Goal: Task Accomplishment & Management: Manage account settings

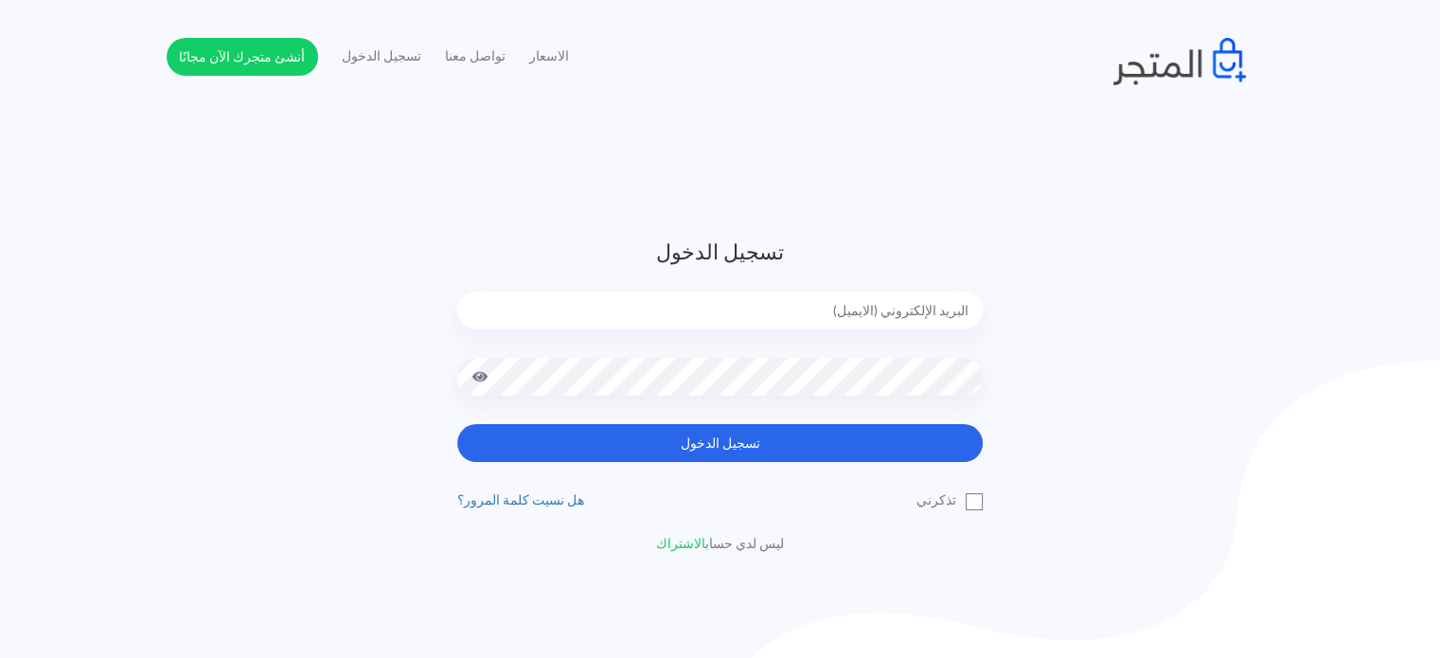
click at [829, 294] on input "email" at bounding box center [719, 310] width 525 height 38
type input "[EMAIL_ADDRESS][DOMAIN_NAME]"
click at [457, 424] on button "تسجيل الدخول" at bounding box center [719, 443] width 525 height 38
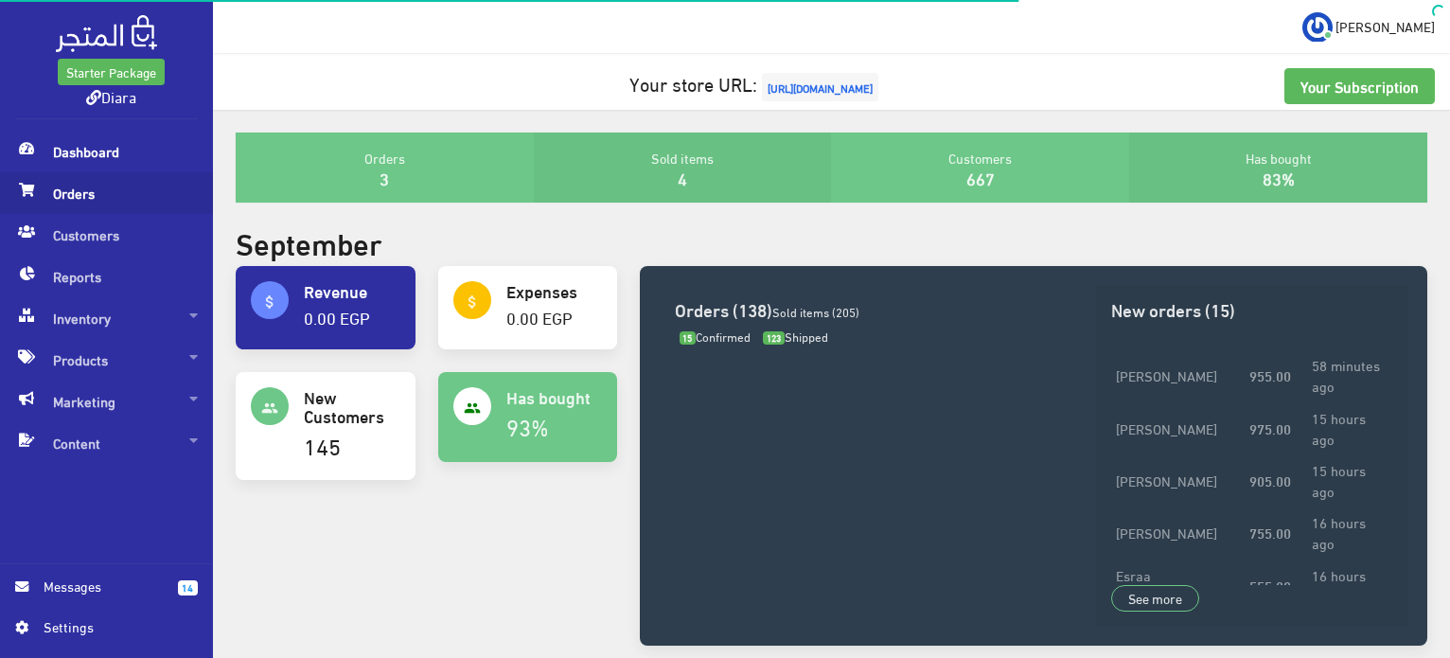
click at [48, 185] on span "Orders" at bounding box center [106, 193] width 183 height 42
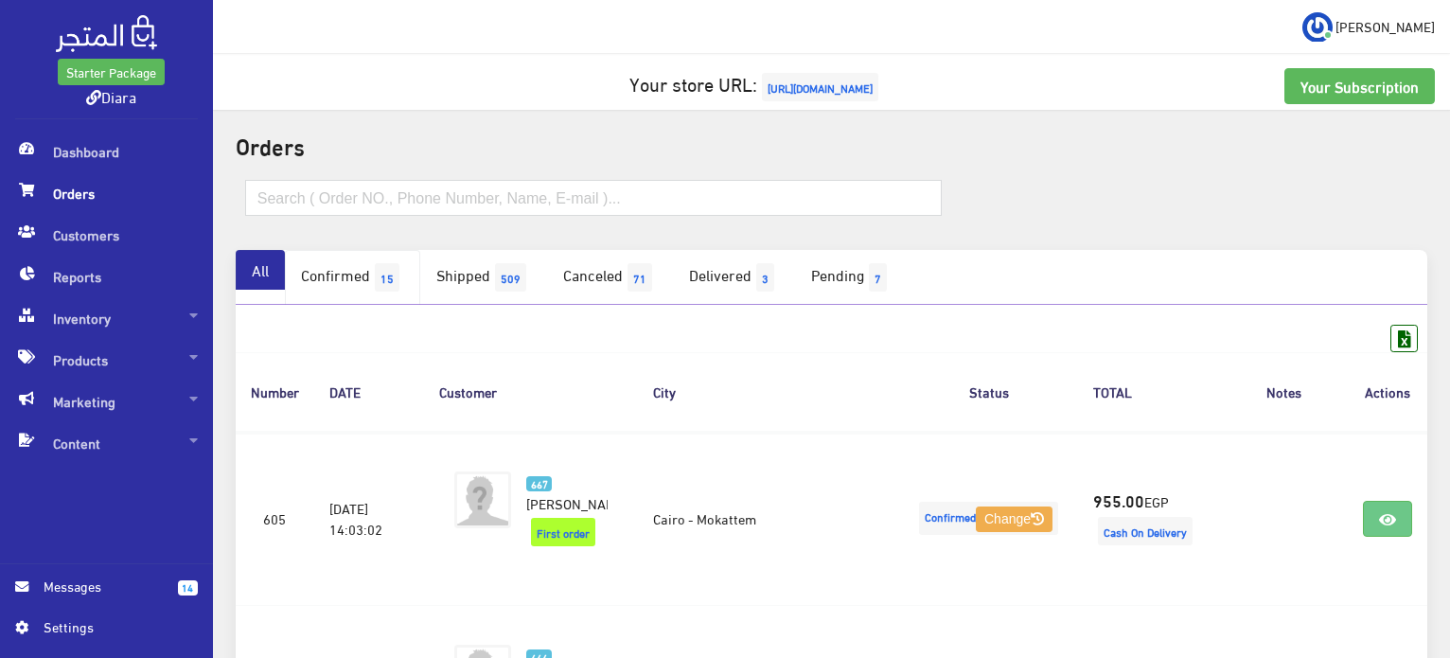
click at [388, 279] on span "15" at bounding box center [387, 277] width 25 height 28
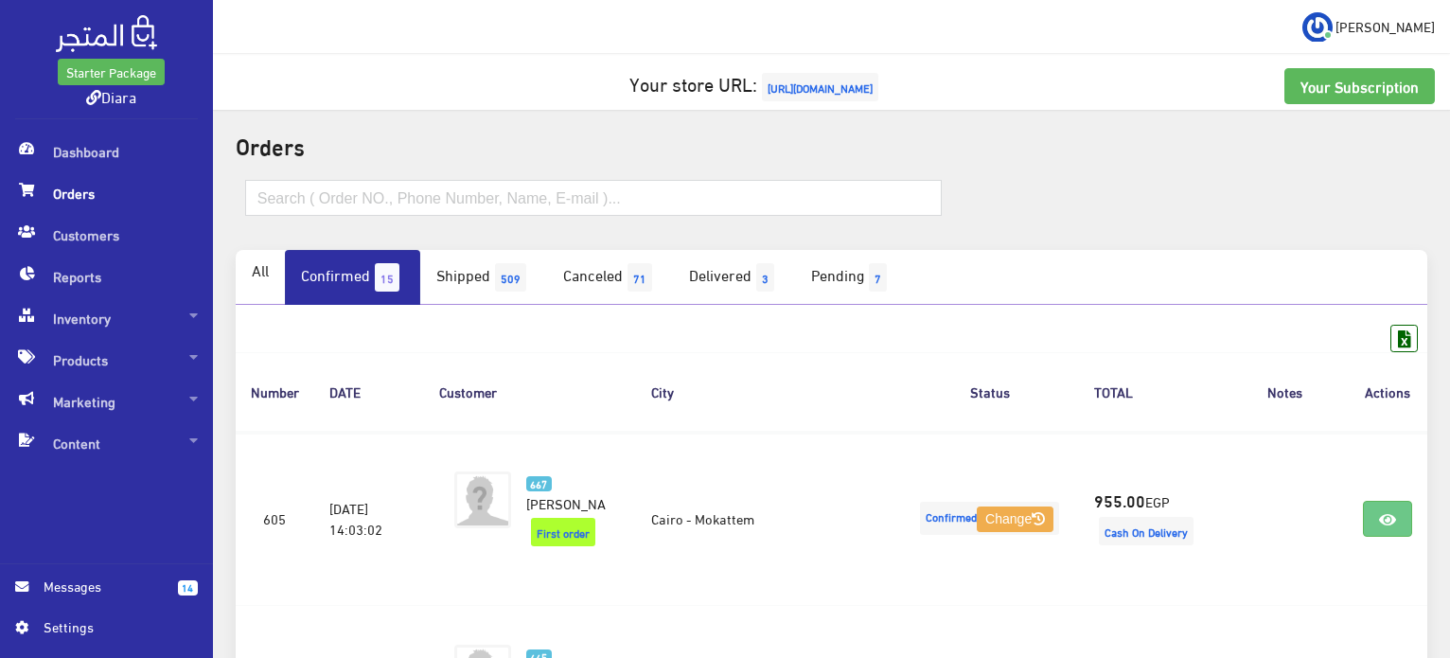
click at [386, 271] on span "15" at bounding box center [387, 277] width 25 height 28
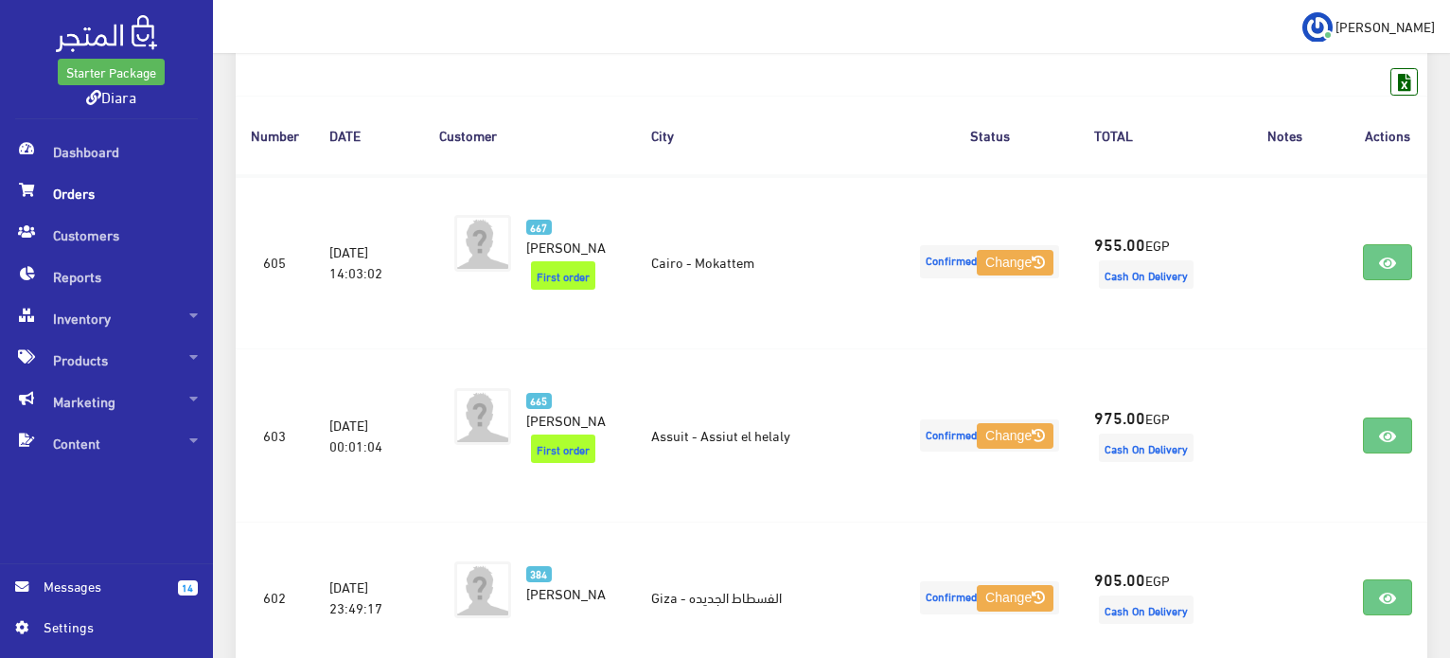
scroll to position [284, 0]
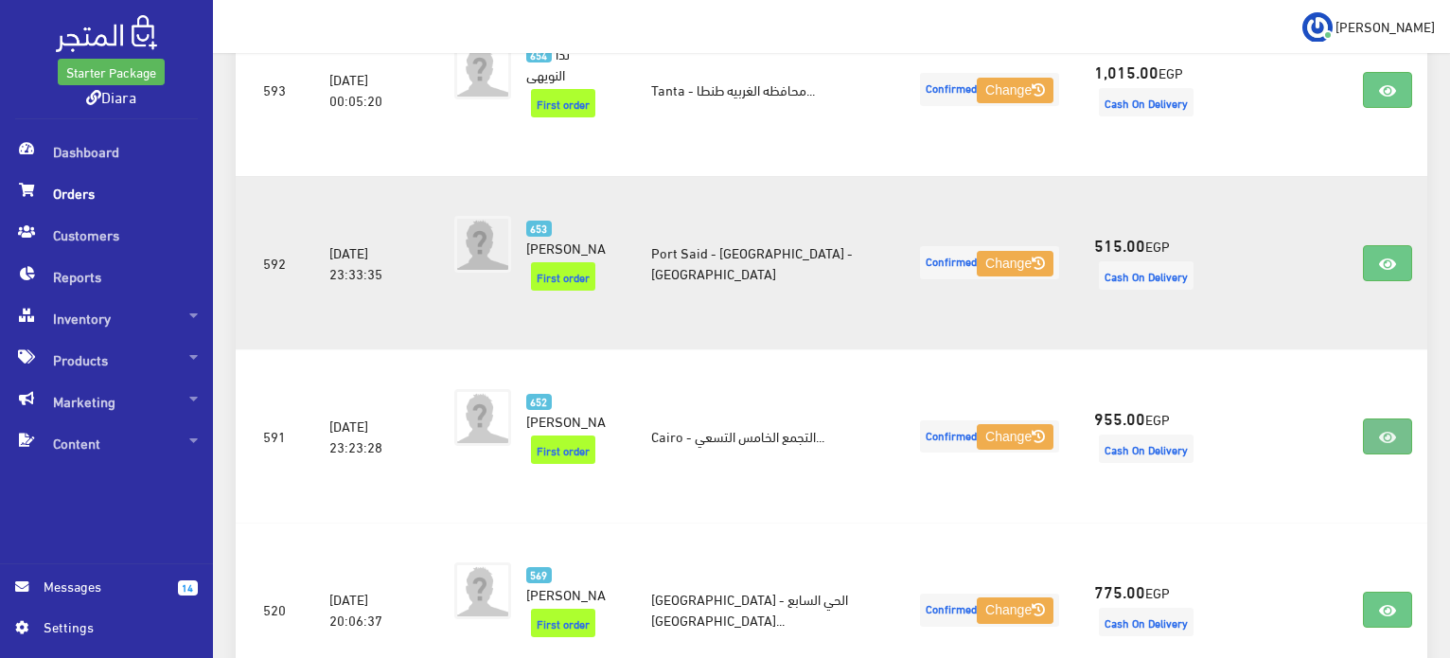
scroll to position [2332, 0]
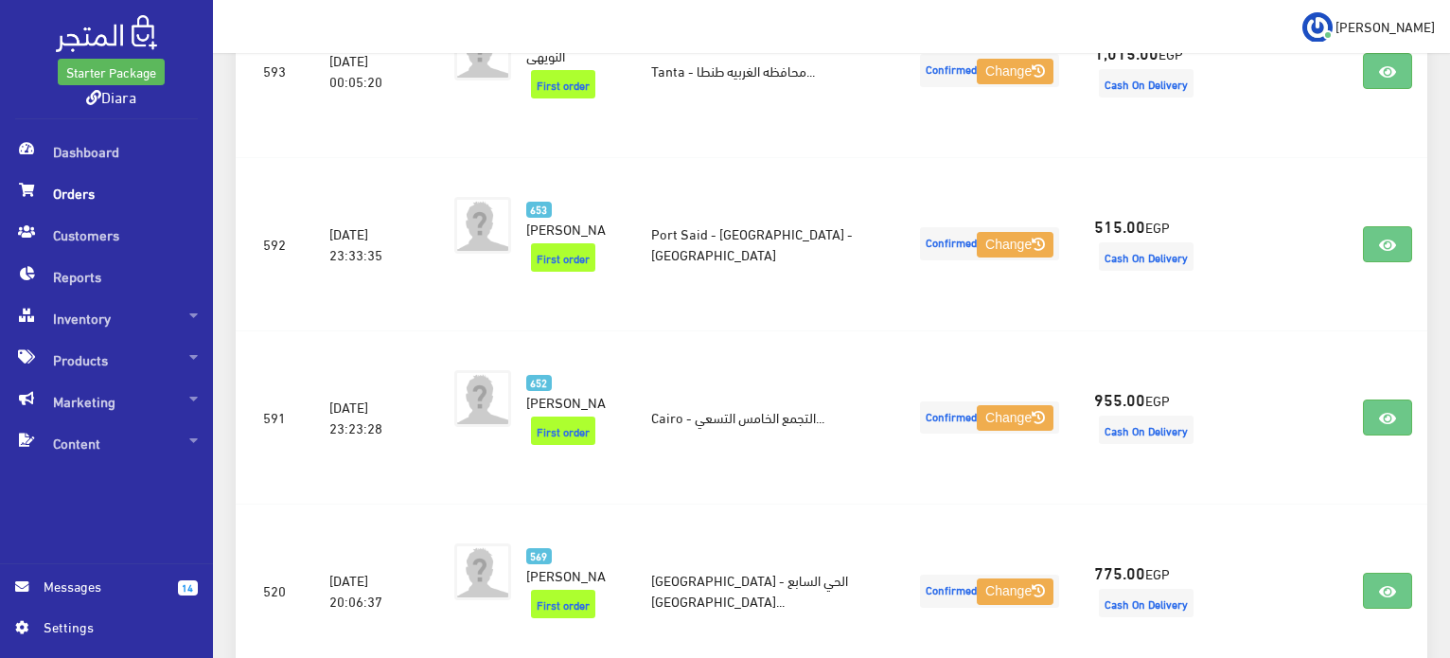
click at [111, 56] on span "Starter Package Diara" at bounding box center [111, 79] width 116 height 51
click at [115, 44] on img at bounding box center [106, 33] width 101 height 37
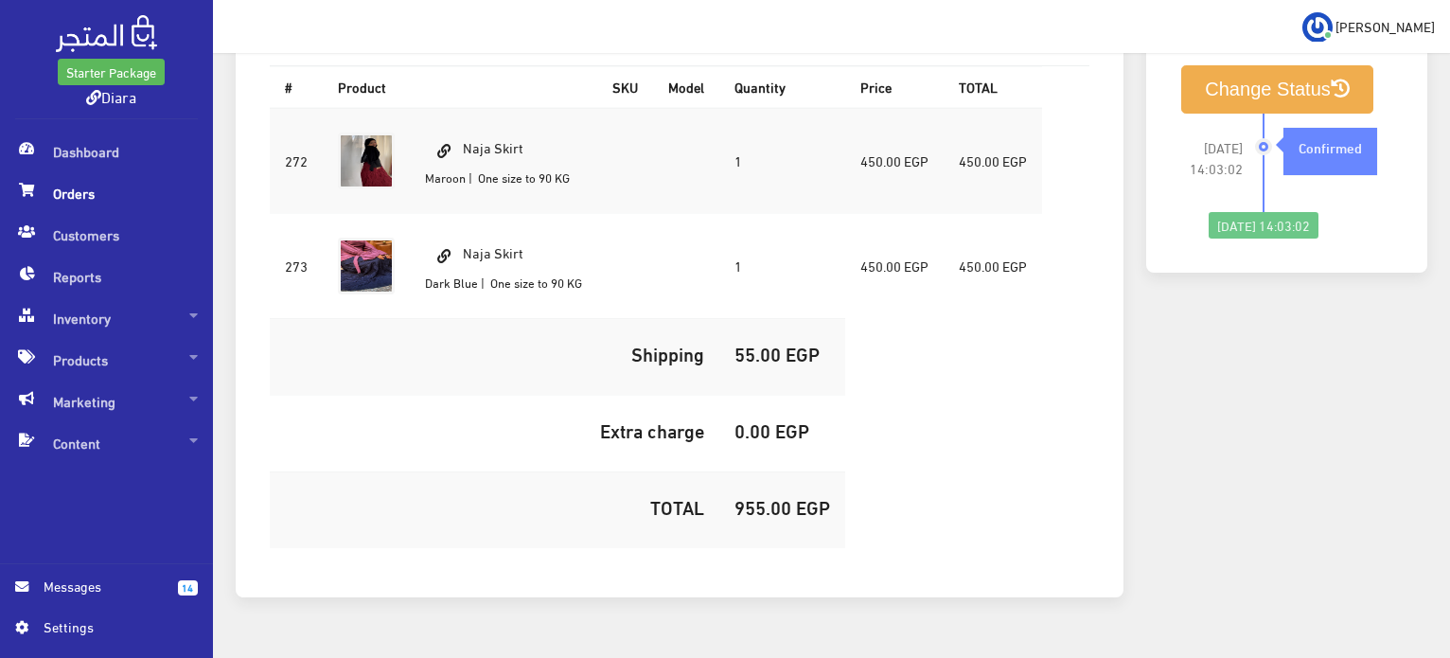
scroll to position [76, 0]
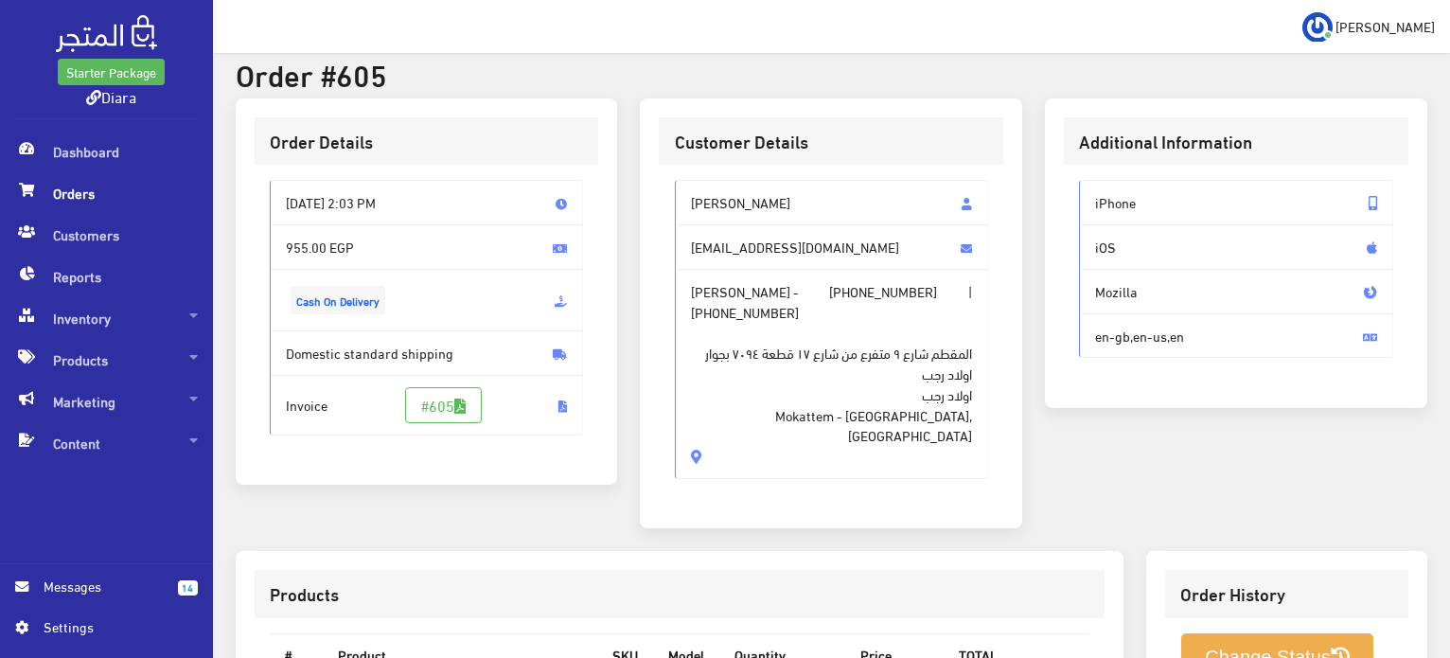
drag, startPoint x: 776, startPoint y: 389, endPoint x: 655, endPoint y: 165, distance: 254.9
click at [655, 165] on div "Customer Details مريم وليد mariamwalid82@gmail.com مريم وليد - +201000016316 | …" at bounding box center [831, 313] width 382 height 430
copy div "مريم وليد mariamwalid82@gmail.com مريم وليد - +201000016316 | +201000016316 الم…"
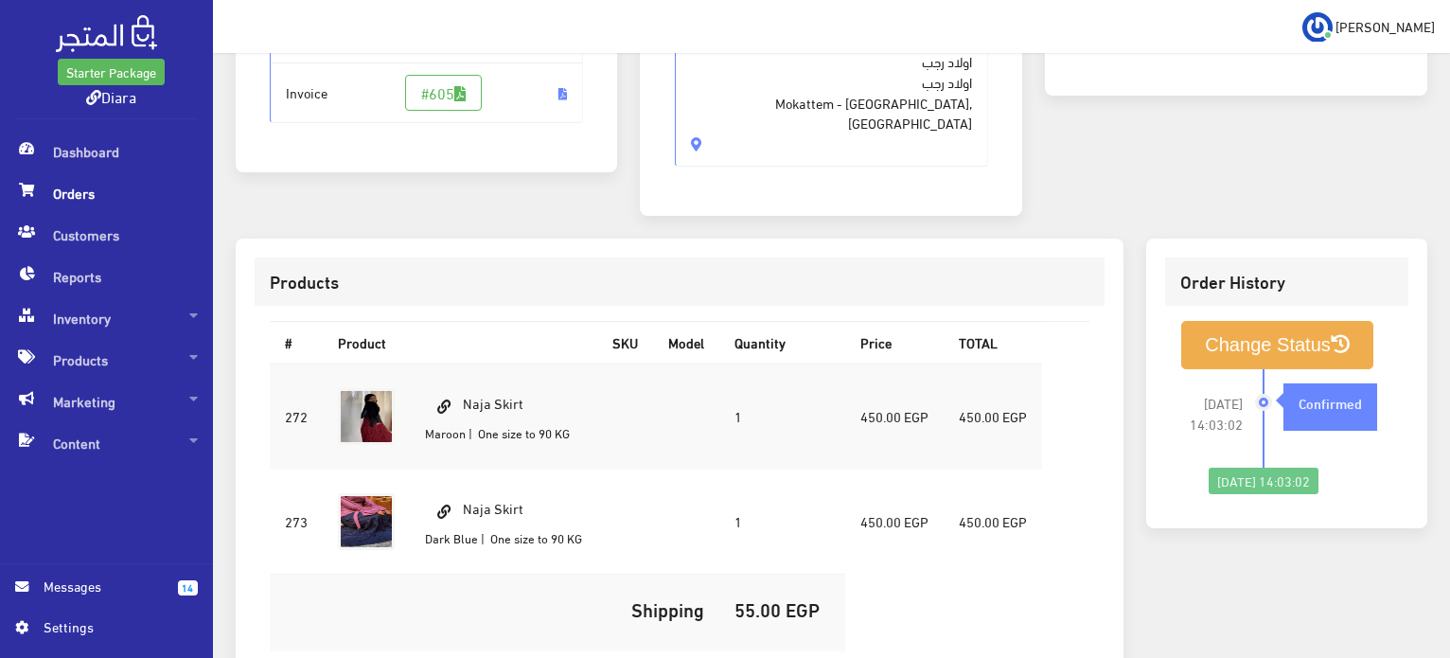
scroll to position [454, 0]
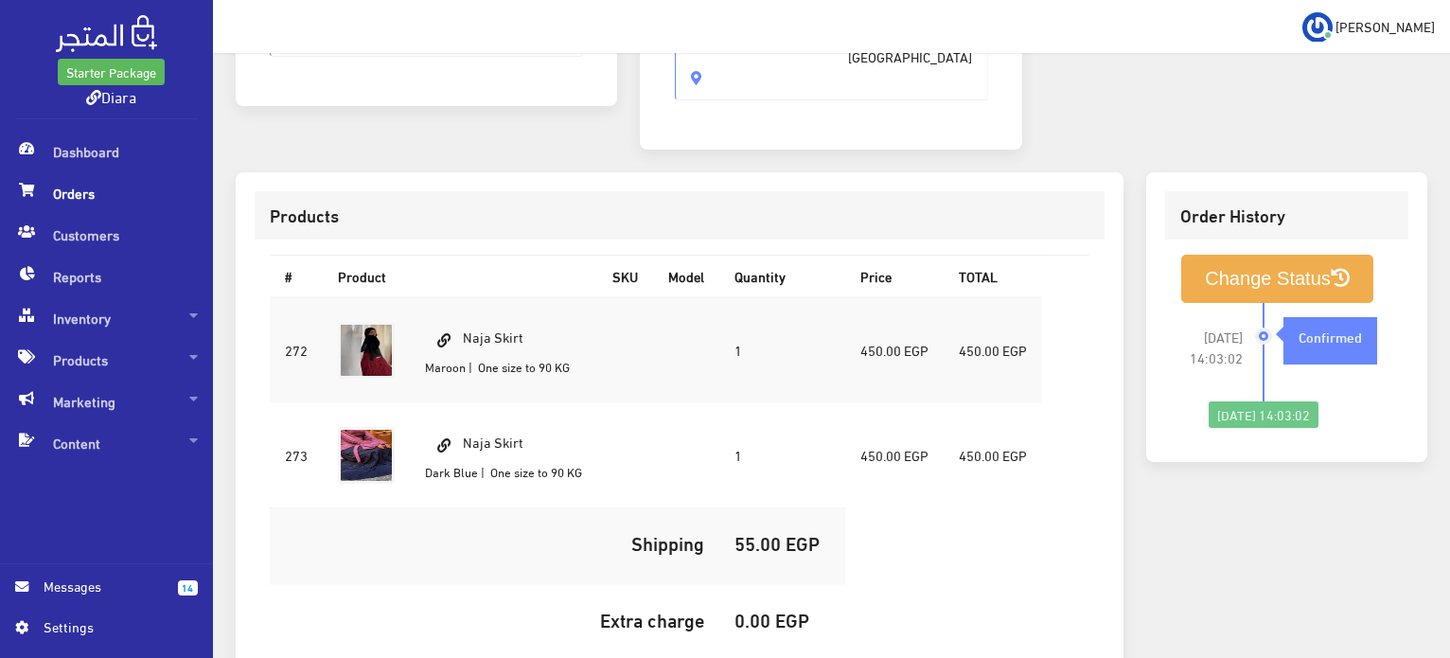
drag, startPoint x: 541, startPoint y: 299, endPoint x: 464, endPoint y: 279, distance: 80.1
click at [464, 297] on td "Naja Skirt Maroon | One size to 90 KG" at bounding box center [503, 350] width 187 height 106
copy td "Naja Skirt"
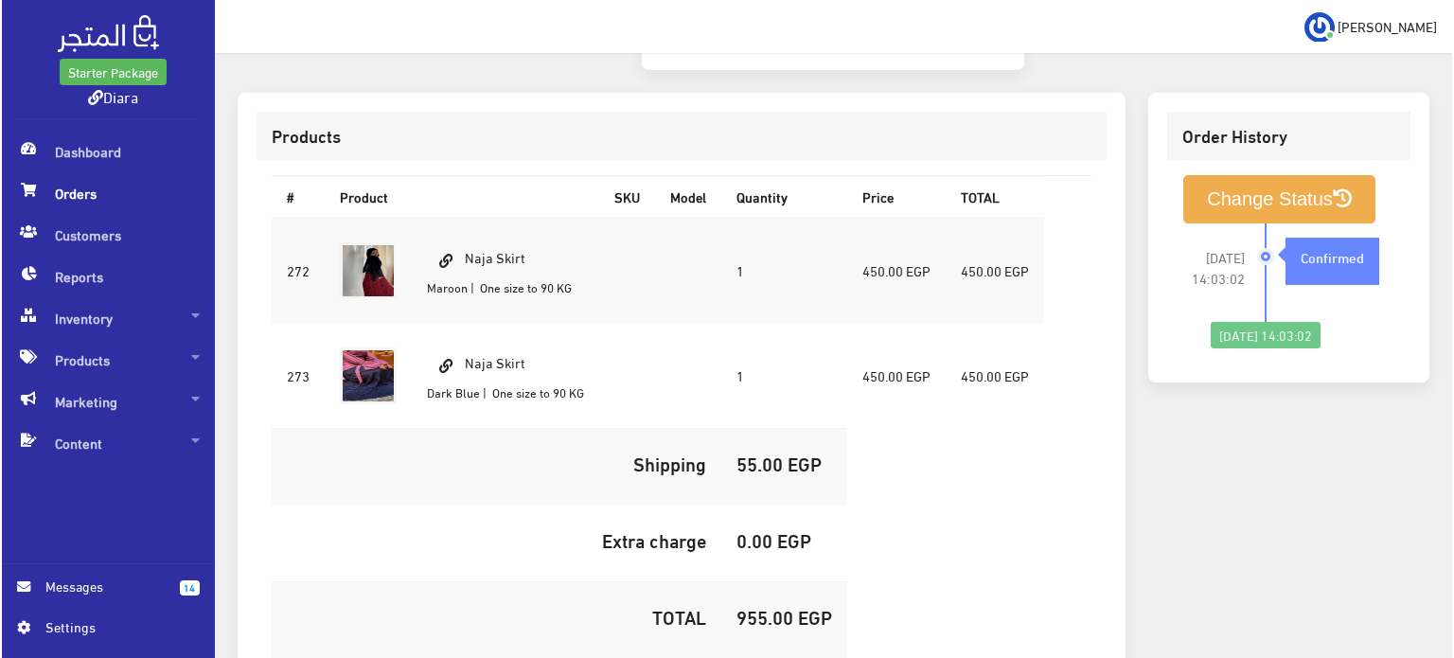
scroll to position [644, 0]
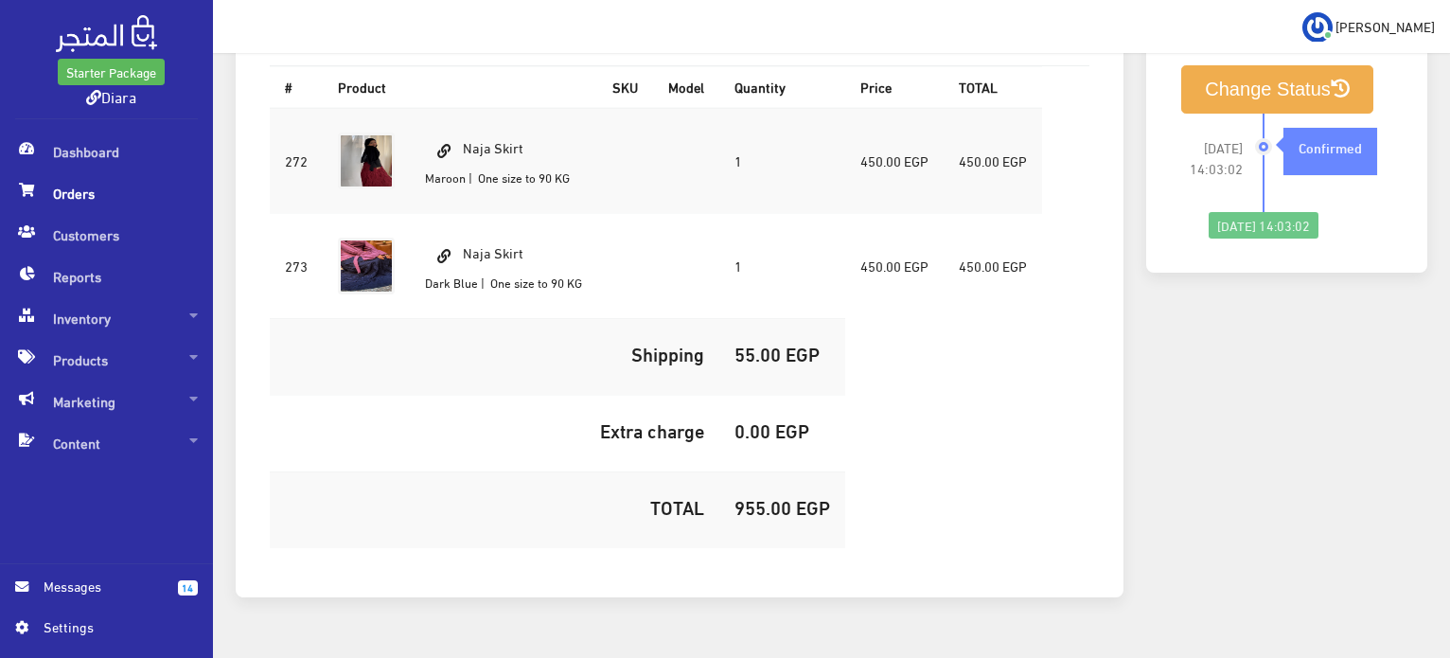
click at [762, 496] on h5 "955.00 EGP" at bounding box center [782, 506] width 96 height 21
copy h5 "955.00"
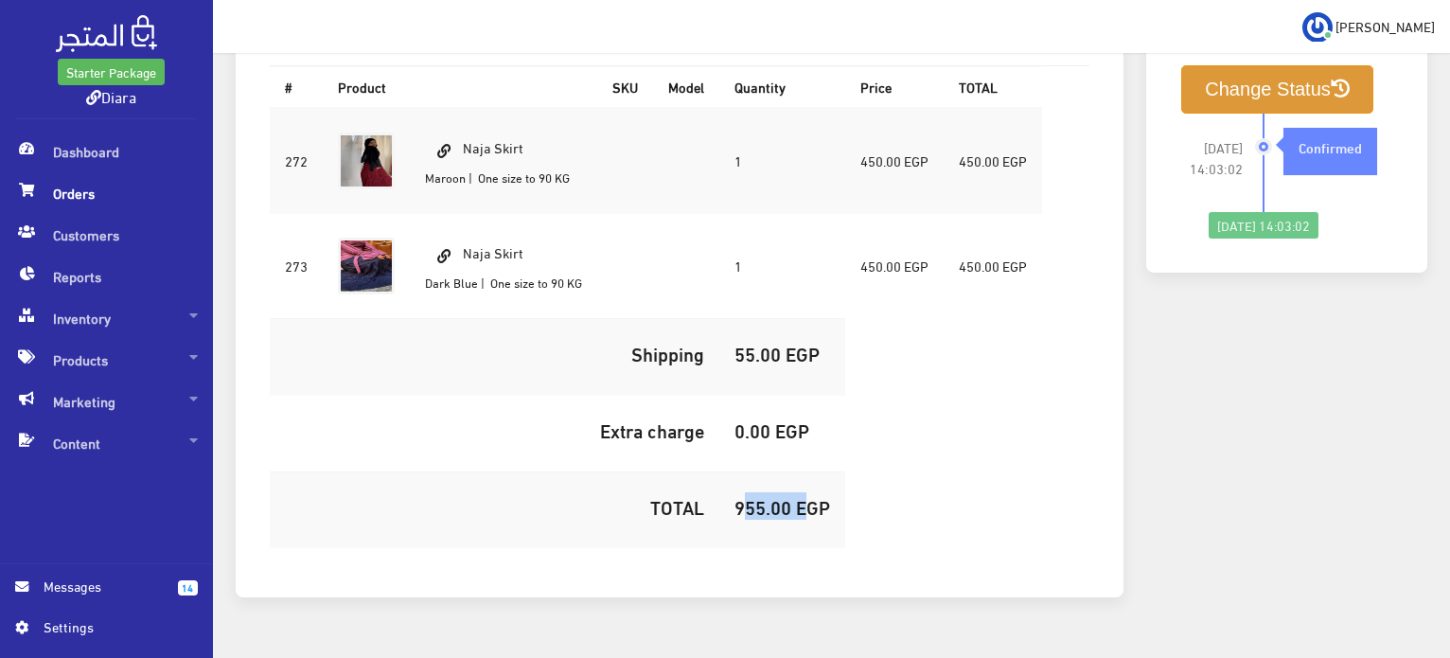
click at [1265, 65] on button "Change Status" at bounding box center [1277, 89] width 192 height 48
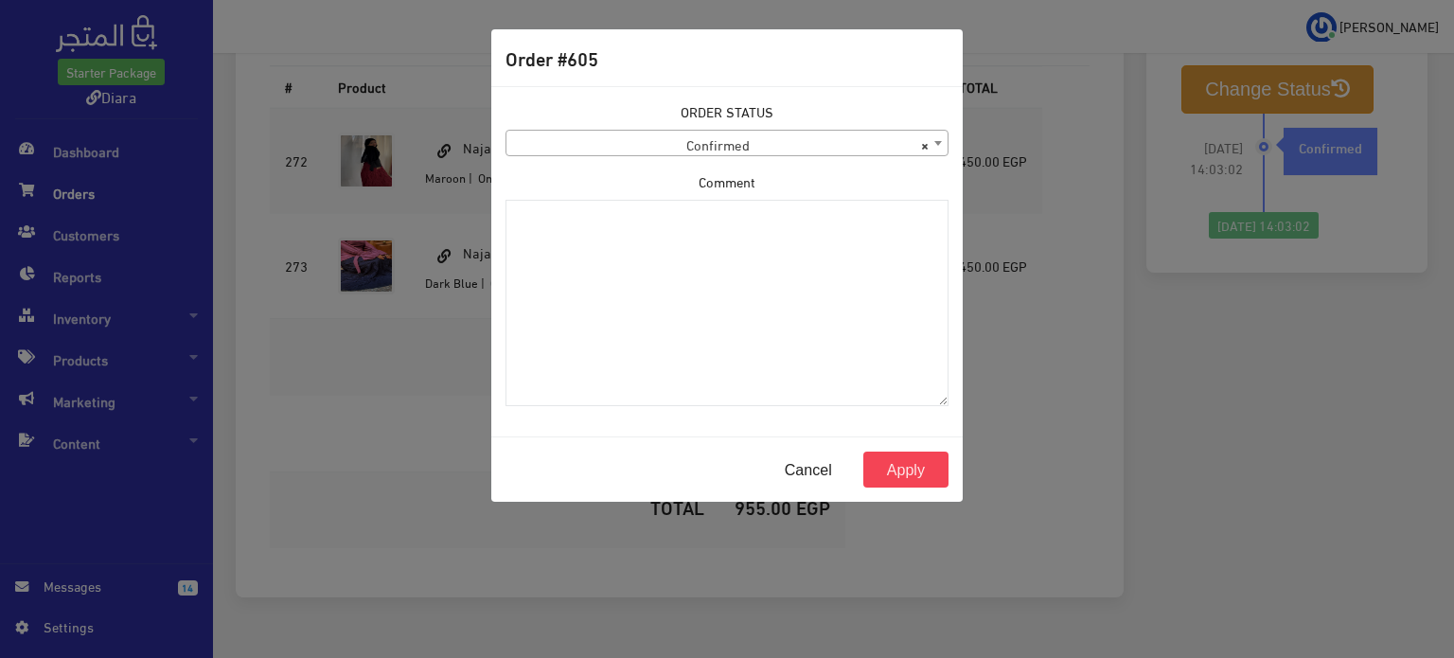
click at [707, 136] on span "× Confirmed" at bounding box center [726, 144] width 441 height 26
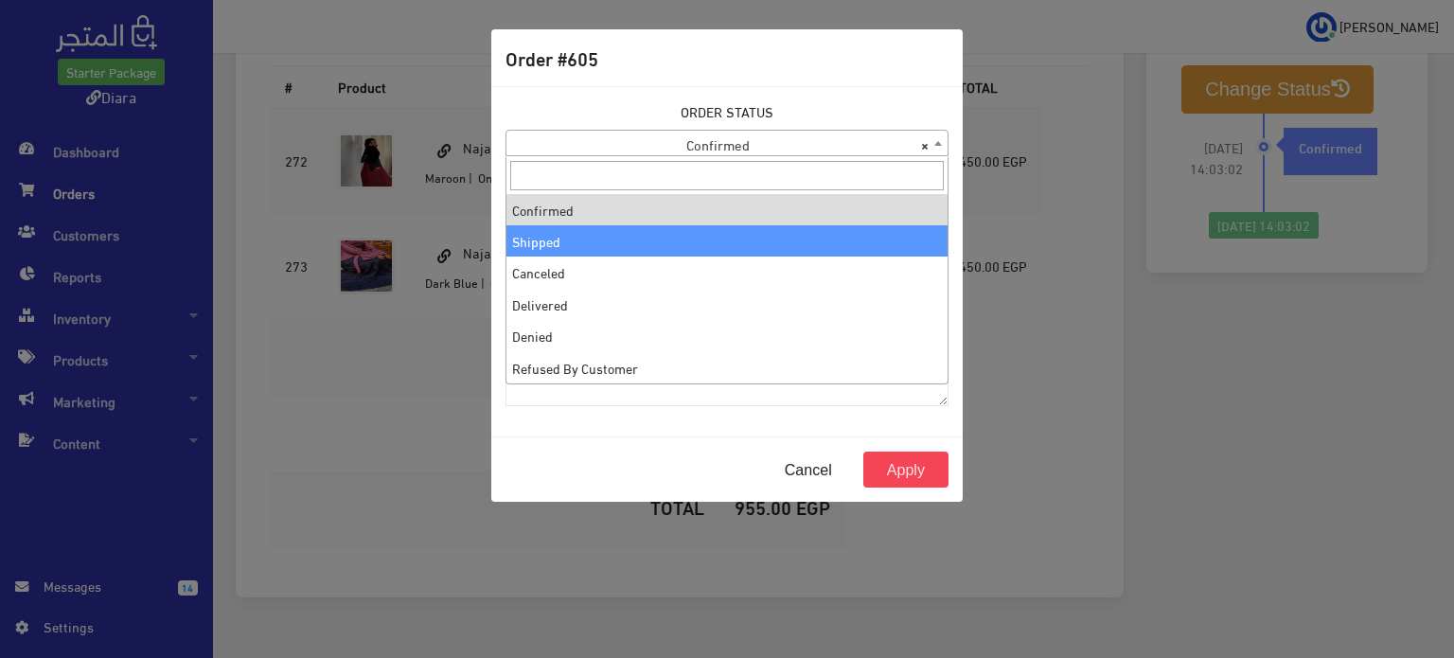
select select "2"
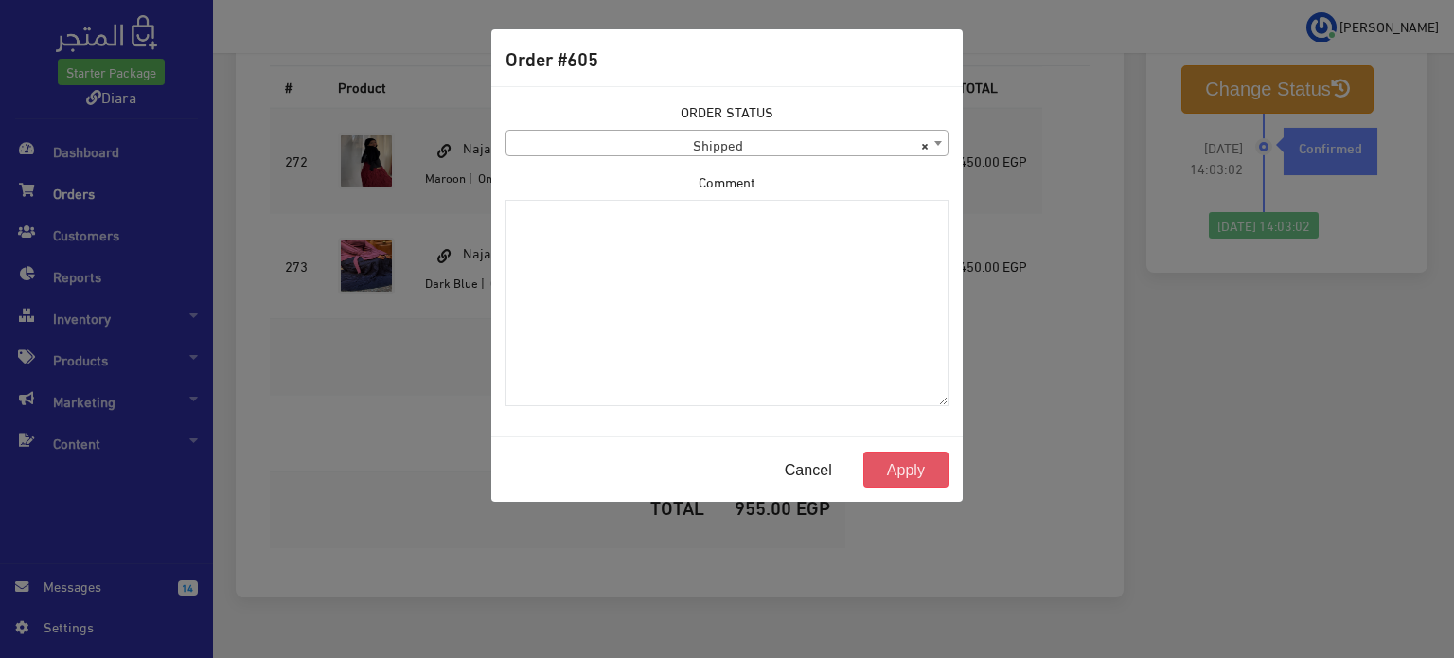
click at [893, 468] on button "Apply" at bounding box center [905, 469] width 85 height 36
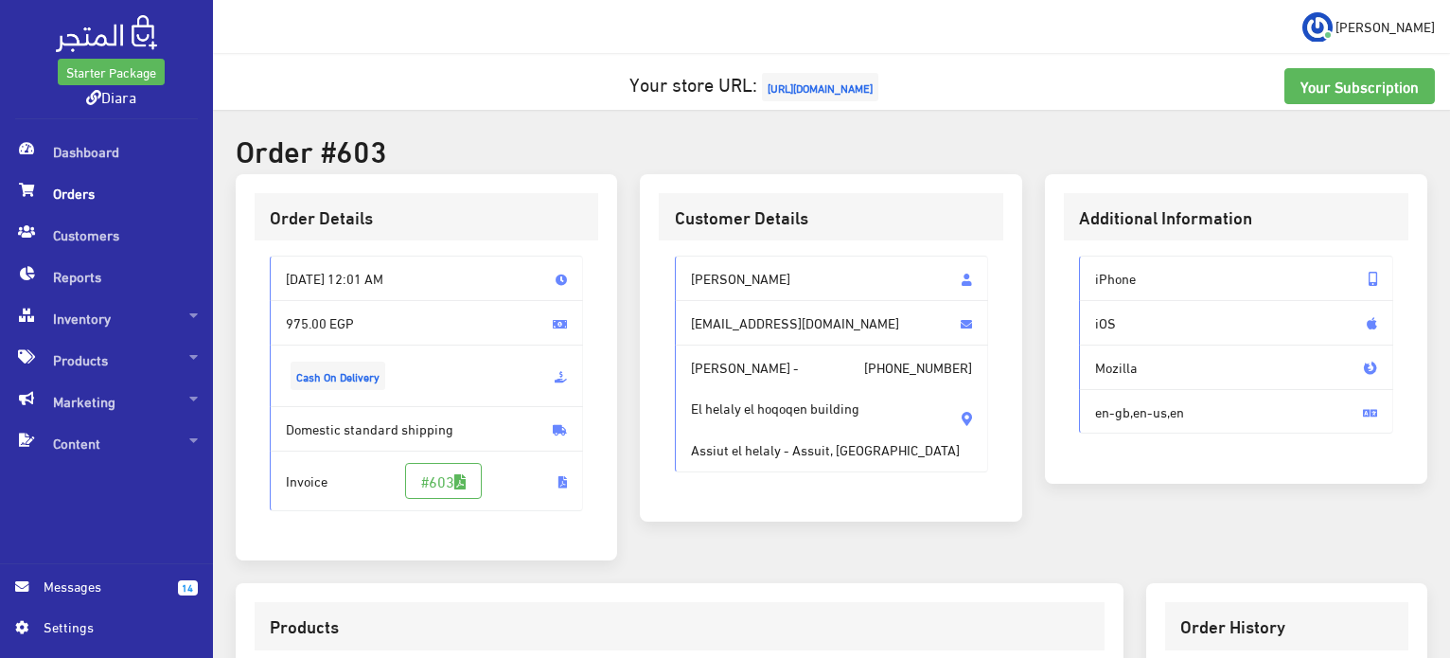
drag, startPoint x: 896, startPoint y: 457, endPoint x: 648, endPoint y: 259, distance: 317.2
click at [648, 259] on div "Customer Details Dalia mohamed daliaelshelh@yahoo.com Dalia mohamed - +20100699…" at bounding box center [831, 347] width 382 height 347
copy div "Dalia mohamed daliaelshelh@yahoo.com Dalia mohamed - +201006999863 El helaly el…"
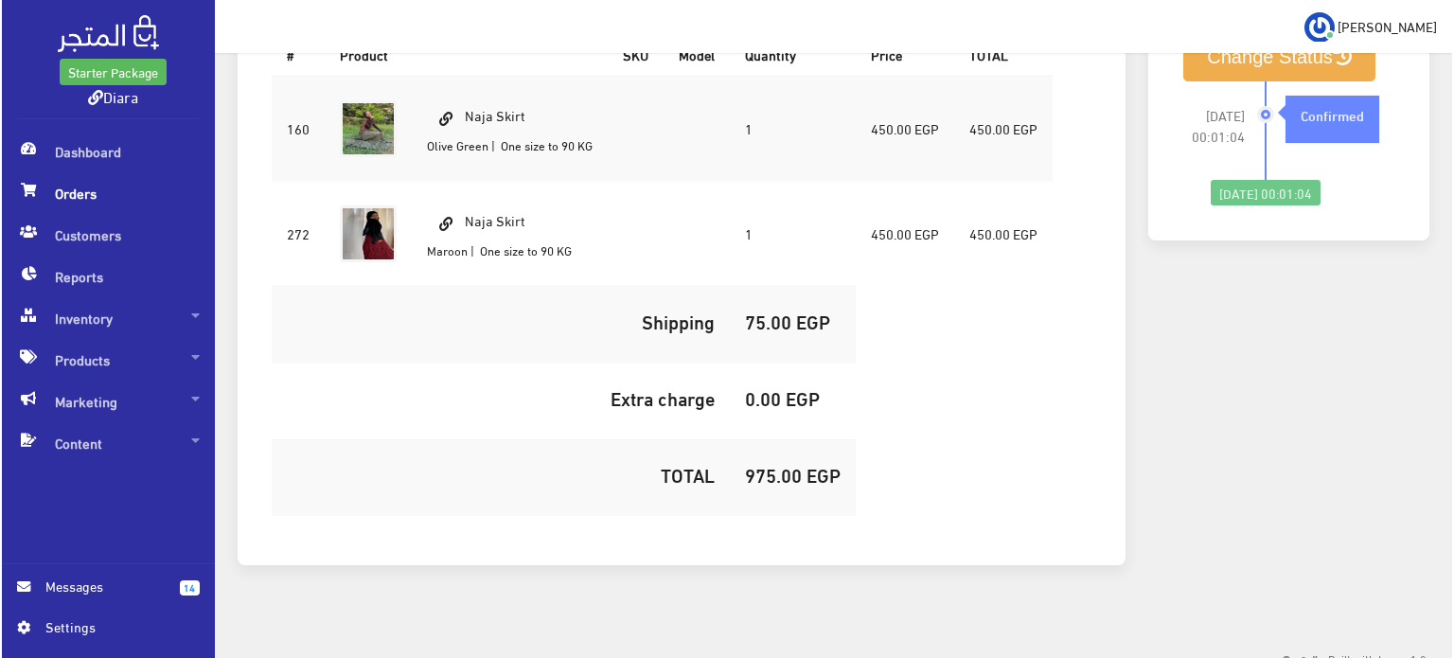
scroll to position [641, 0]
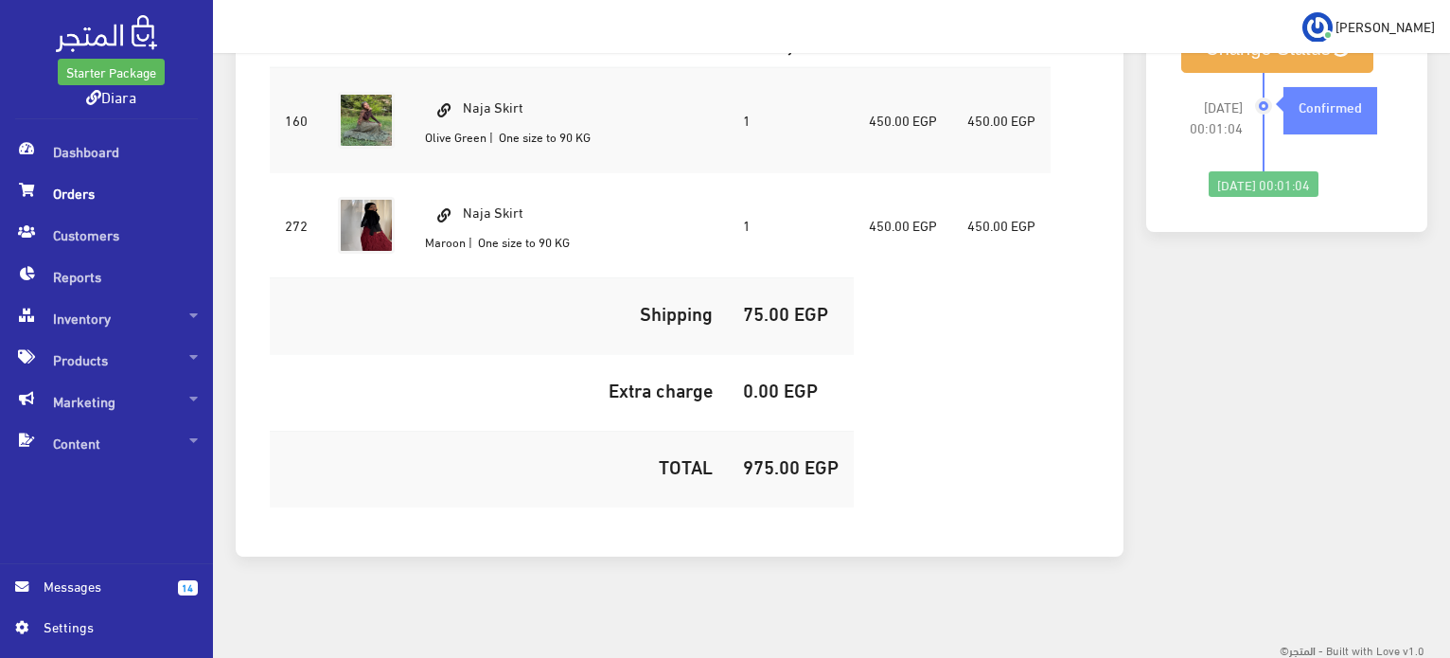
drag, startPoint x: 485, startPoint y: 143, endPoint x: 420, endPoint y: 140, distance: 64.4
click at [420, 140] on td "Naja Skirt Olive Green | One size to 90 KG" at bounding box center [508, 120] width 196 height 106
copy small "Olive Green"
click at [766, 465] on h5 "975.00 EGP" at bounding box center [791, 465] width 96 height 21
click at [767, 465] on h5 "975.00 EGP" at bounding box center [791, 465] width 96 height 21
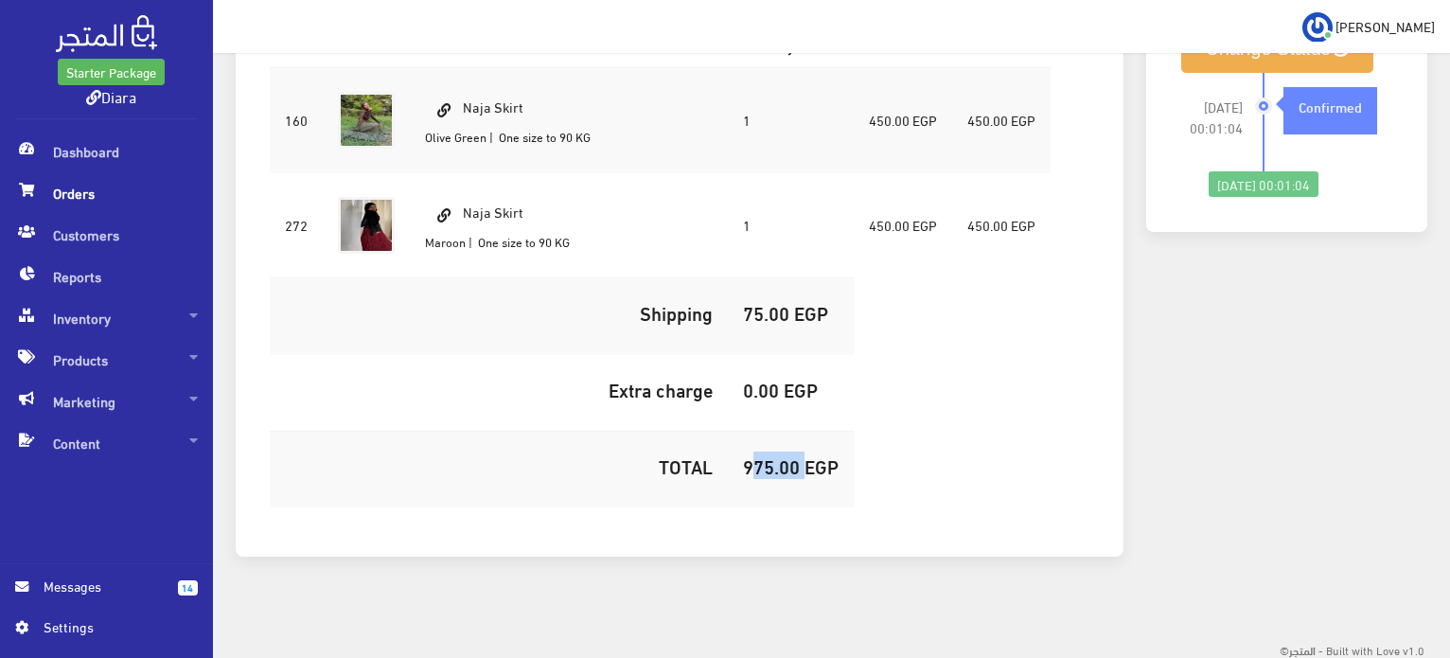
copy h5 "975.00"
click at [1206, 63] on button "Change Status" at bounding box center [1277, 49] width 192 height 48
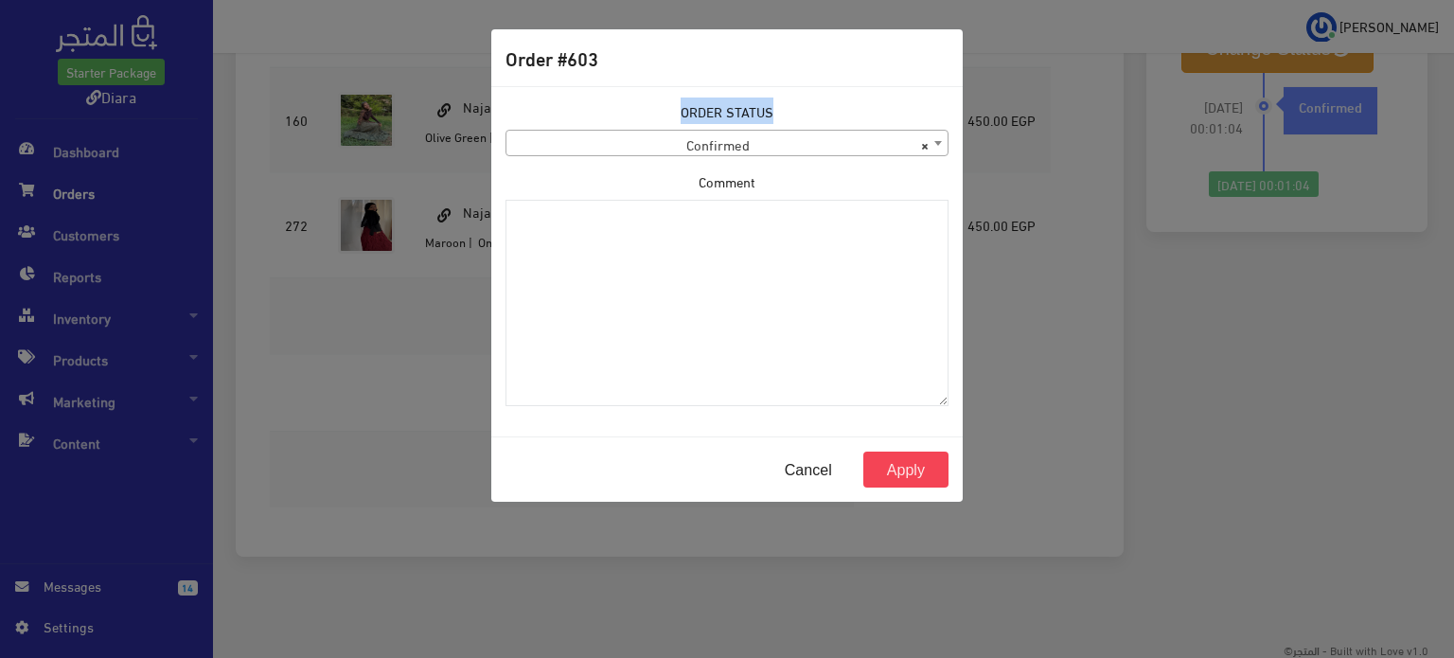
drag, startPoint x: 632, startPoint y: 119, endPoint x: 617, endPoint y: 158, distance: 41.7
click at [617, 158] on div "ORDER STATUS Confirmed Shipped Canceled Delivered Denied Refused By Customer Pe…" at bounding box center [727, 261] width 466 height 320
click at [613, 148] on span "× Confirmed" at bounding box center [726, 144] width 441 height 26
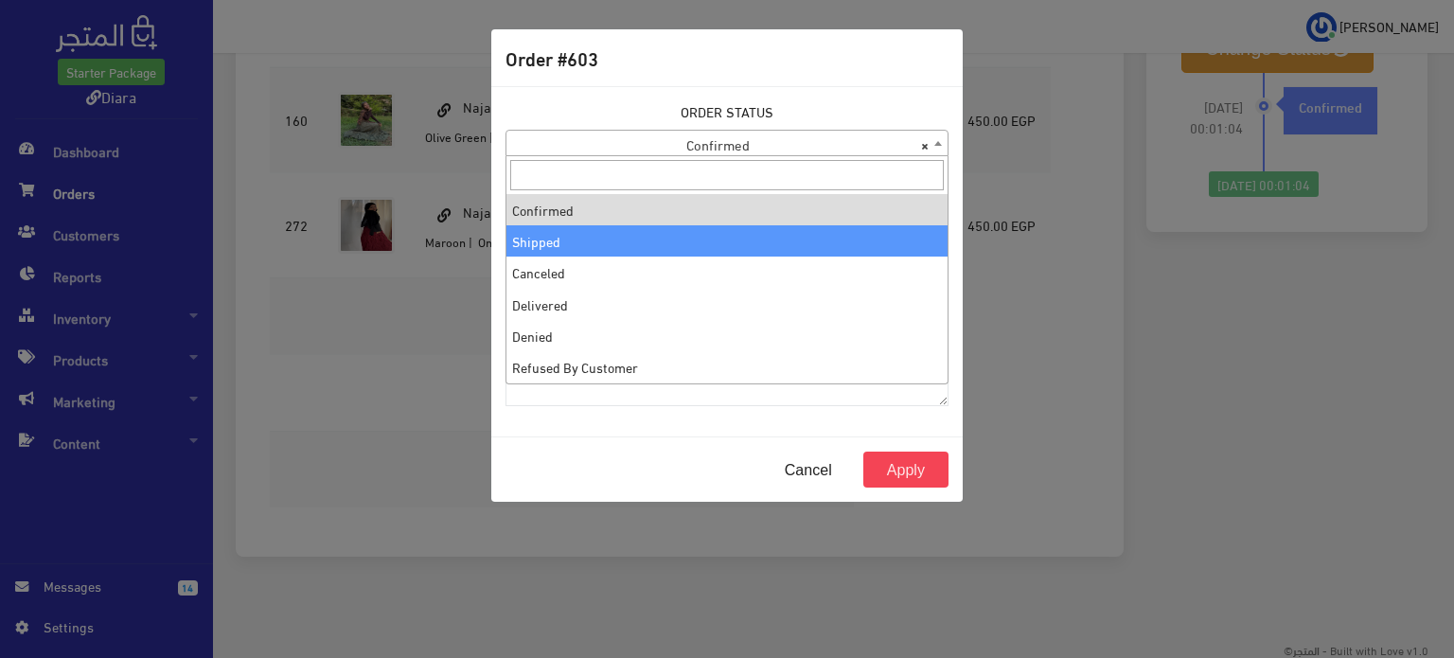
select select "2"
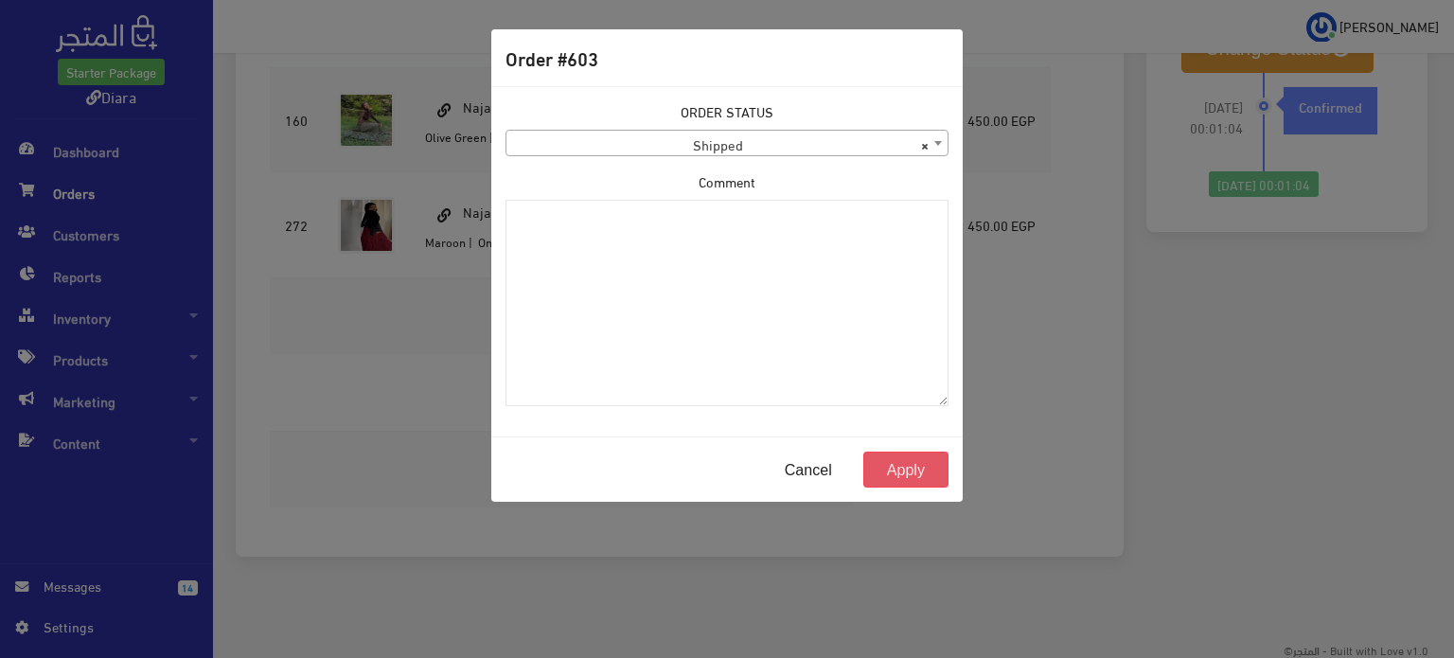
click at [903, 479] on button "Apply" at bounding box center [905, 469] width 85 height 36
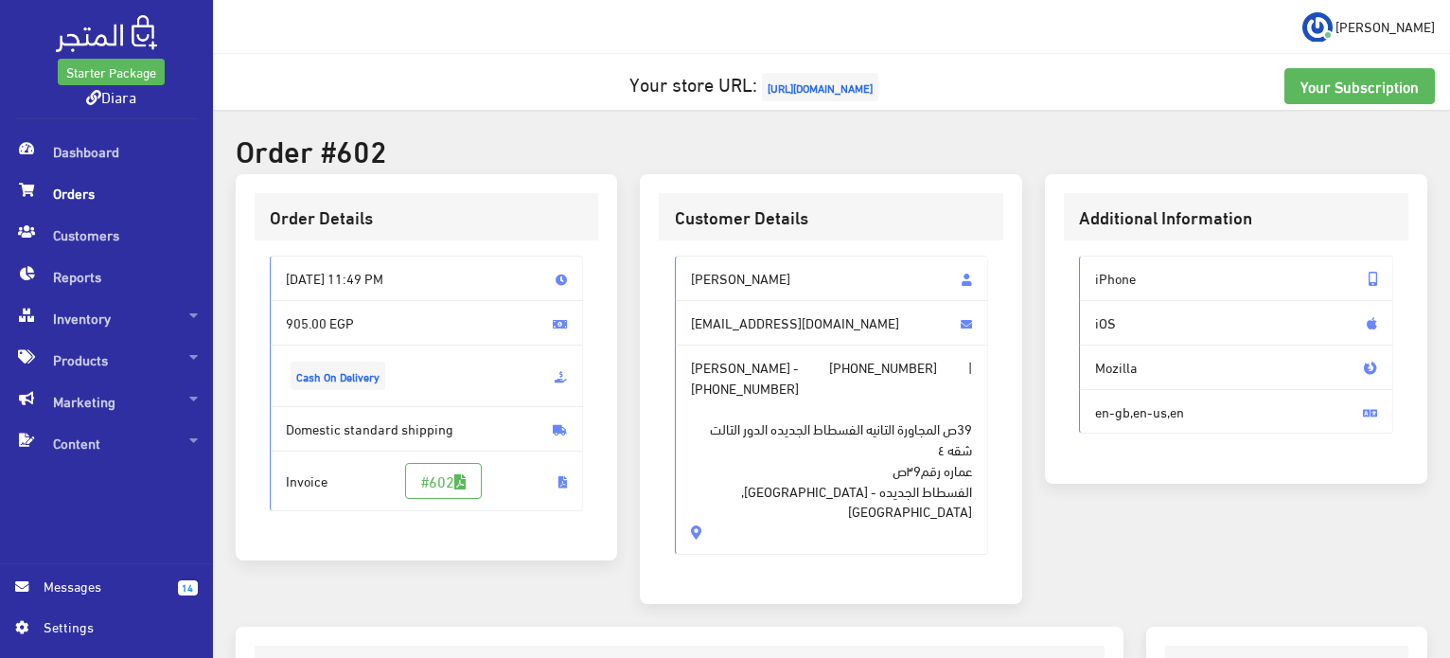
drag, startPoint x: 742, startPoint y: 478, endPoint x: 658, endPoint y: 263, distance: 230.8
click at [658, 263] on div "Customer Details Soaad Hosny [EMAIL_ADDRESS][DOMAIN_NAME] Soaad Hosny - [PHONE_…" at bounding box center [831, 389] width 382 height 430
copy div "Soaad Hosny [EMAIL_ADDRESS][DOMAIN_NAME] [PERSON_NAME] - [PHONE_NUMBER] | [PHON…"
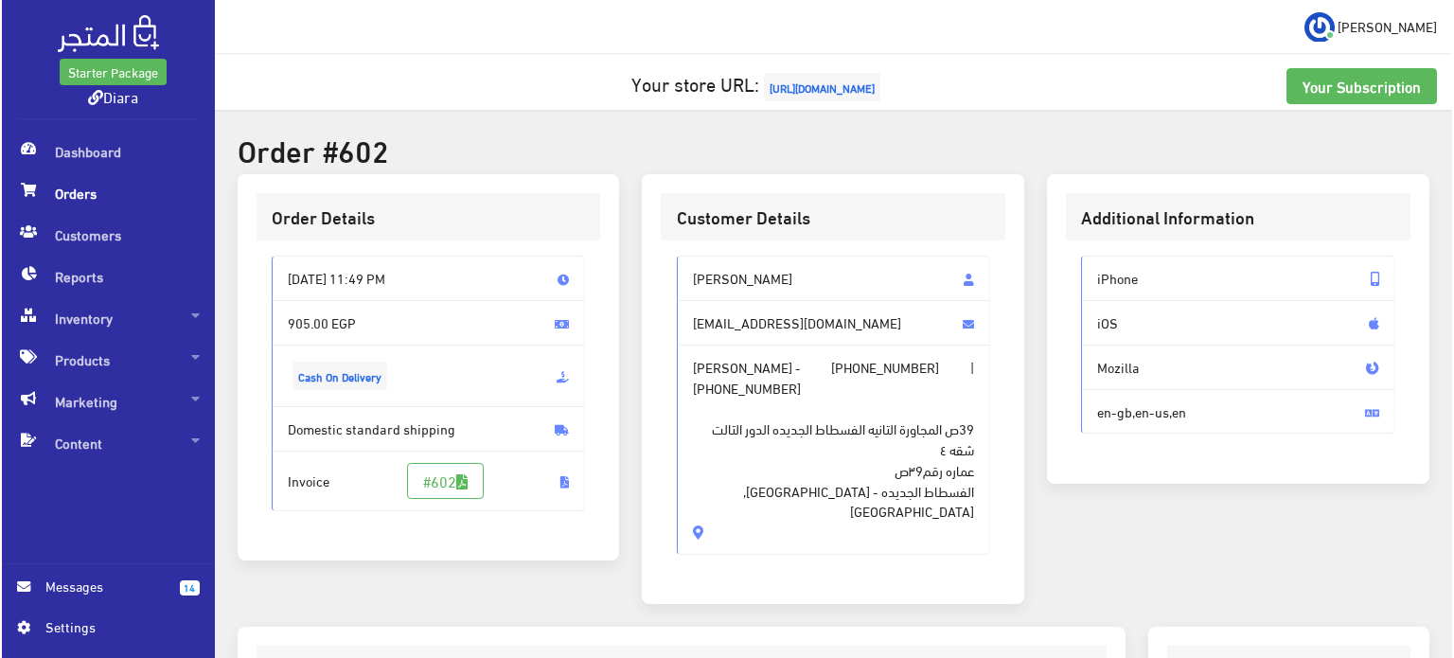
scroll to position [568, 0]
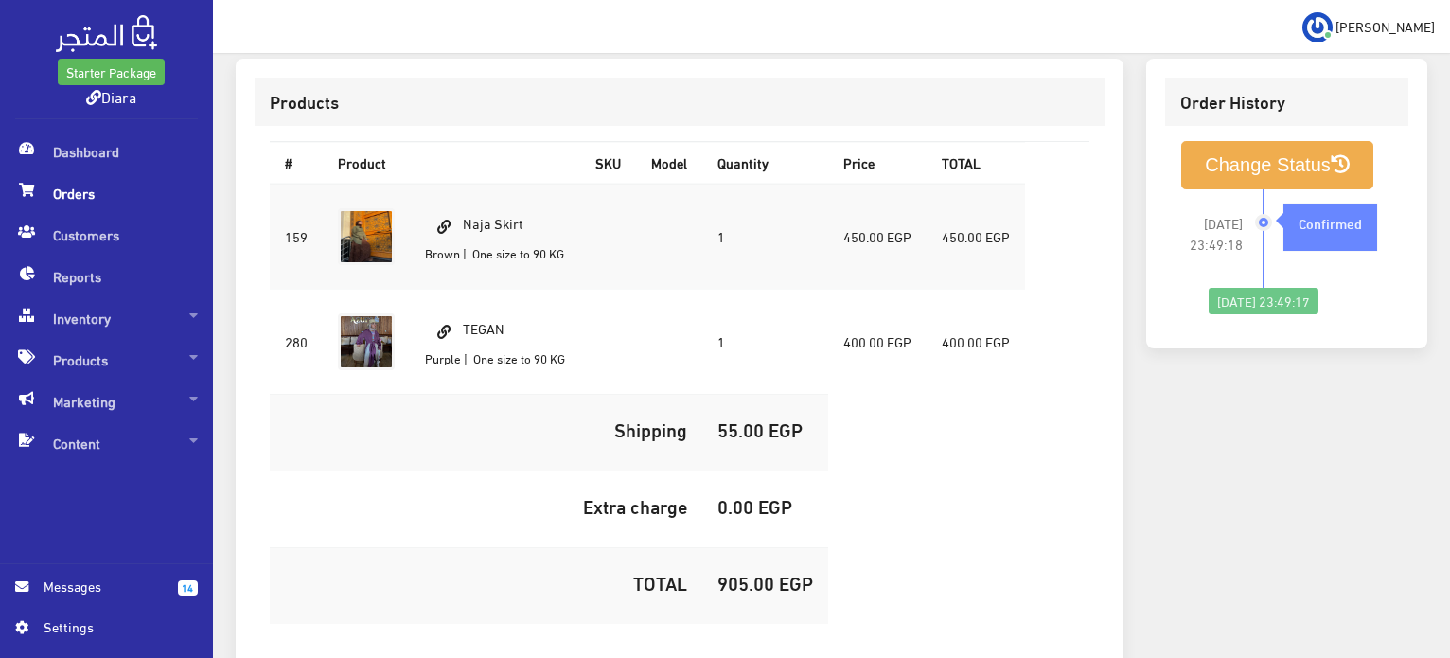
drag, startPoint x: 533, startPoint y: 203, endPoint x: 462, endPoint y: 241, distance: 80.4
click at [462, 241] on td "Naja Skirt Brown | One size to 90 KG" at bounding box center [495, 237] width 170 height 106
click at [507, 204] on td "Naja Skirt Brown | One size to 90 KG" at bounding box center [495, 237] width 170 height 106
drag, startPoint x: 541, startPoint y: 203, endPoint x: 466, endPoint y: 198, distance: 75.9
click at [467, 198] on td "Naja Skirt Brown | One size to 90 KG" at bounding box center [495, 237] width 170 height 106
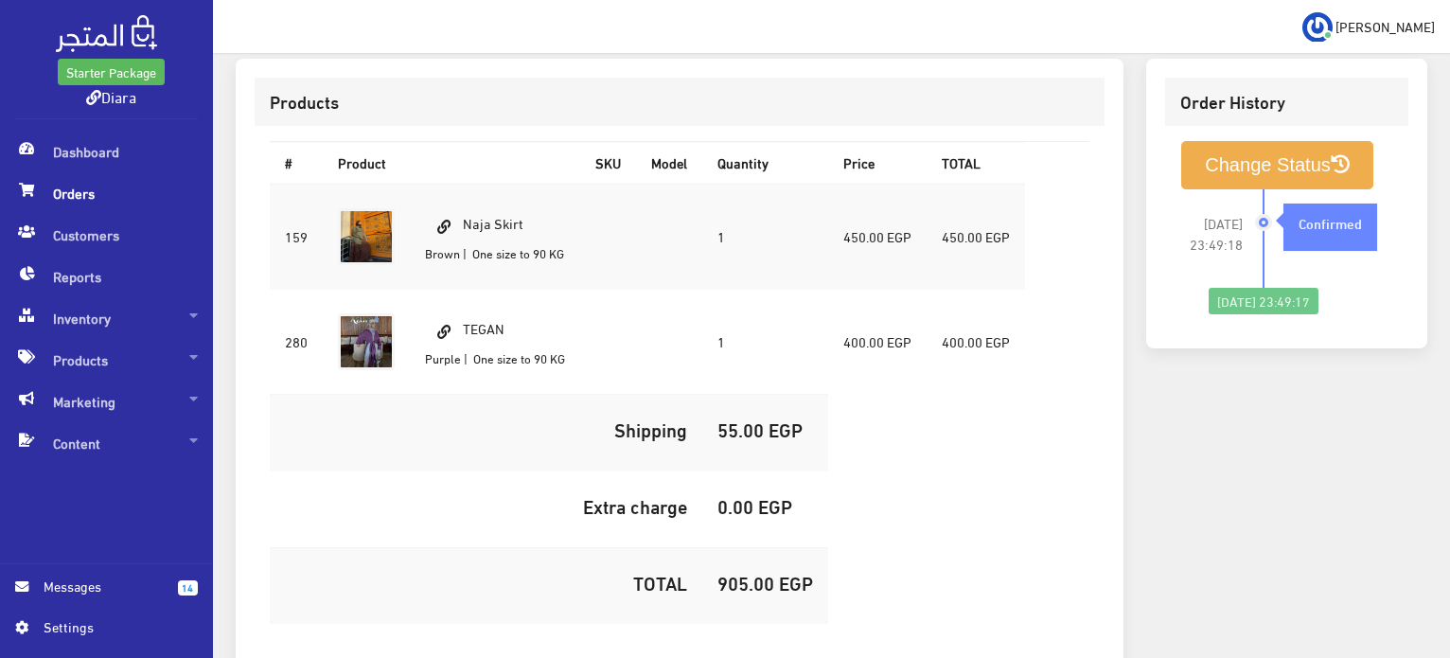
copy td "Naja Skirt"
click at [478, 313] on td "TEGAN Purple | One size to 90 KG" at bounding box center [495, 341] width 170 height 105
copy td "TEGAN"
click at [786, 585] on td "905.00 EGP" at bounding box center [765, 585] width 126 height 77
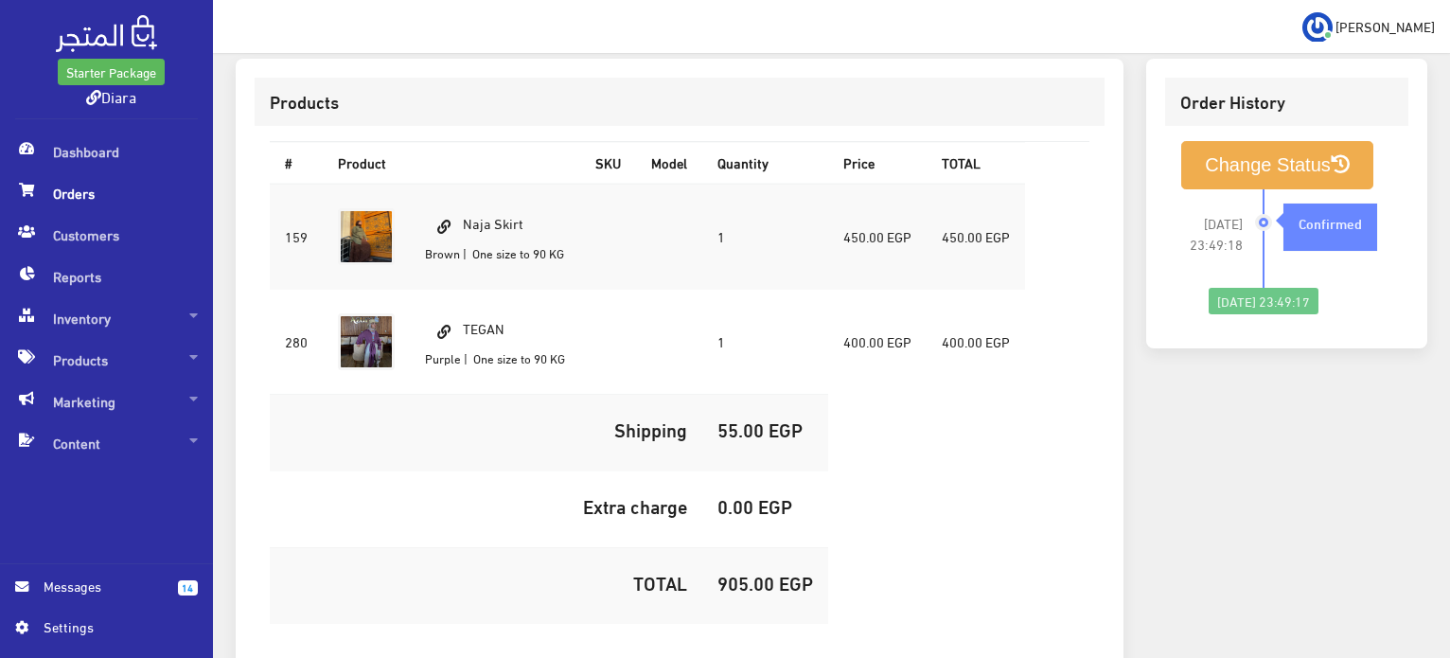
click at [771, 572] on h5 "905.00 EGP" at bounding box center [765, 582] width 96 height 21
copy h5 "905.00"
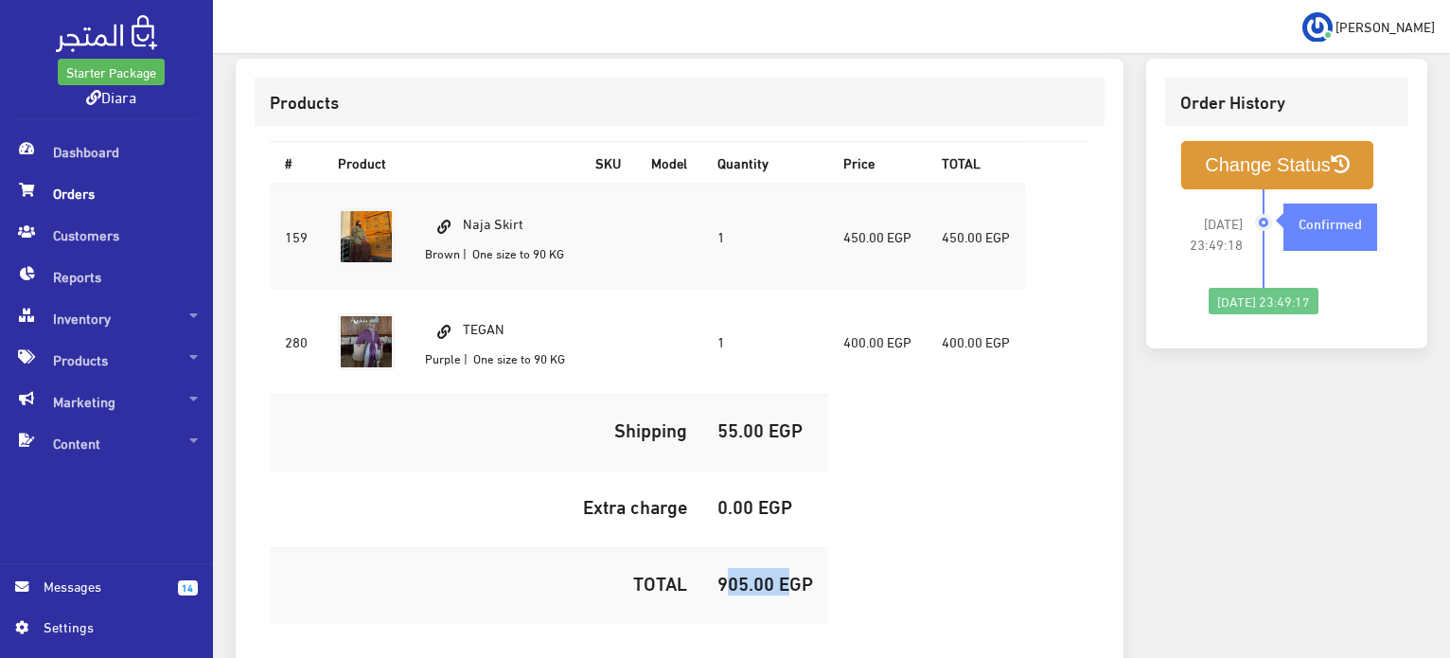
click at [1263, 155] on button "Change Status" at bounding box center [1277, 165] width 192 height 48
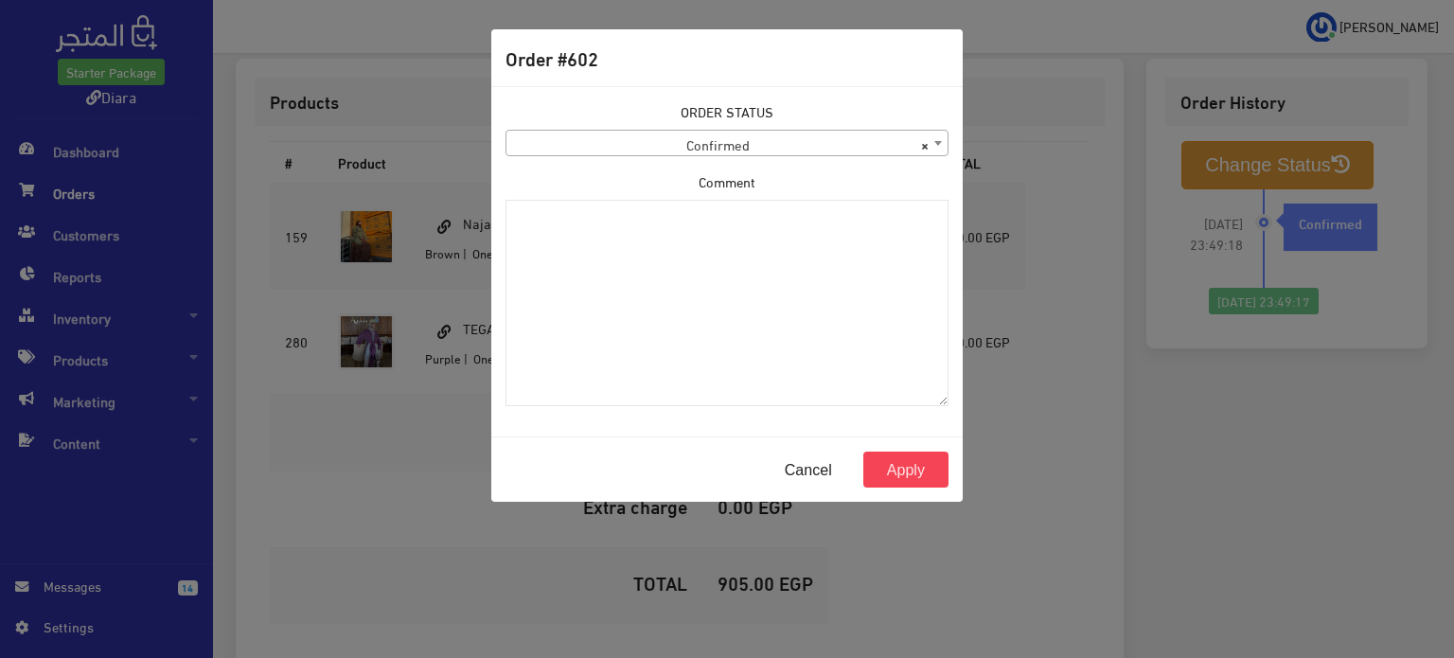
click at [804, 147] on span "× Confirmed" at bounding box center [726, 144] width 441 height 26
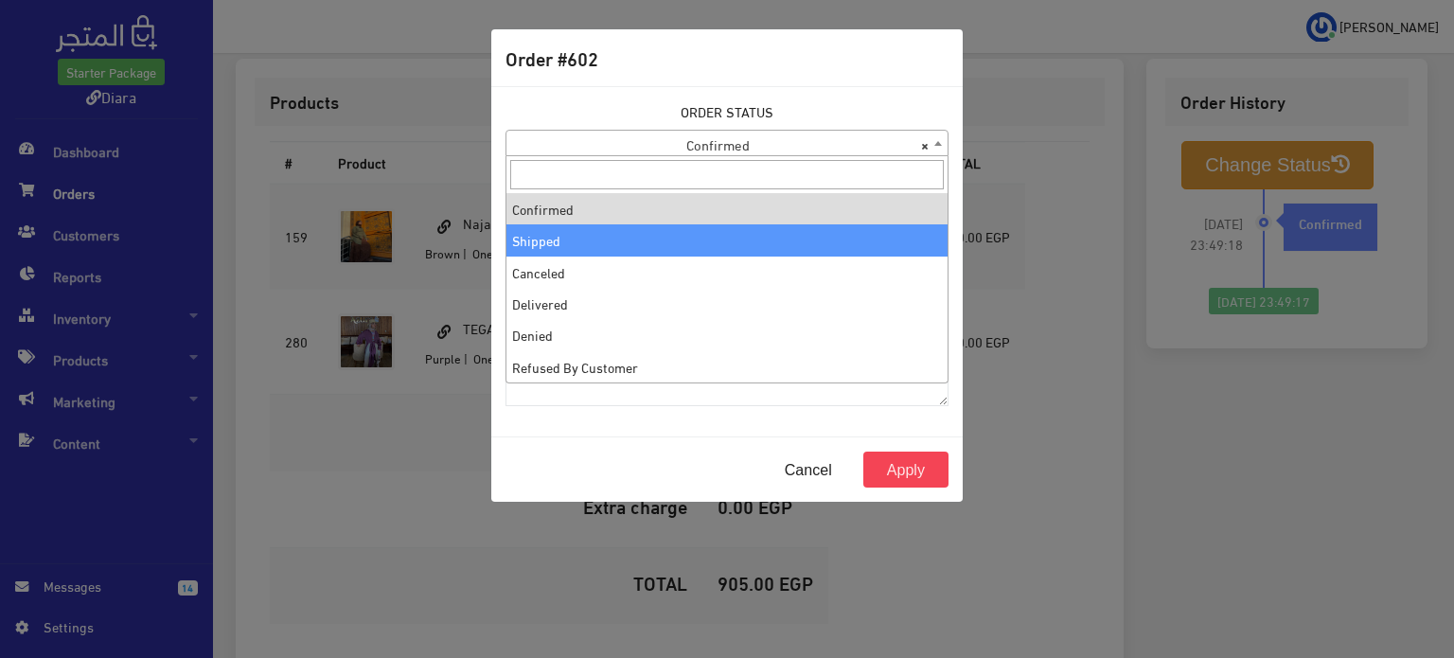
select select "2"
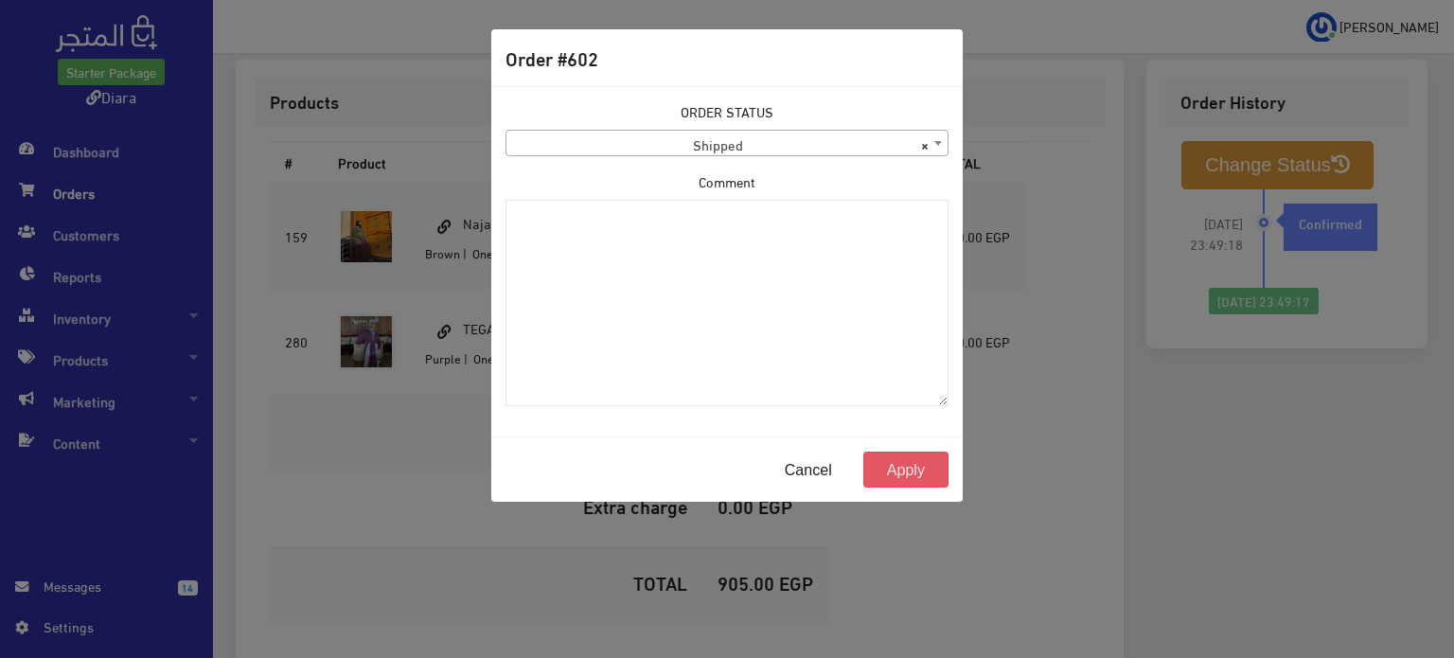
click at [900, 477] on button "Apply" at bounding box center [905, 469] width 85 height 36
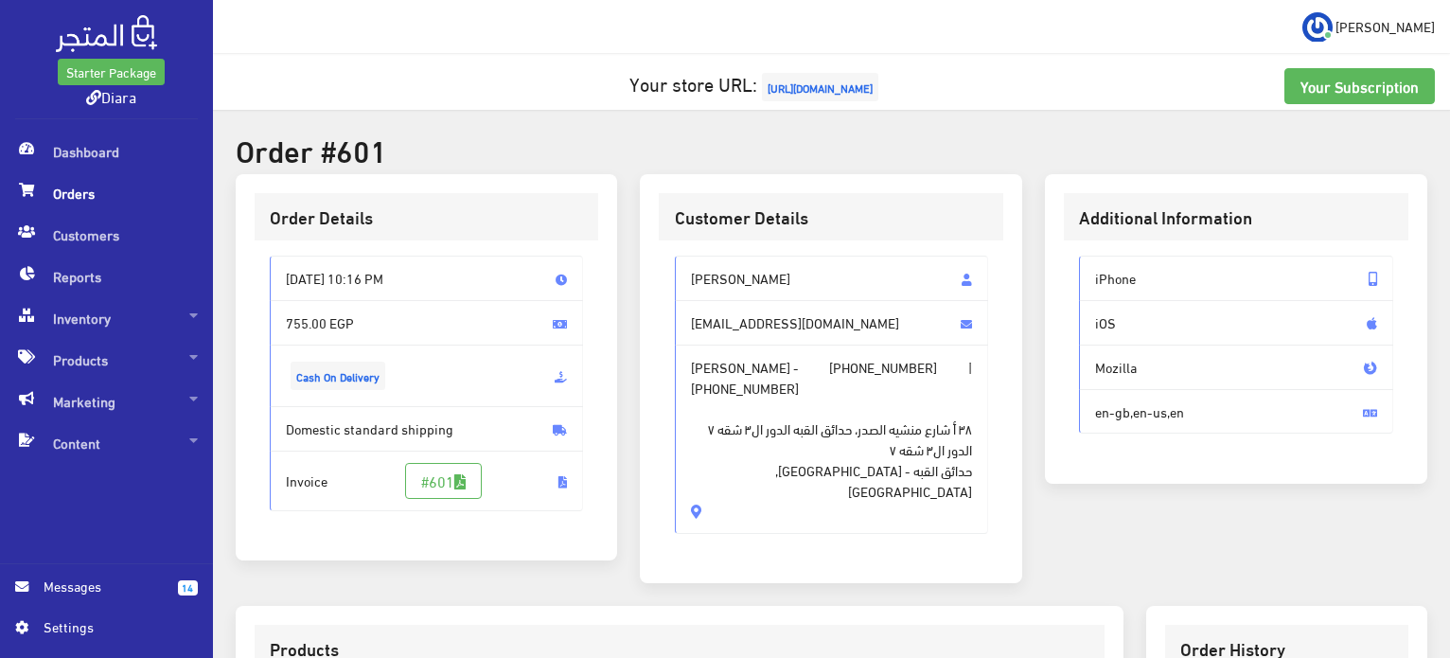
drag, startPoint x: 806, startPoint y: 461, endPoint x: 684, endPoint y: 276, distance: 221.3
click at [684, 276] on div "Yara Omar [EMAIL_ADDRESS][DOMAIN_NAME] [PERSON_NAME] - [PHONE_NUMBER] | [PHONE_…" at bounding box center [832, 395] width 314 height 278
copy div "Yara Omar [EMAIL_ADDRESS][DOMAIN_NAME] [PERSON_NAME] - [PHONE_NUMBER] | [PHONE_…"
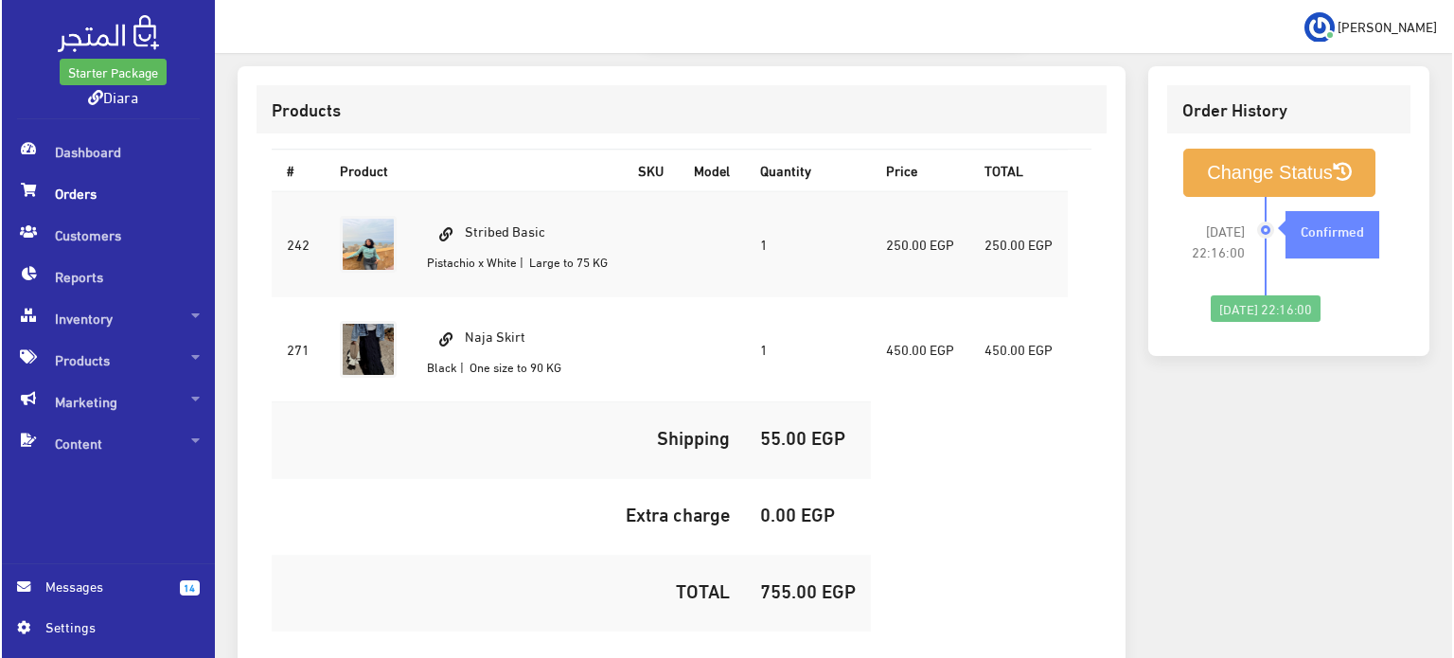
scroll to position [641, 0]
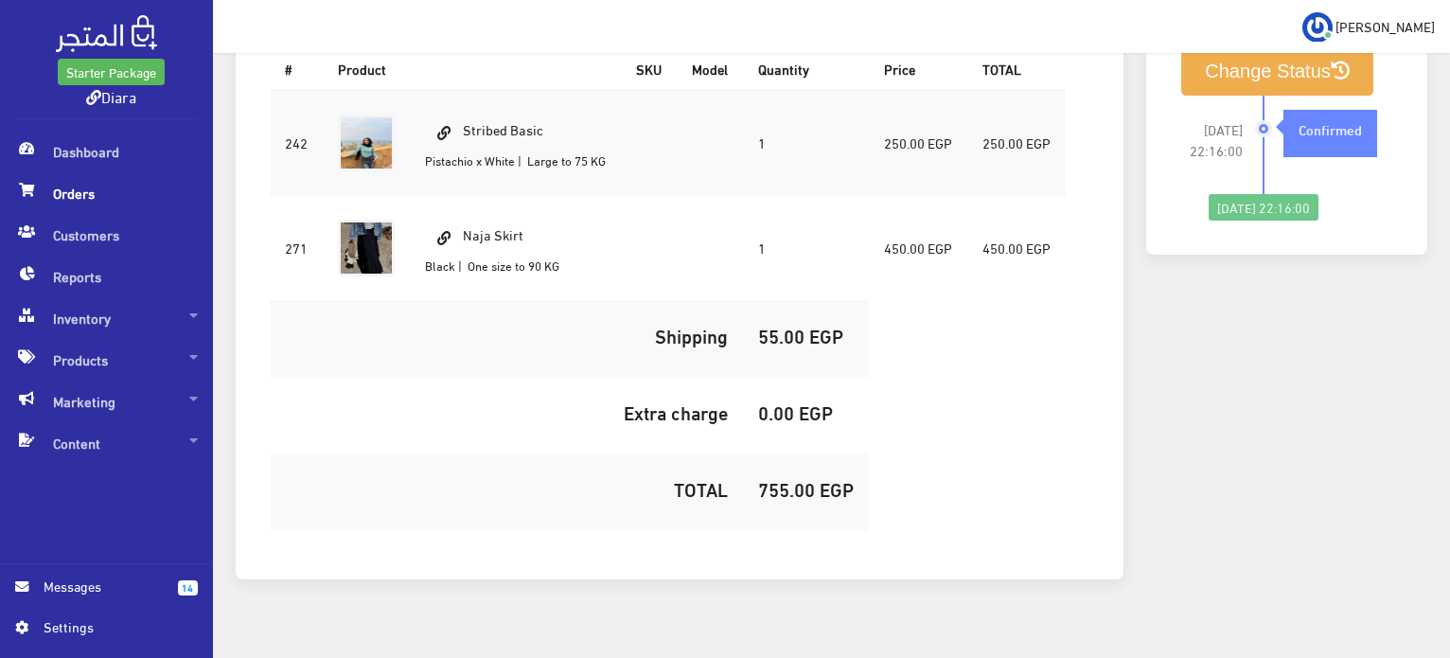
drag, startPoint x: 481, startPoint y: 80, endPoint x: 467, endPoint y: 75, distance: 15.3
click at [467, 90] on td "Stribed Basic Pistachio x White | Large to 75 KG" at bounding box center [515, 143] width 211 height 106
copy td "Stribed Basic"
drag, startPoint x: 559, startPoint y: 137, endPoint x: 413, endPoint y: 131, distance: 146.8
click at [413, 131] on td "Stribed Basic Pistachio x White | Large to 75 KG" at bounding box center [515, 143] width 211 height 106
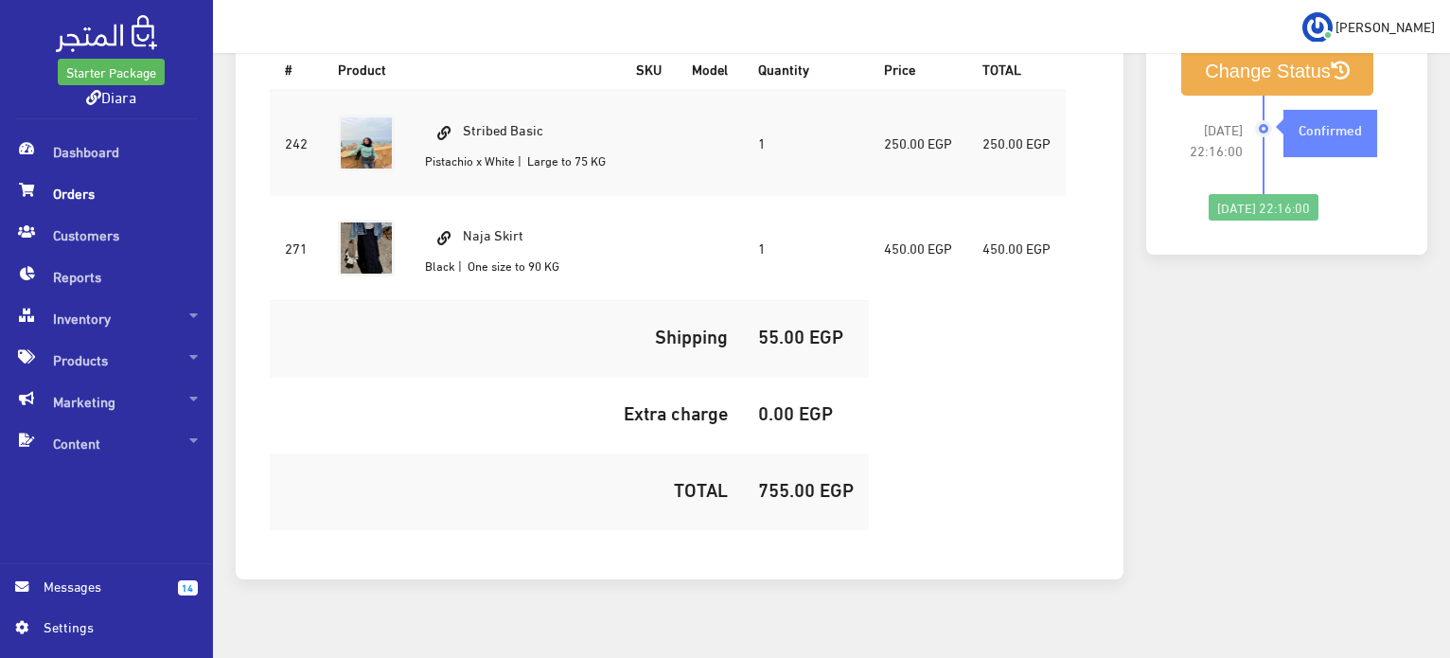
copy td "Pistachio x White | Large"
drag, startPoint x: 548, startPoint y: 202, endPoint x: 432, endPoint y: 181, distance: 118.3
click at [432, 195] on td "Naja Skirt Black | One size to 90 KG" at bounding box center [515, 247] width 211 height 105
copy td "Naja Skirt"
click at [806, 478] on h5 "755.00 EGP" at bounding box center [806, 488] width 96 height 21
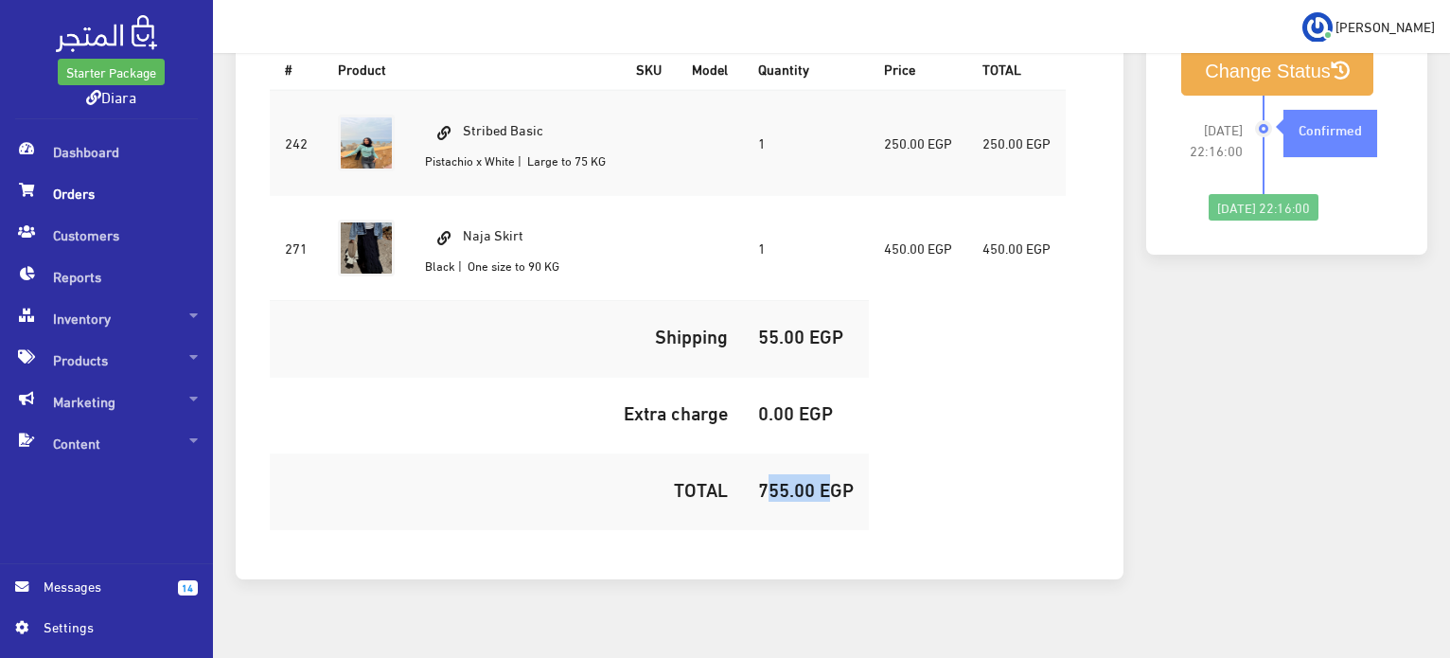
click at [806, 478] on h5 "755.00 EGP" at bounding box center [806, 488] width 96 height 21
copy h5 "755.00"
click at [1242, 69] on button "Change Status" at bounding box center [1277, 71] width 192 height 48
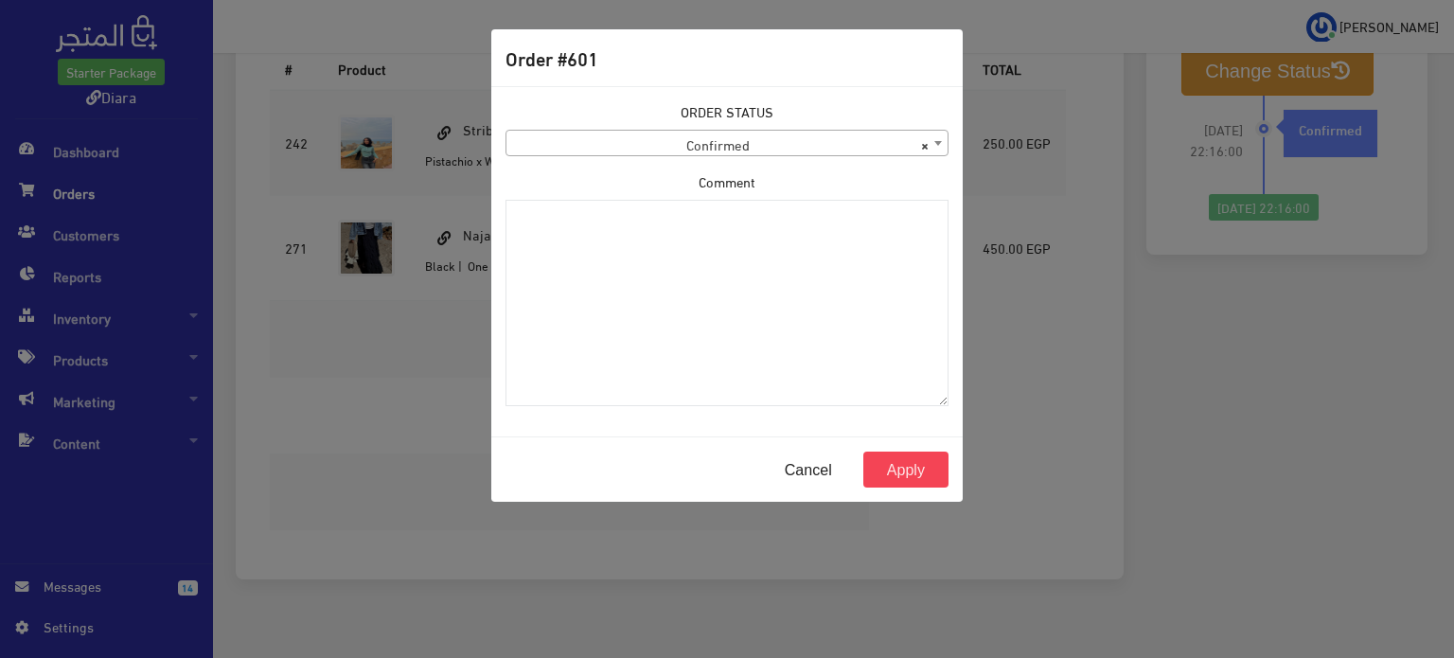
click at [725, 135] on span "× Confirmed" at bounding box center [726, 144] width 441 height 26
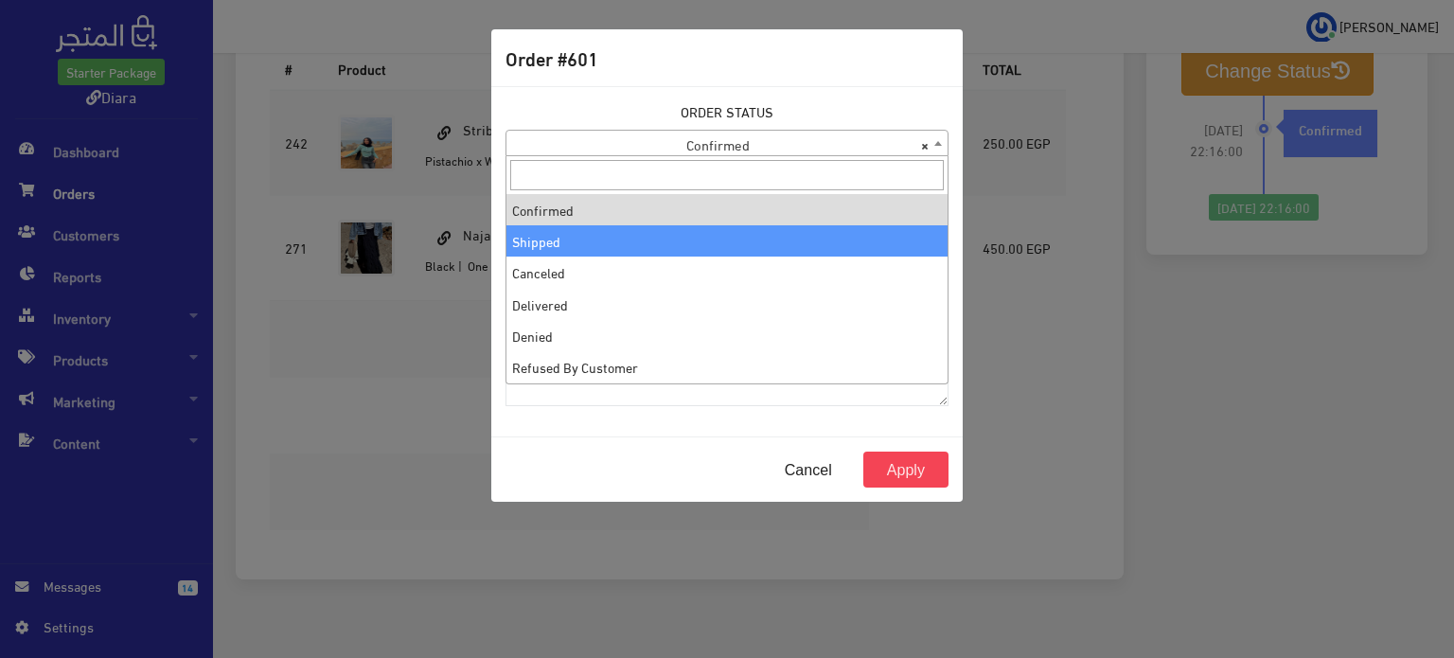
select select "2"
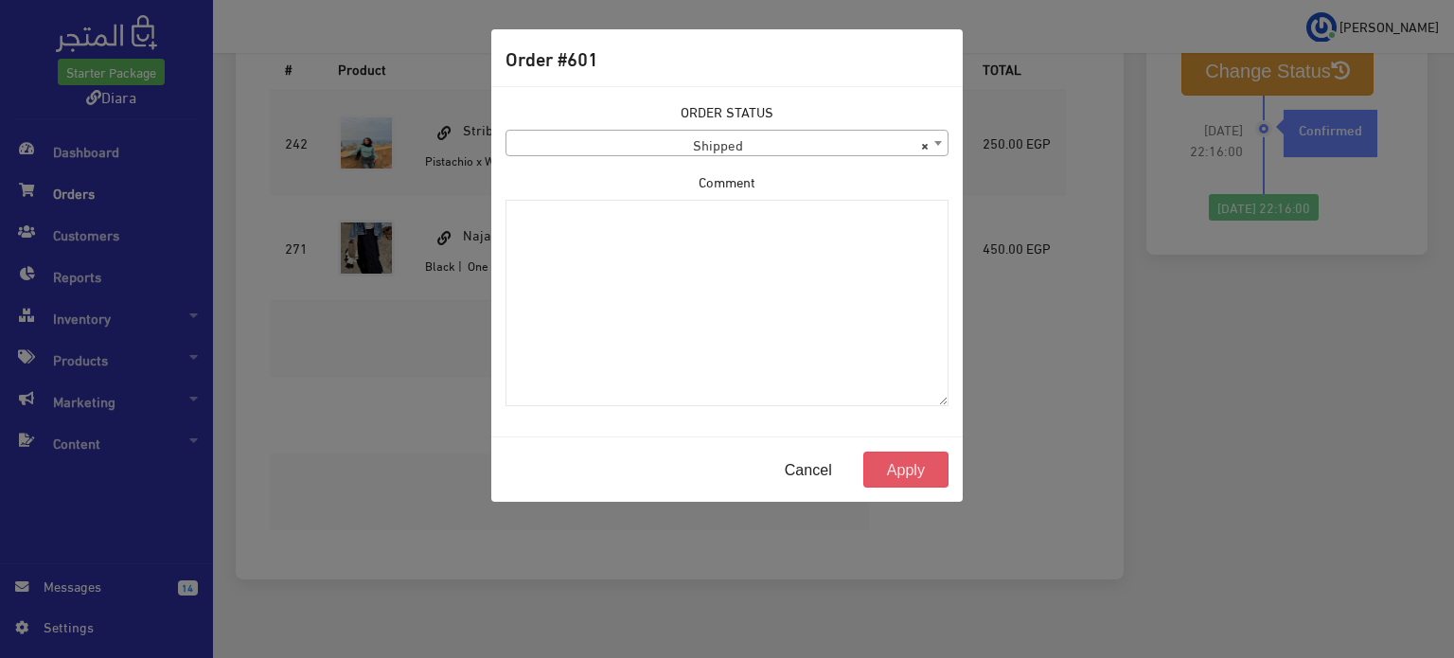
click at [897, 473] on button "Apply" at bounding box center [905, 469] width 85 height 36
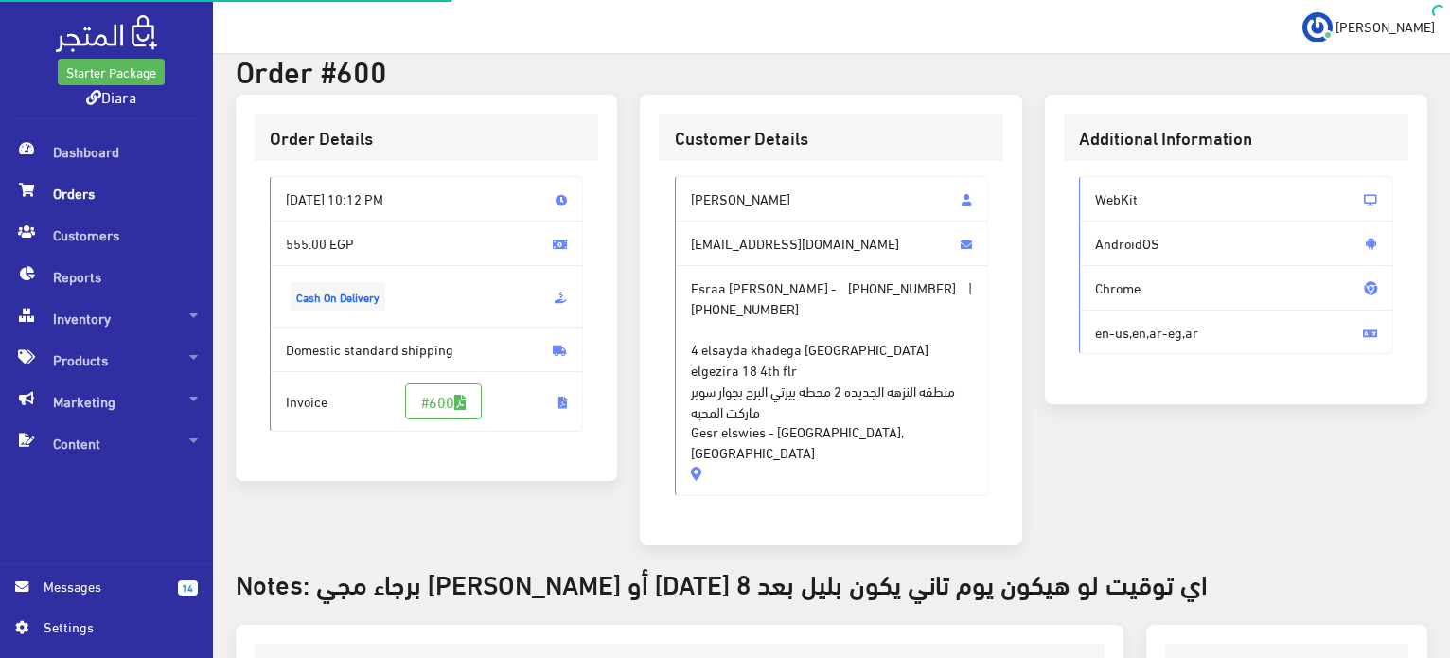
scroll to position [189, 0]
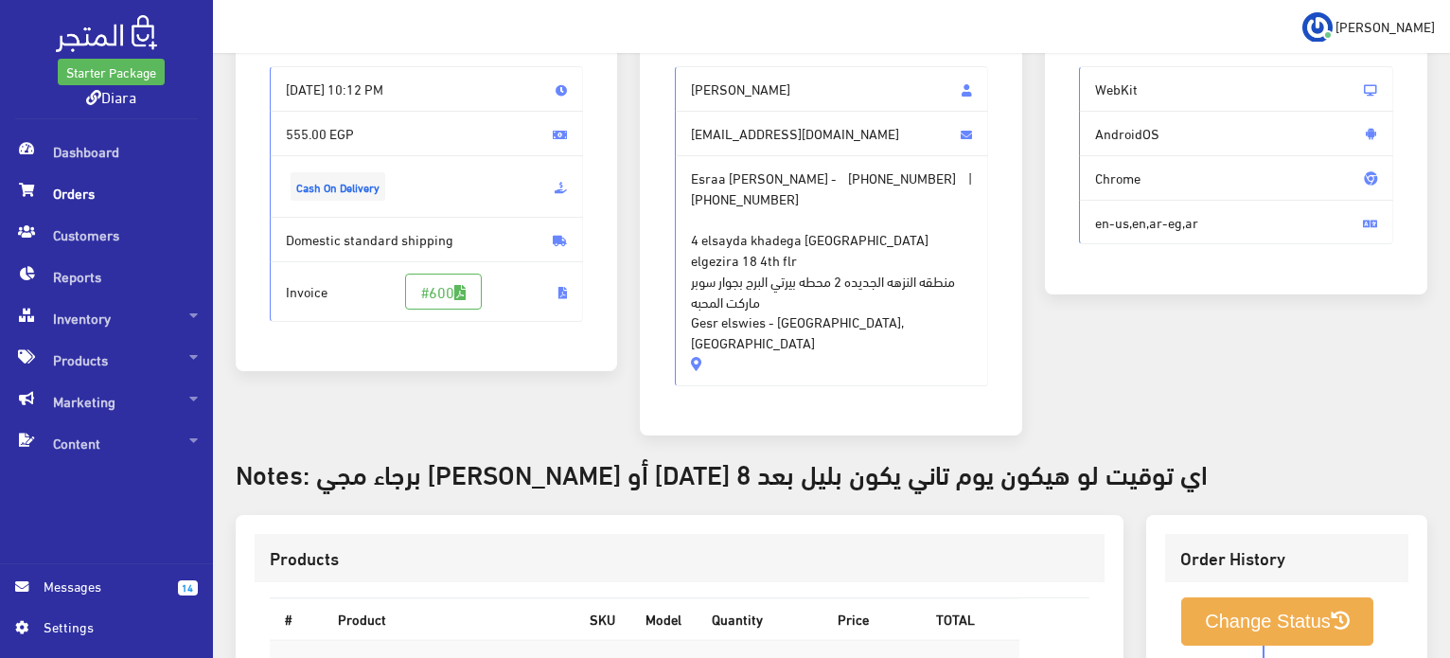
click at [852, 303] on span "4 elsayda khadega [GEOGRAPHIC_DATA] elgezira 18 4th flr منطقه النزهه الجديده 2 …" at bounding box center [832, 280] width 282 height 144
drag, startPoint x: 871, startPoint y: 308, endPoint x: 660, endPoint y: 84, distance: 307.3
click at [660, 84] on div "[PERSON_NAME] [EMAIL_ADDRESS][DOMAIN_NAME] [PERSON_NAME] - [PHONE_NUMBER] | [PH…" at bounding box center [831, 233] width 344 height 364
copy div "[PERSON_NAME] [PERSON_NAME][EMAIL_ADDRESS][DOMAIN_NAME] [PERSON_NAME] - [PHONE_…"
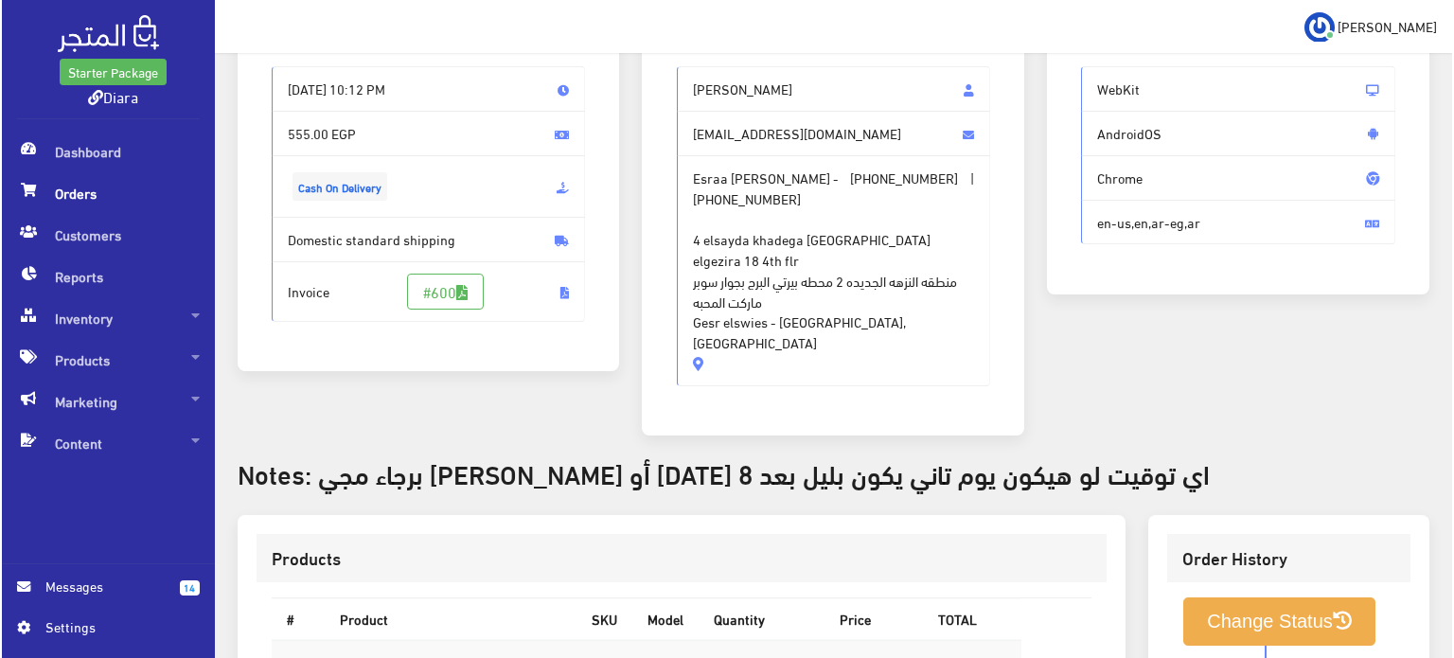
scroll to position [617, 0]
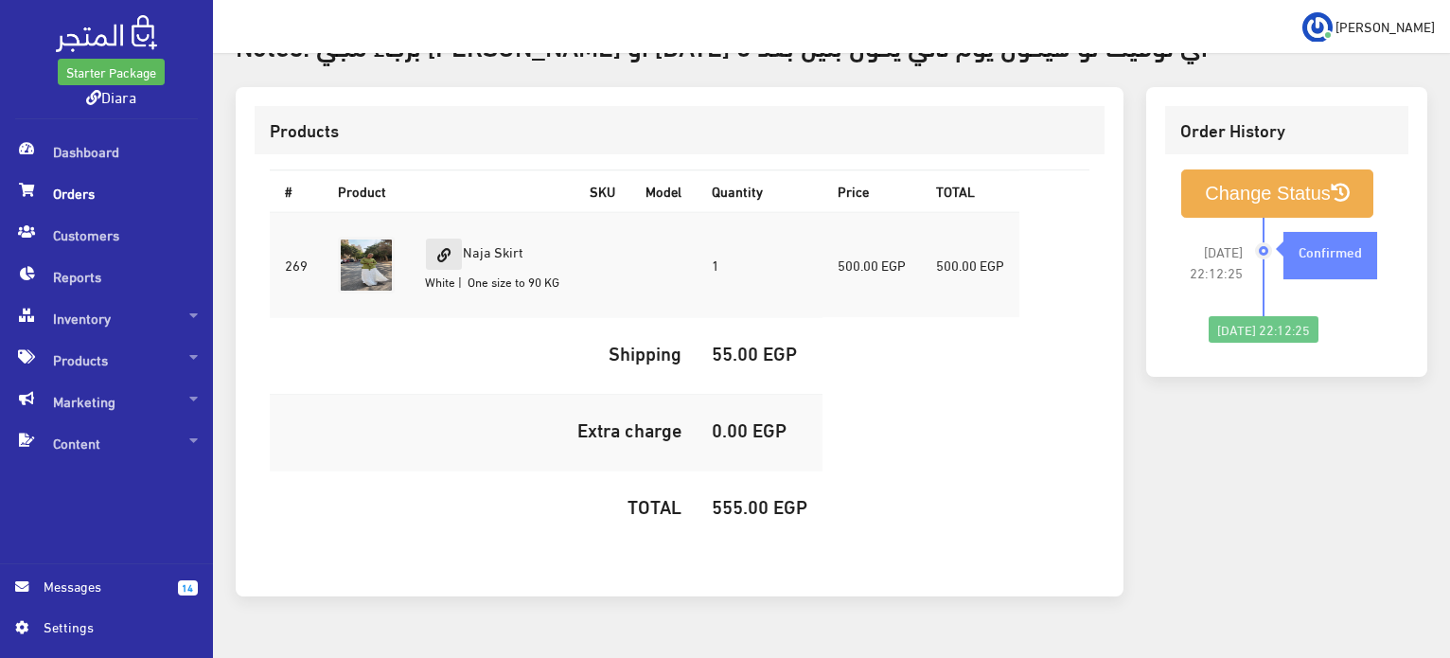
drag, startPoint x: 534, startPoint y: 209, endPoint x: 458, endPoint y: 200, distance: 76.3
click at [458, 212] on td "Naja Skirt White | One size to 90 KG" at bounding box center [492, 265] width 165 height 106
copy td "Naja Skirt"
click at [752, 495] on h5 "555.00 EGP" at bounding box center [760, 505] width 96 height 21
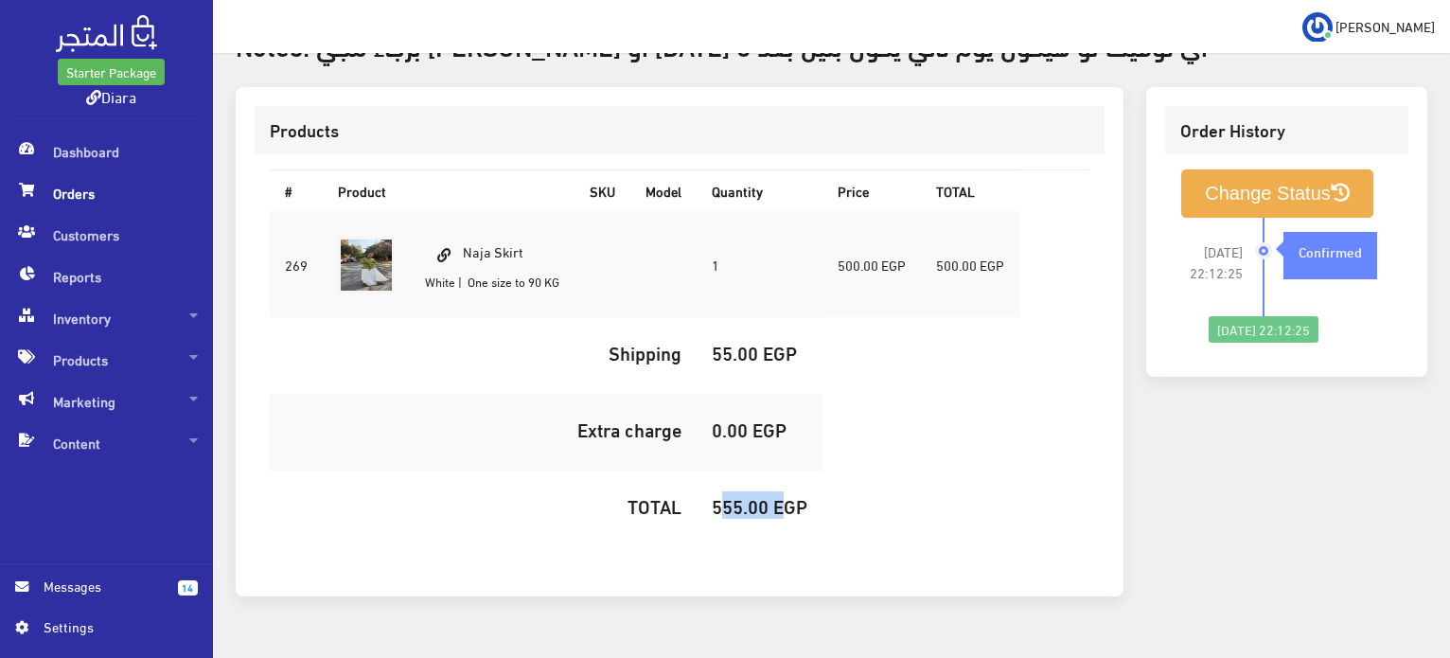
copy h5 "555.00"
click at [1279, 169] on button "Change Status" at bounding box center [1277, 193] width 192 height 48
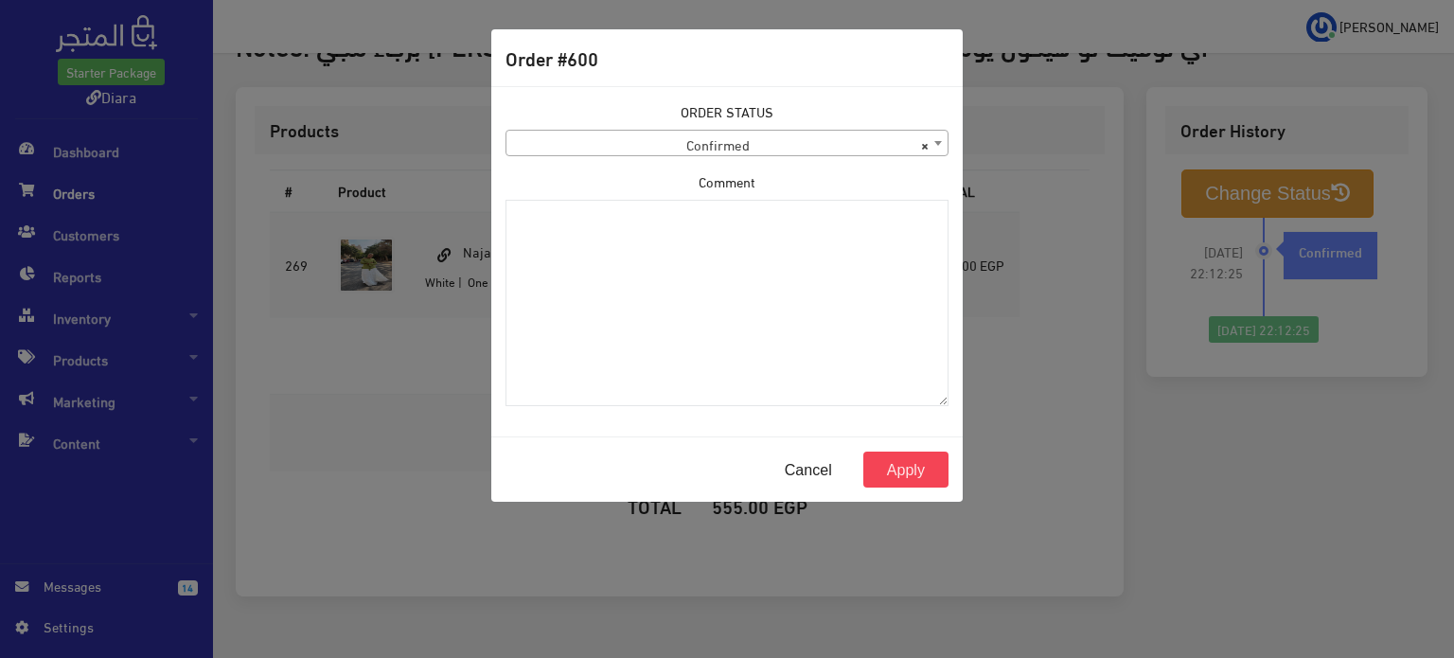
click at [732, 150] on span "× Confirmed" at bounding box center [726, 144] width 441 height 26
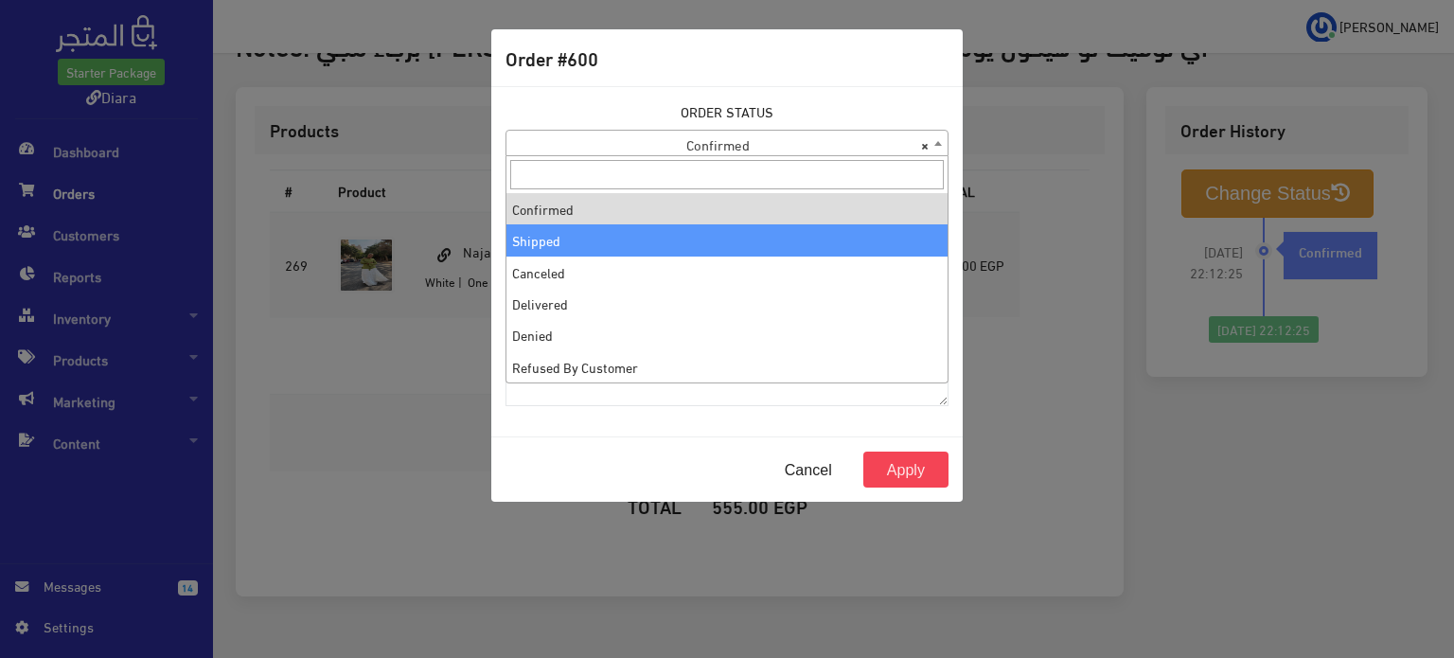
select select "2"
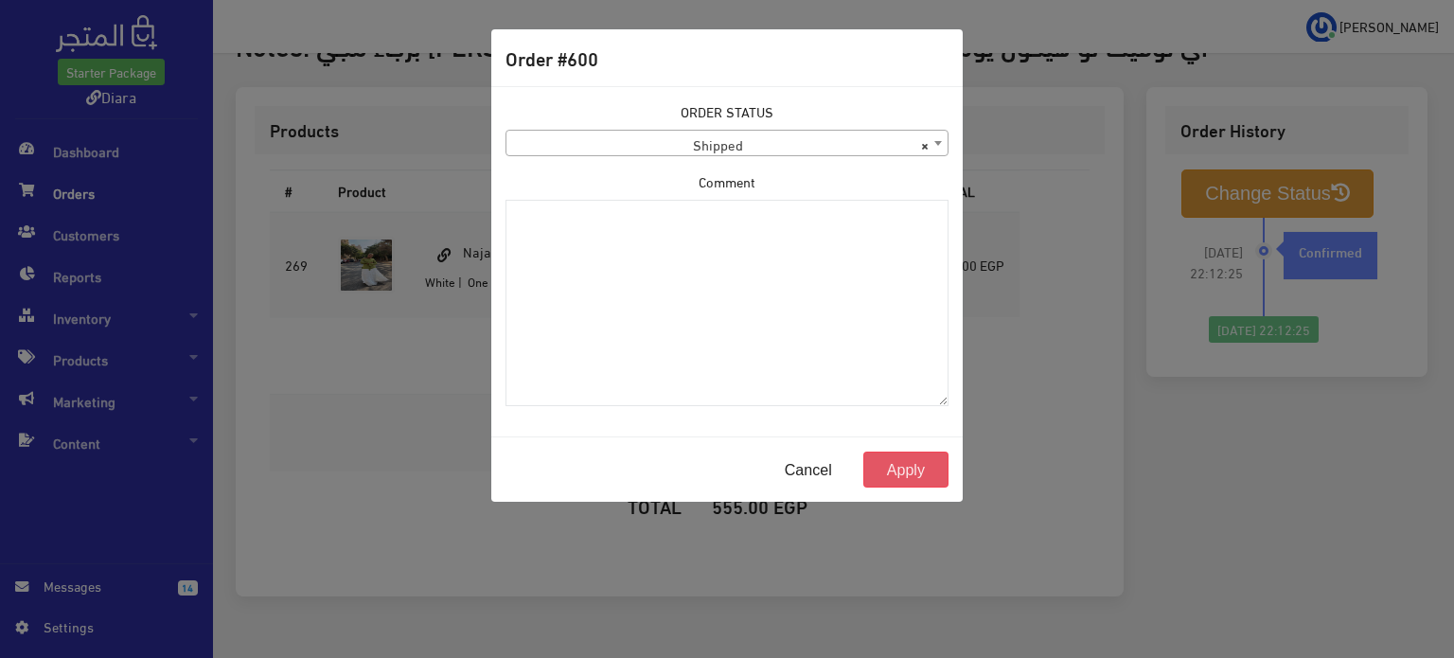
click at [906, 465] on button "Apply" at bounding box center [905, 469] width 85 height 36
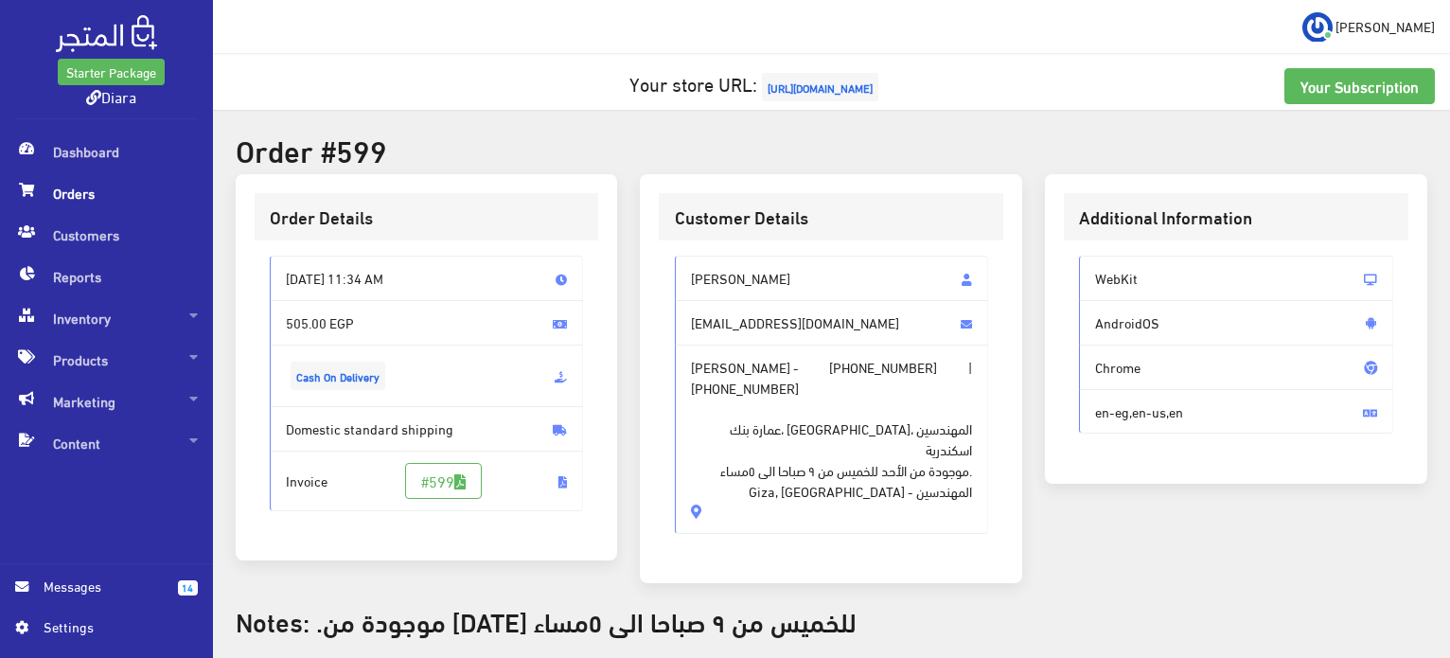
drag, startPoint x: 769, startPoint y: 446, endPoint x: 655, endPoint y: 253, distance: 224.5
click at [655, 253] on div "Customer Details [PERSON_NAME] [EMAIL_ADDRESS][DOMAIN_NAME] [PERSON_NAME] - [PH…" at bounding box center [831, 379] width 382 height 410
copy div "[PERSON_NAME] [EMAIL_ADDRESS][DOMAIN_NAME] [PERSON_NAME] - [PHONE_NUMBER] | [PH…"
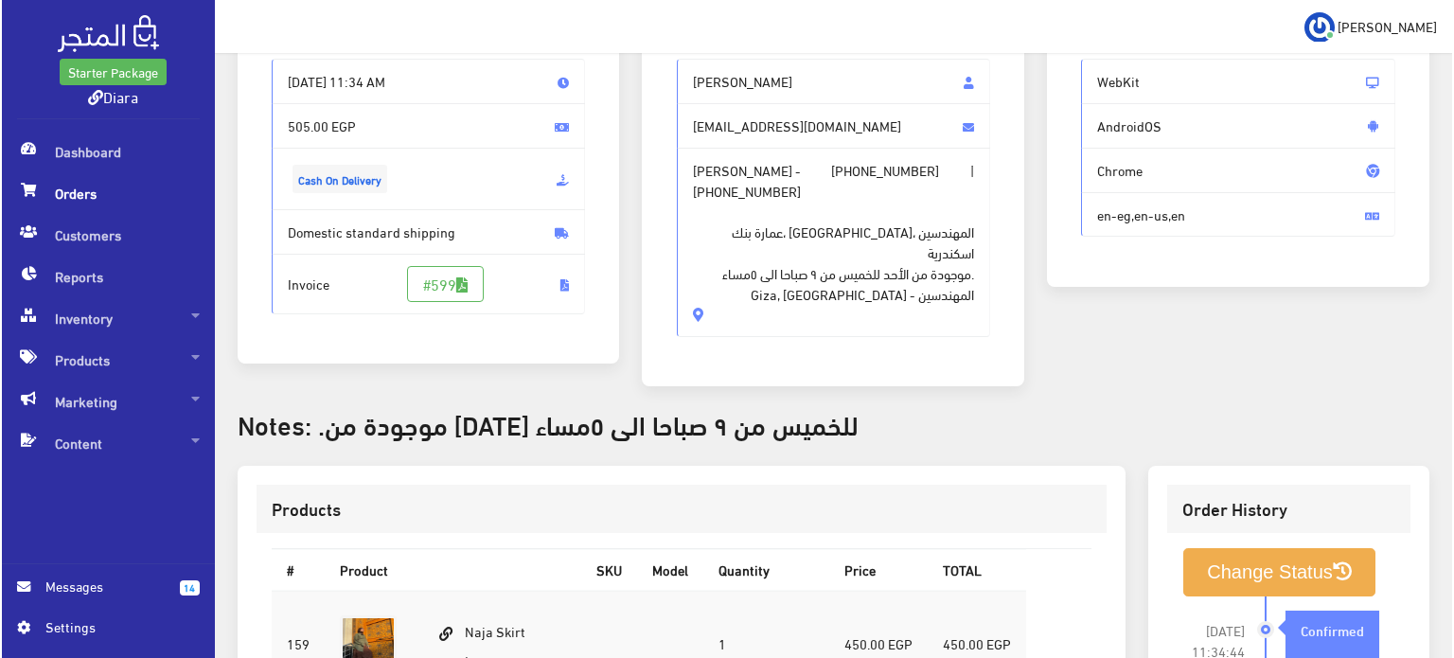
scroll to position [592, 0]
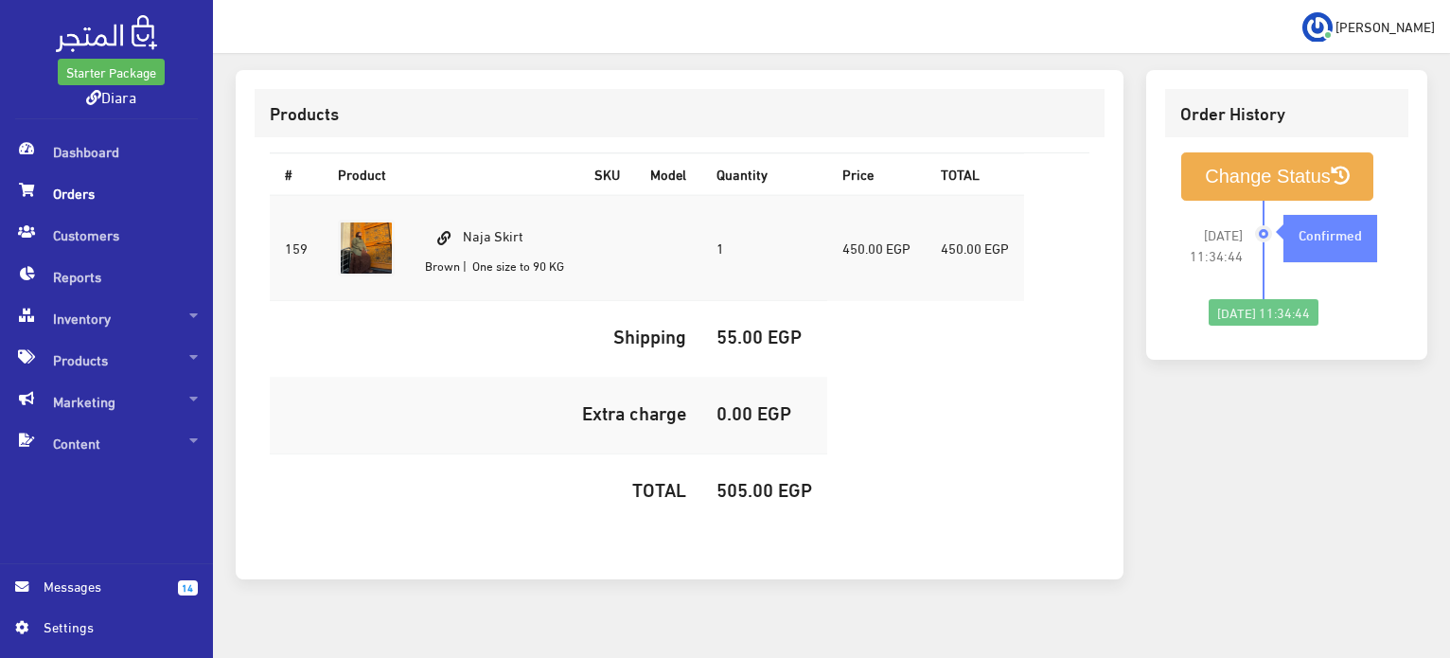
drag, startPoint x: 534, startPoint y: 215, endPoint x: 466, endPoint y: 192, distance: 71.8
click at [466, 195] on td "Naja Skirt Brown | One size to 90 KG" at bounding box center [494, 248] width 169 height 106
copy td "Naja Skirt"
click at [731, 478] on h5 "505.00 EGP" at bounding box center [764, 488] width 96 height 21
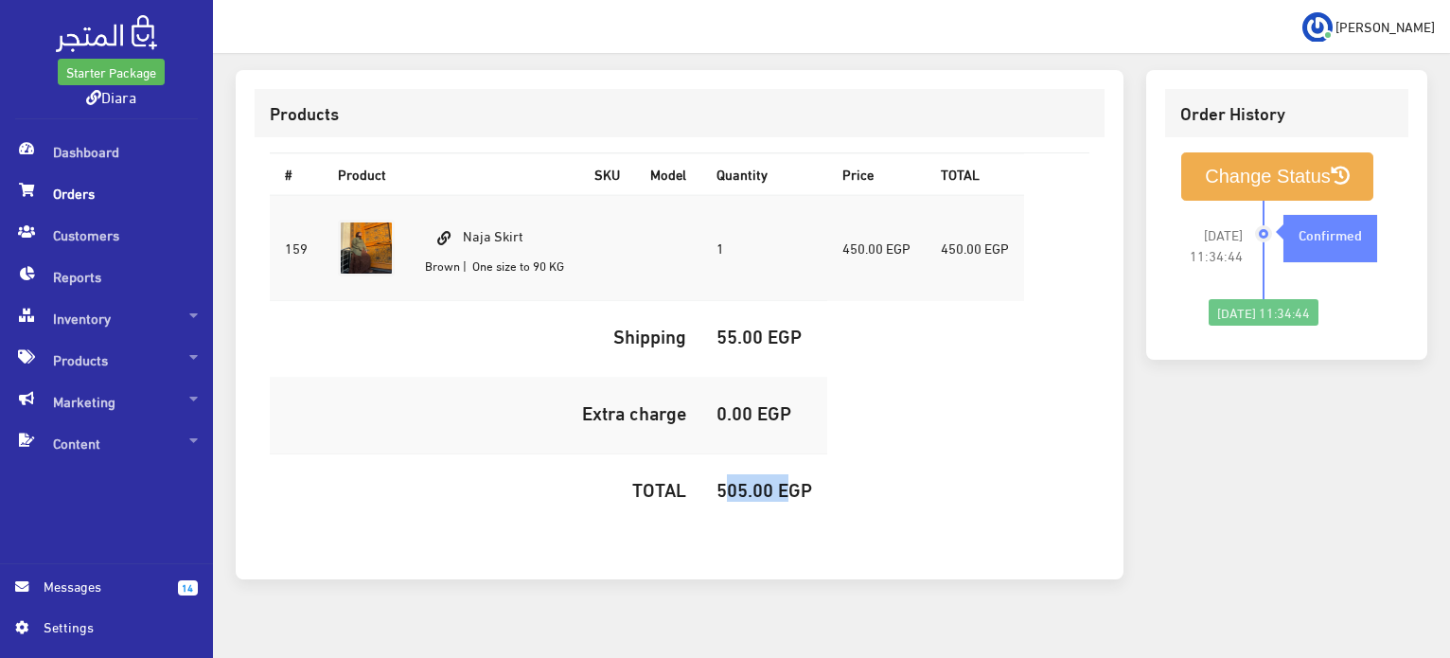
copy h5 "505.00"
click at [1306, 167] on button "Change Status" at bounding box center [1277, 176] width 192 height 48
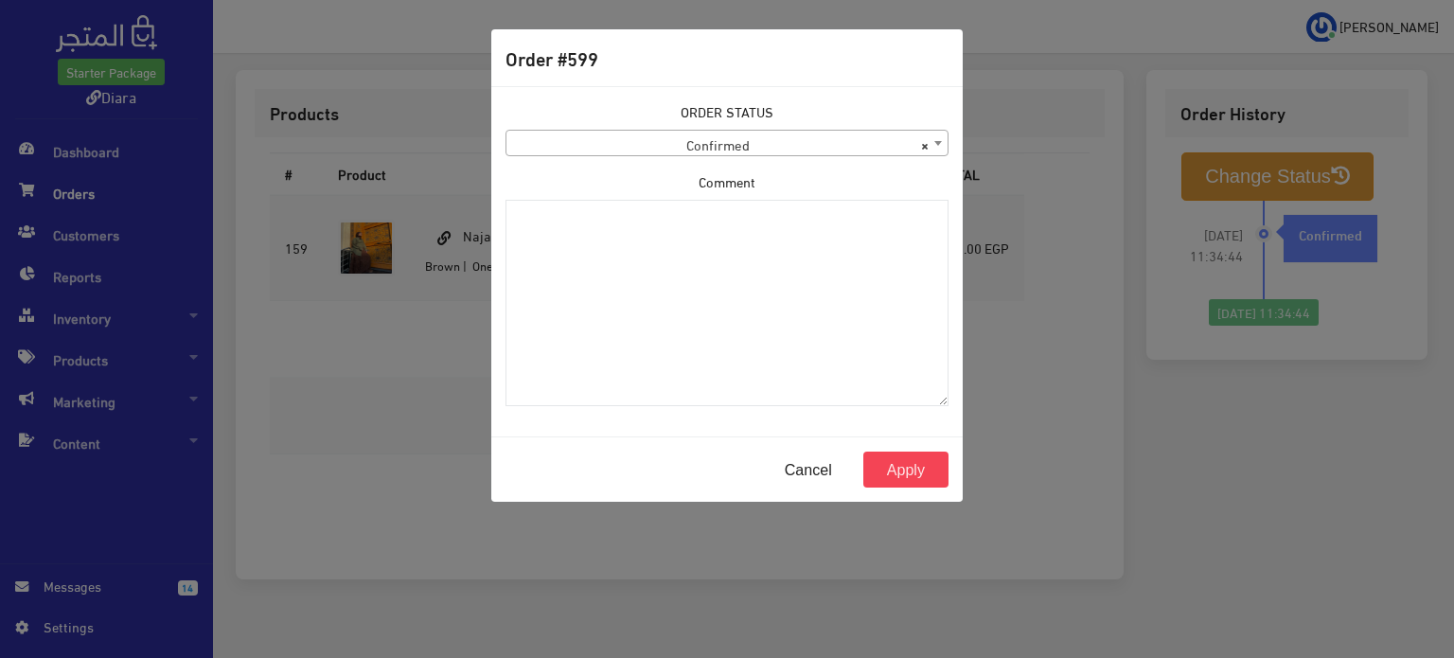
click at [534, 130] on span "× Confirmed" at bounding box center [726, 143] width 443 height 26
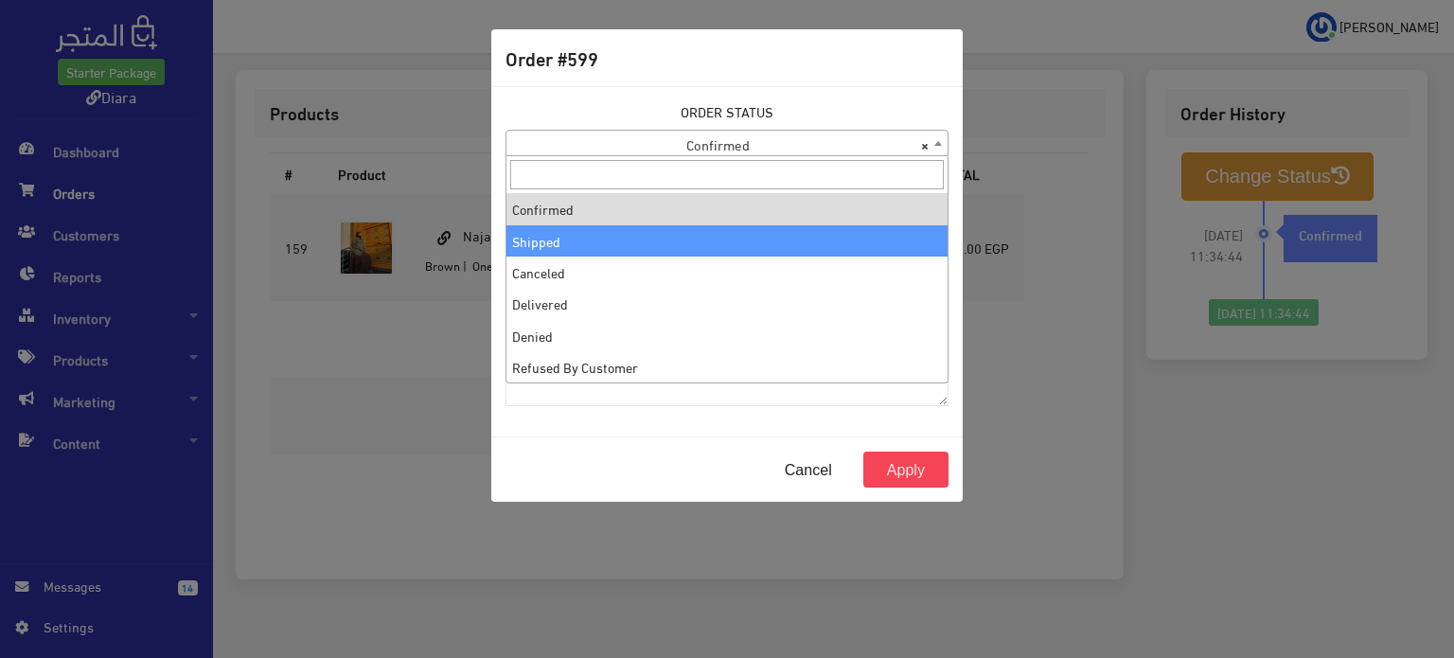
select select "2"
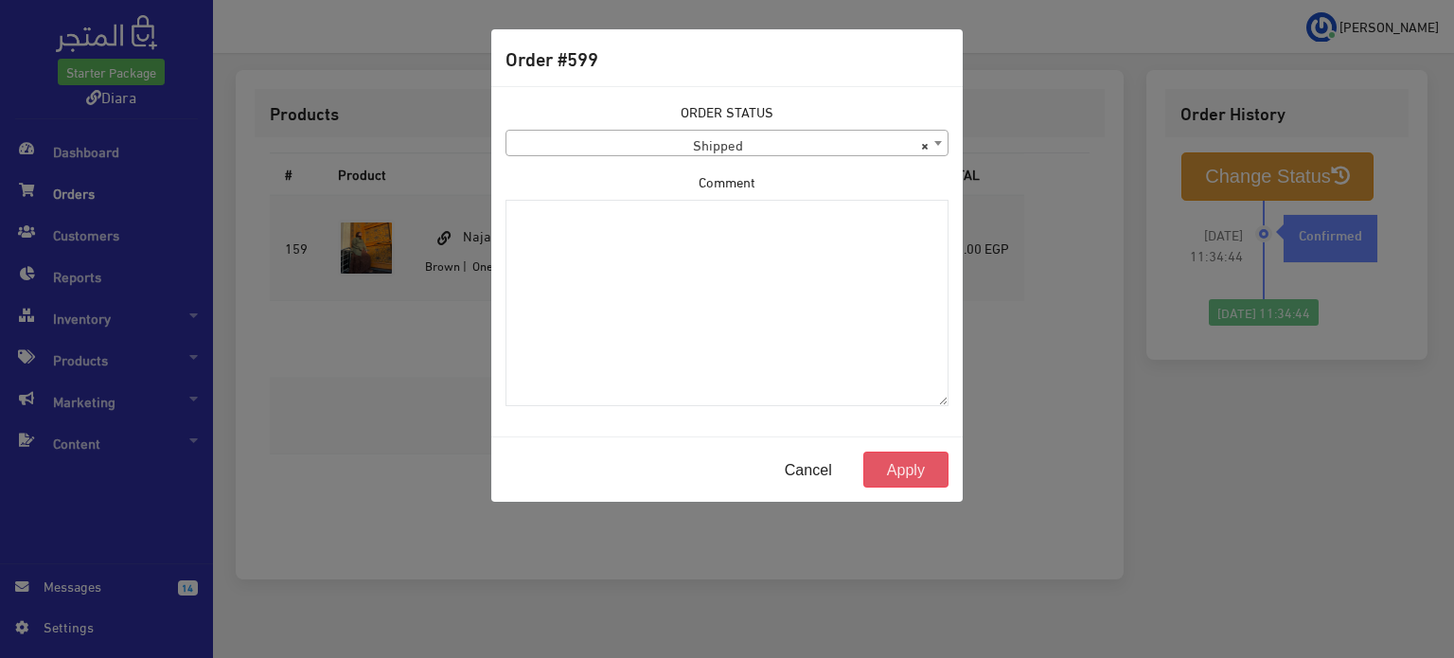
click at [941, 468] on button "Apply" at bounding box center [905, 469] width 85 height 36
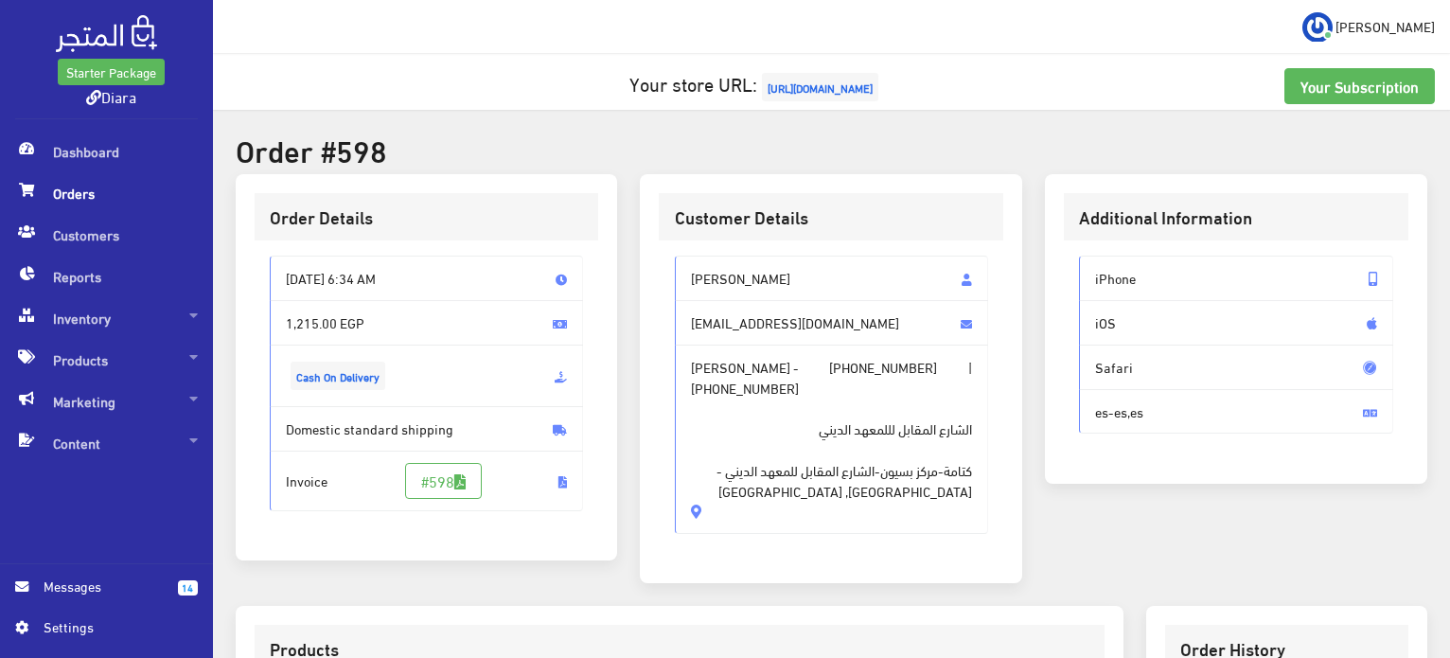
drag, startPoint x: 872, startPoint y: 493, endPoint x: 674, endPoint y: 249, distance: 314.2
click at [674, 248] on div "[PERSON_NAME] [EMAIL_ADDRESS][DOMAIN_NAME] [PERSON_NAME] - [PHONE_NUMBER] | [PH…" at bounding box center [831, 402] width 344 height 324
copy div "Alaa youssef [EMAIL_ADDRESS][DOMAIN_NAME] [PERSON_NAME] - [PHONE_NUMBER] | [PHO…"
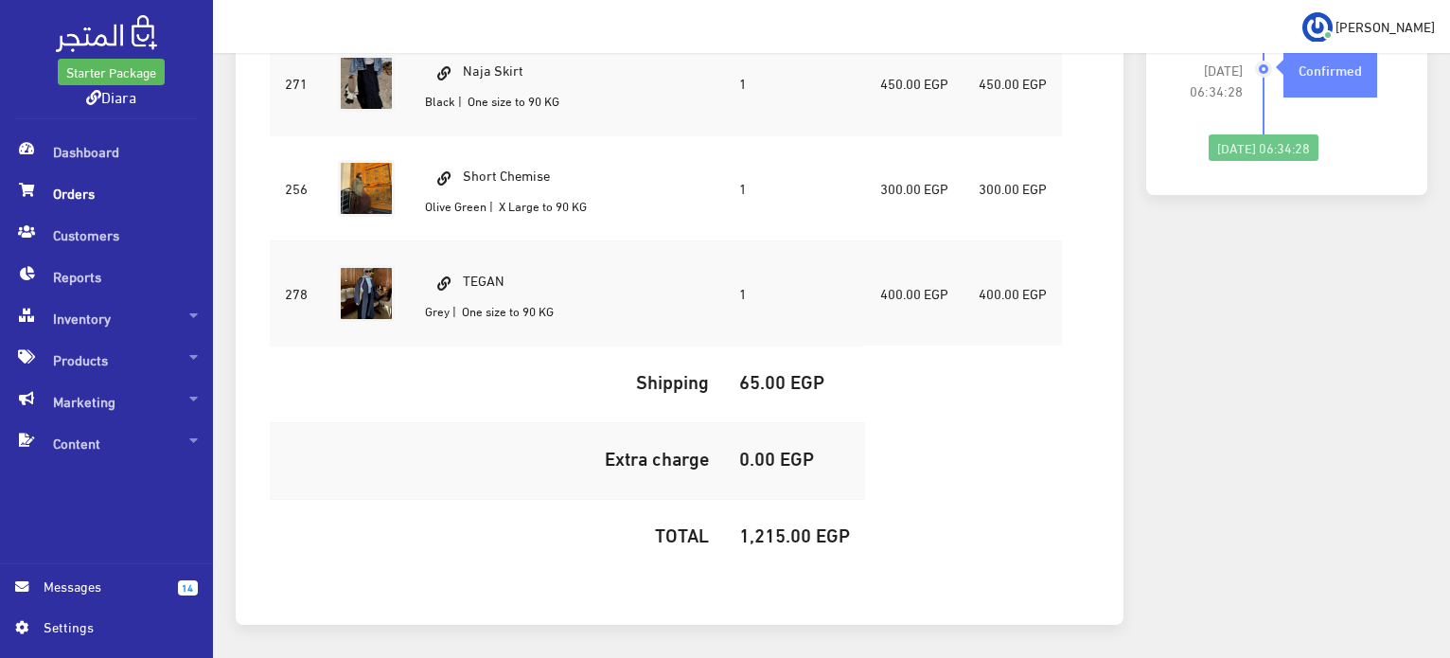
scroll to position [655, 0]
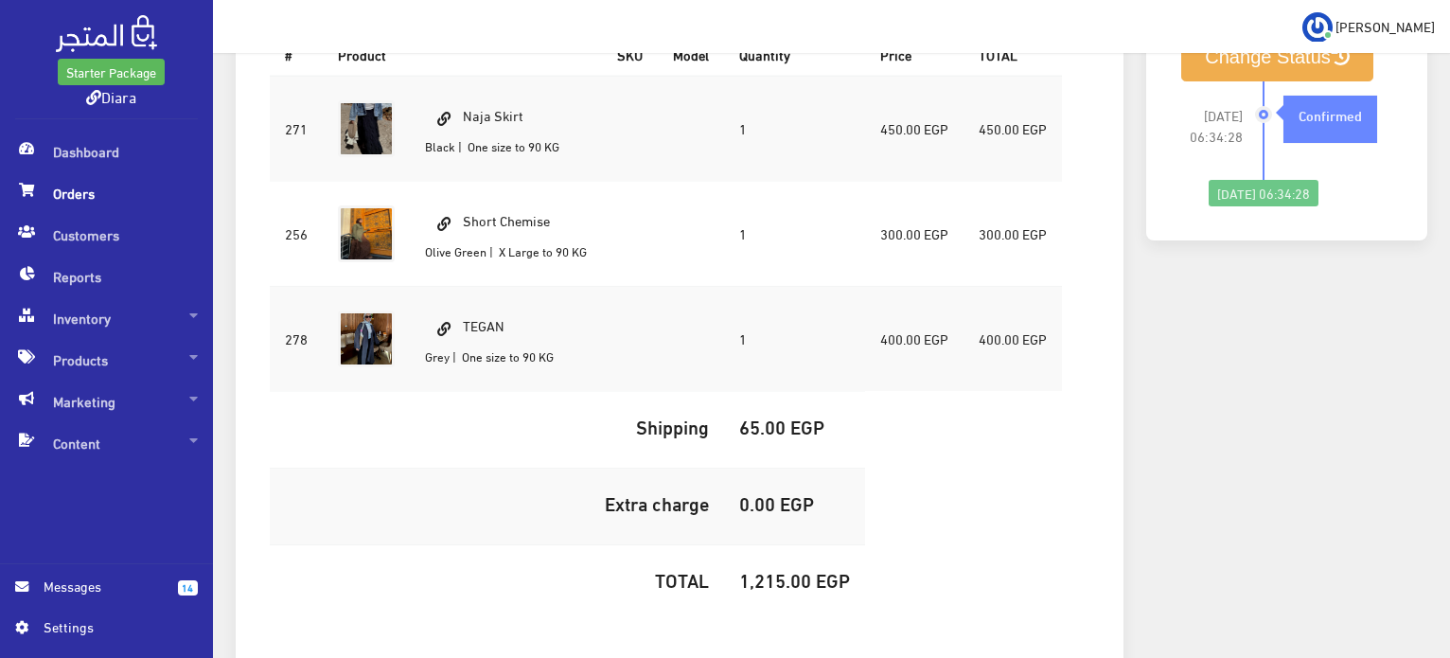
drag, startPoint x: 545, startPoint y: 91, endPoint x: 463, endPoint y: 86, distance: 82.5
click at [463, 86] on td "Naja Skirt Black | One size to 90 KG" at bounding box center [506, 129] width 192 height 106
copy td "Naja Skirt"
drag, startPoint x: 575, startPoint y: 199, endPoint x: 463, endPoint y: 190, distance: 112.9
click at [463, 190] on td "Short Chemise Olive Green | X Large to 90 KG" at bounding box center [506, 233] width 192 height 105
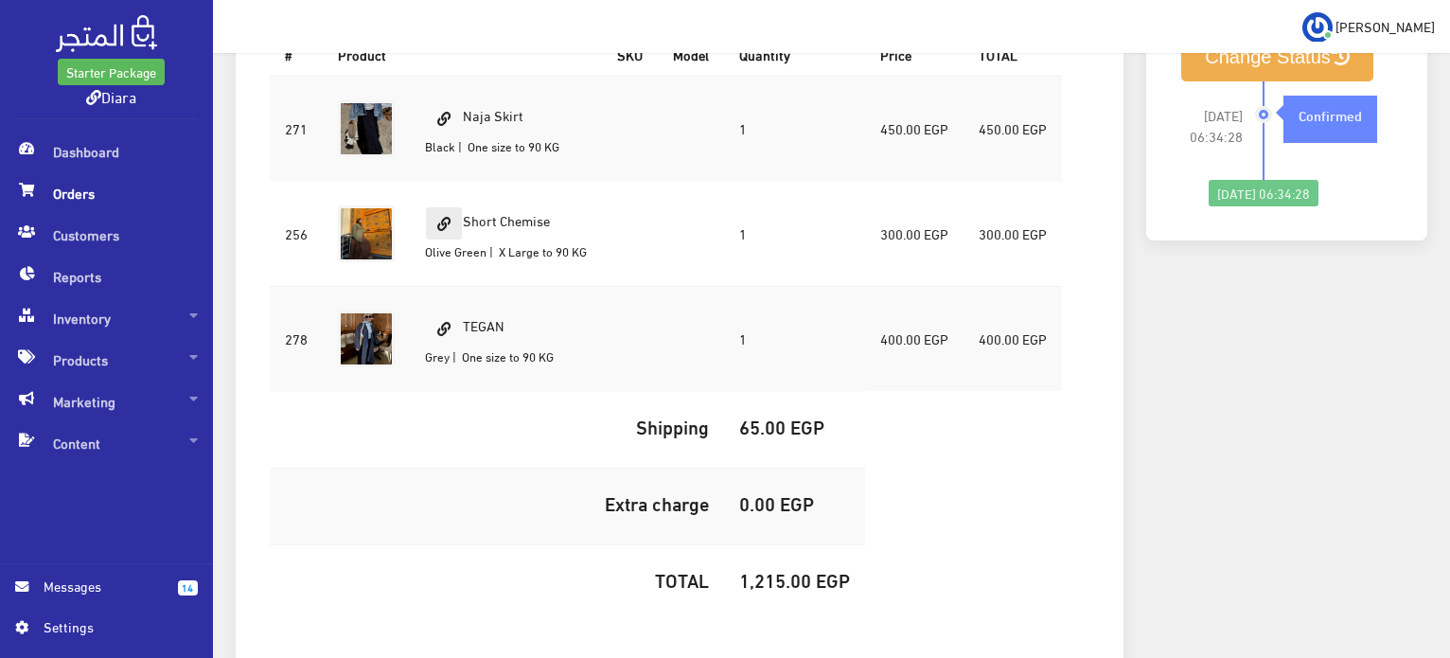
copy td "Short Chemise"
drag, startPoint x: 515, startPoint y: 296, endPoint x: 490, endPoint y: 296, distance: 24.6
click at [490, 296] on td "TEGAN Grey | One size to 90 KG" at bounding box center [506, 338] width 192 height 105
click at [486, 302] on td "TEGAN Grey | One size to 90 KG" at bounding box center [506, 338] width 192 height 105
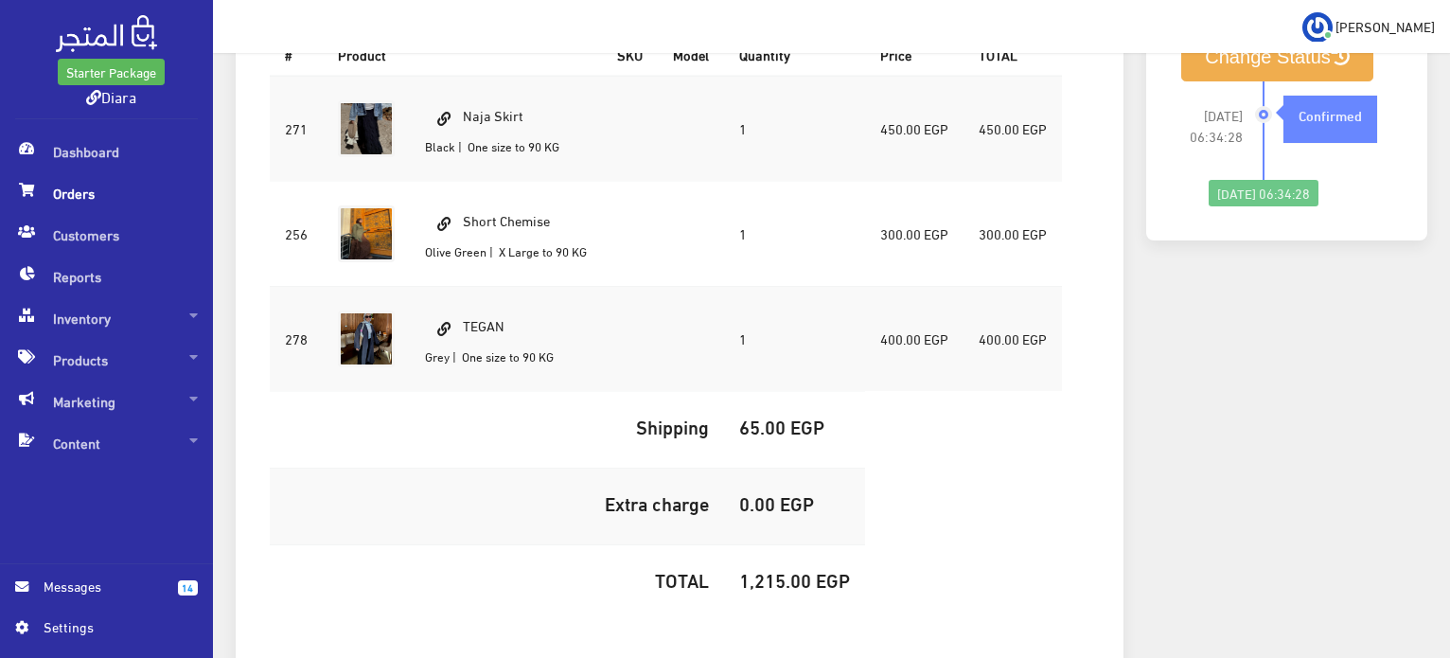
click at [783, 569] on h5 "1,215.00 EGP" at bounding box center [794, 579] width 111 height 21
copy h5 "1,215.00"
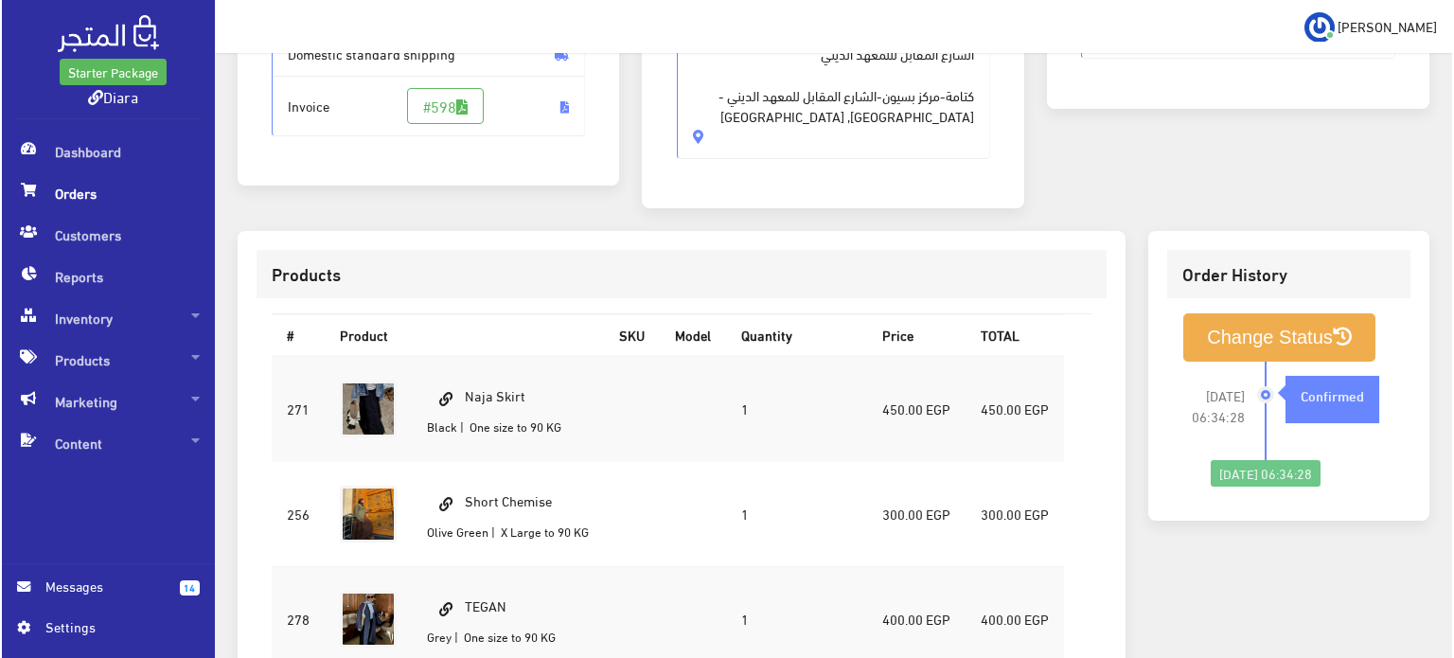
scroll to position [371, 0]
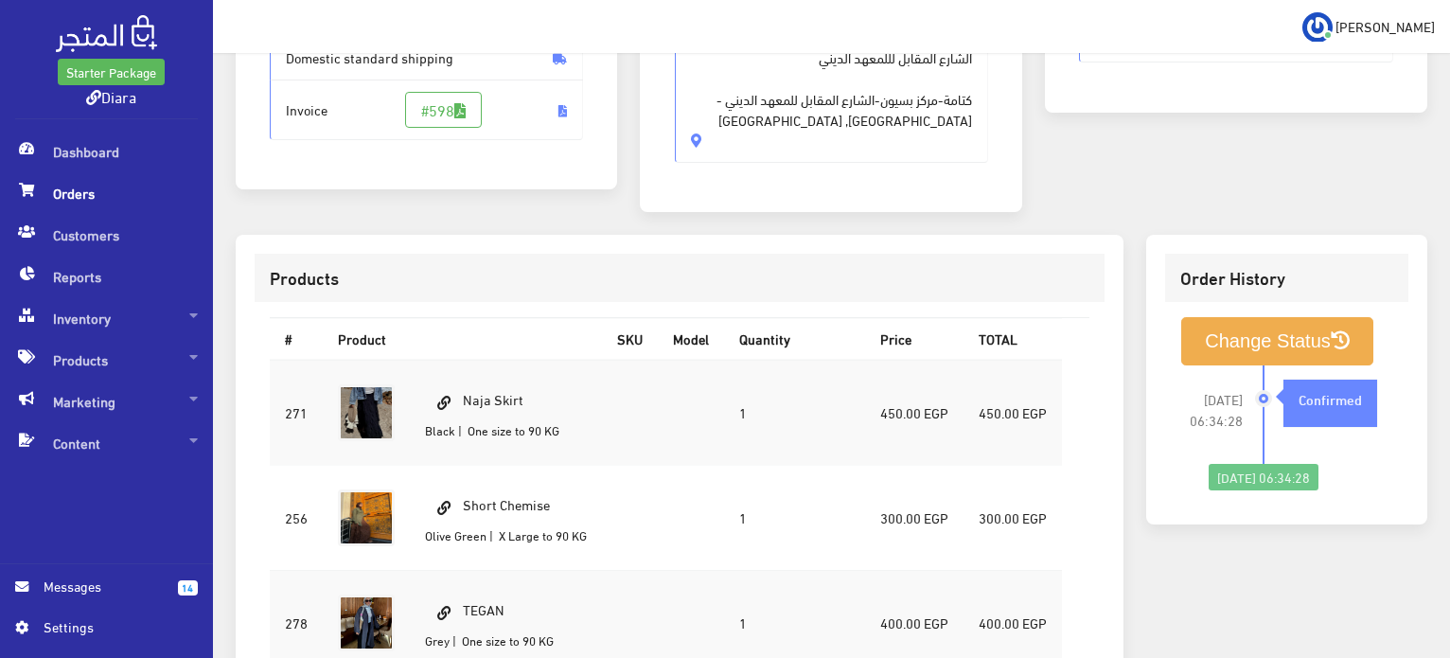
click at [1225, 365] on li "2025-09-24 06:34:28 Confirmed" at bounding box center [1286, 414] width 213 height 98
click at [1227, 338] on button "Change Status" at bounding box center [1277, 341] width 192 height 48
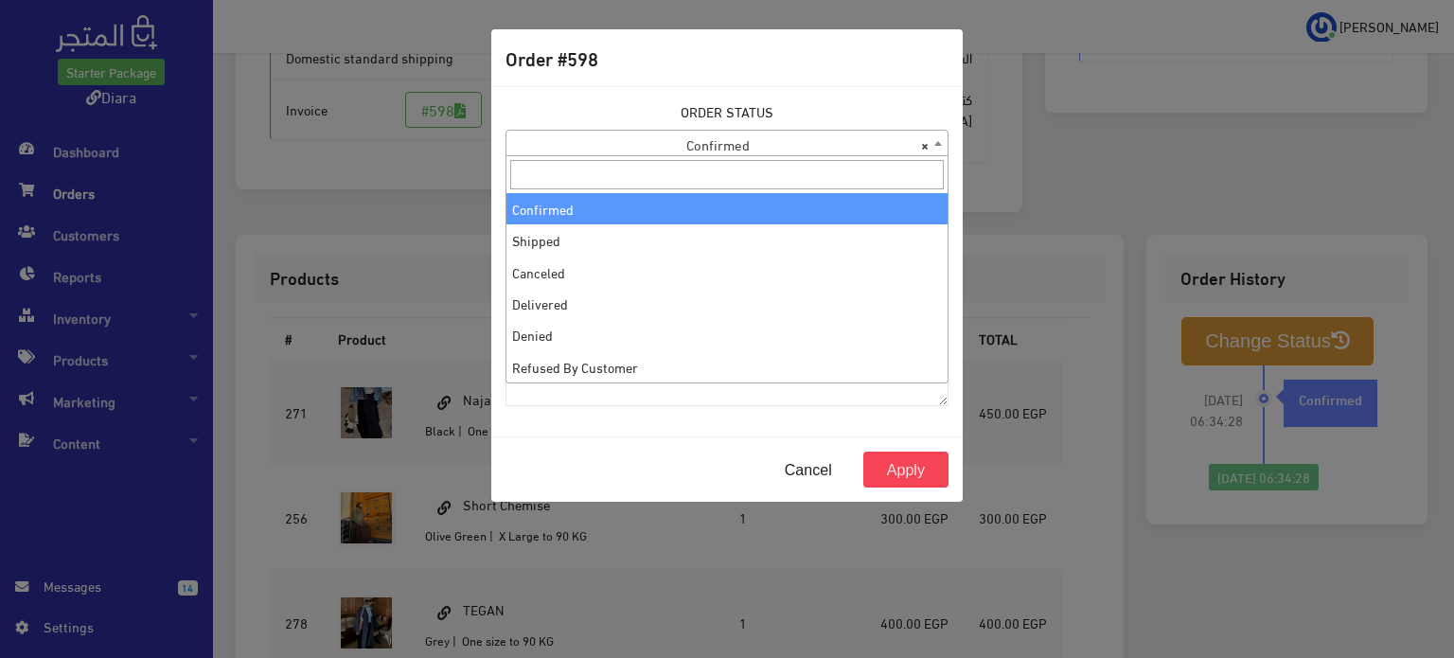
click at [672, 145] on span "× Confirmed" at bounding box center [726, 144] width 441 height 26
select select "2"
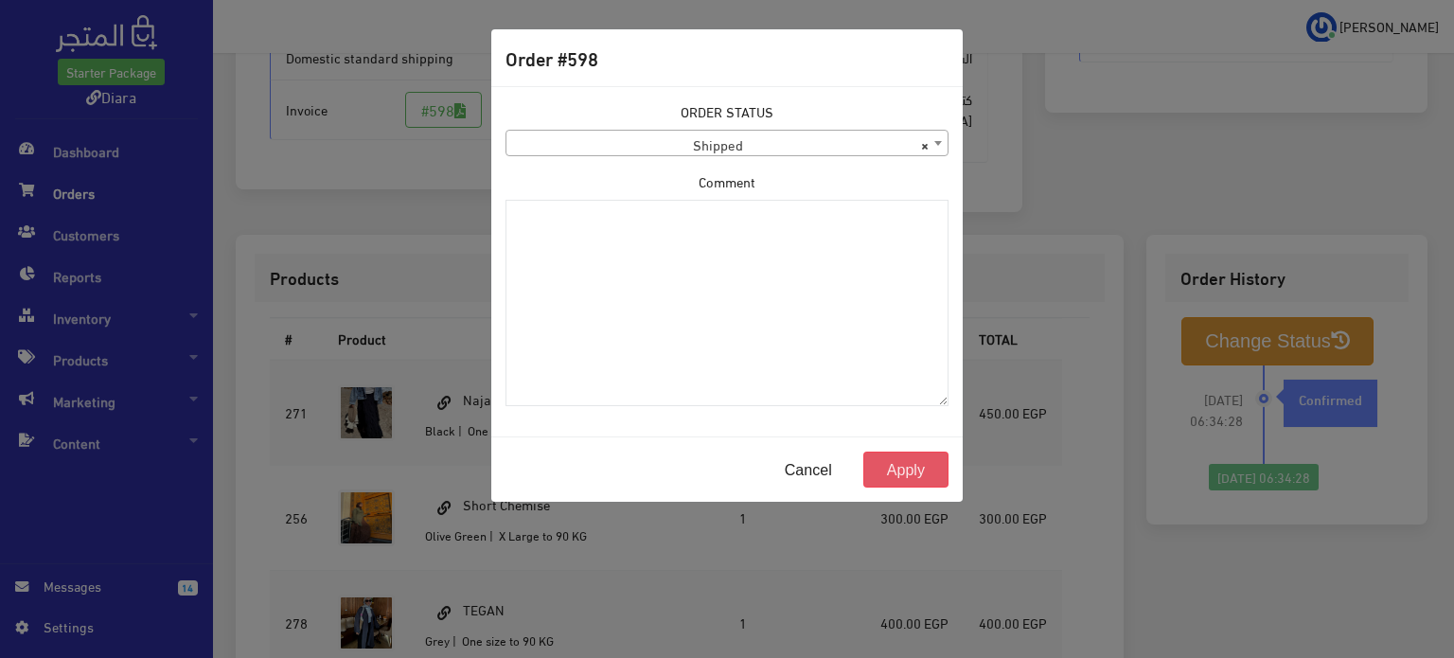
click at [927, 463] on button "Apply" at bounding box center [905, 469] width 85 height 36
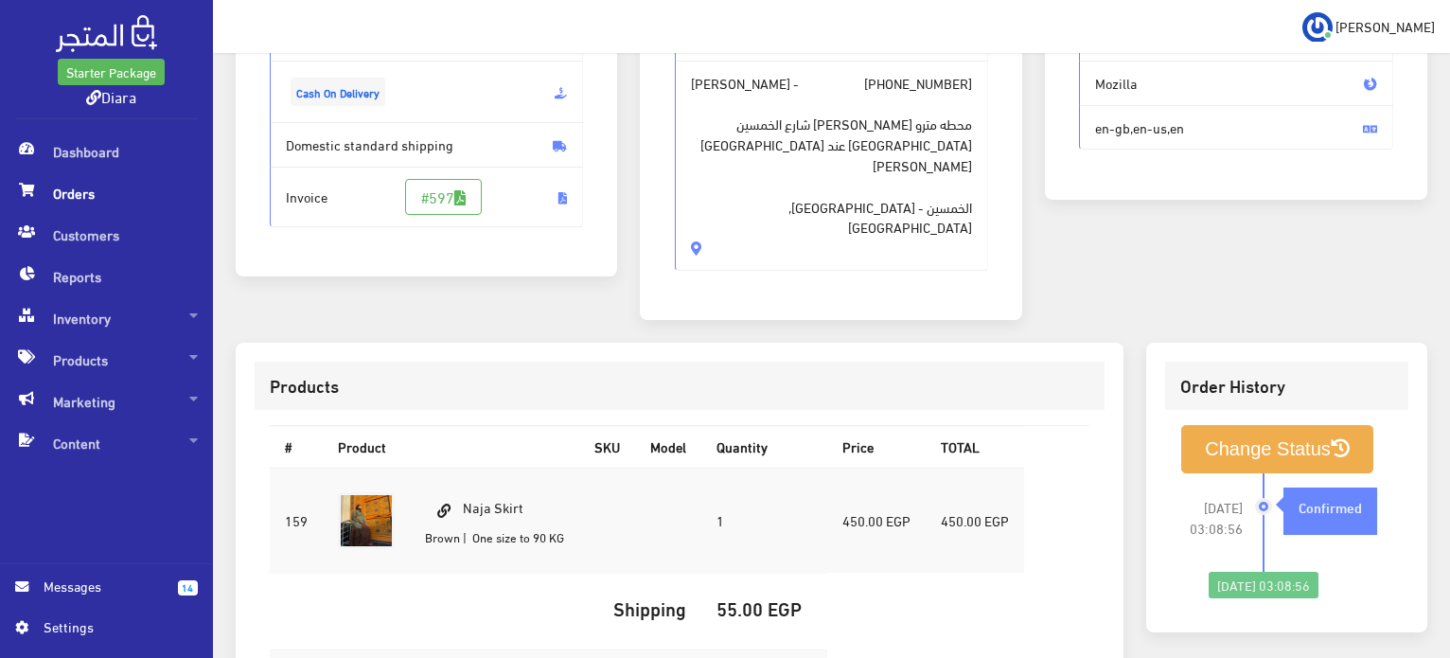
scroll to position [189, 0]
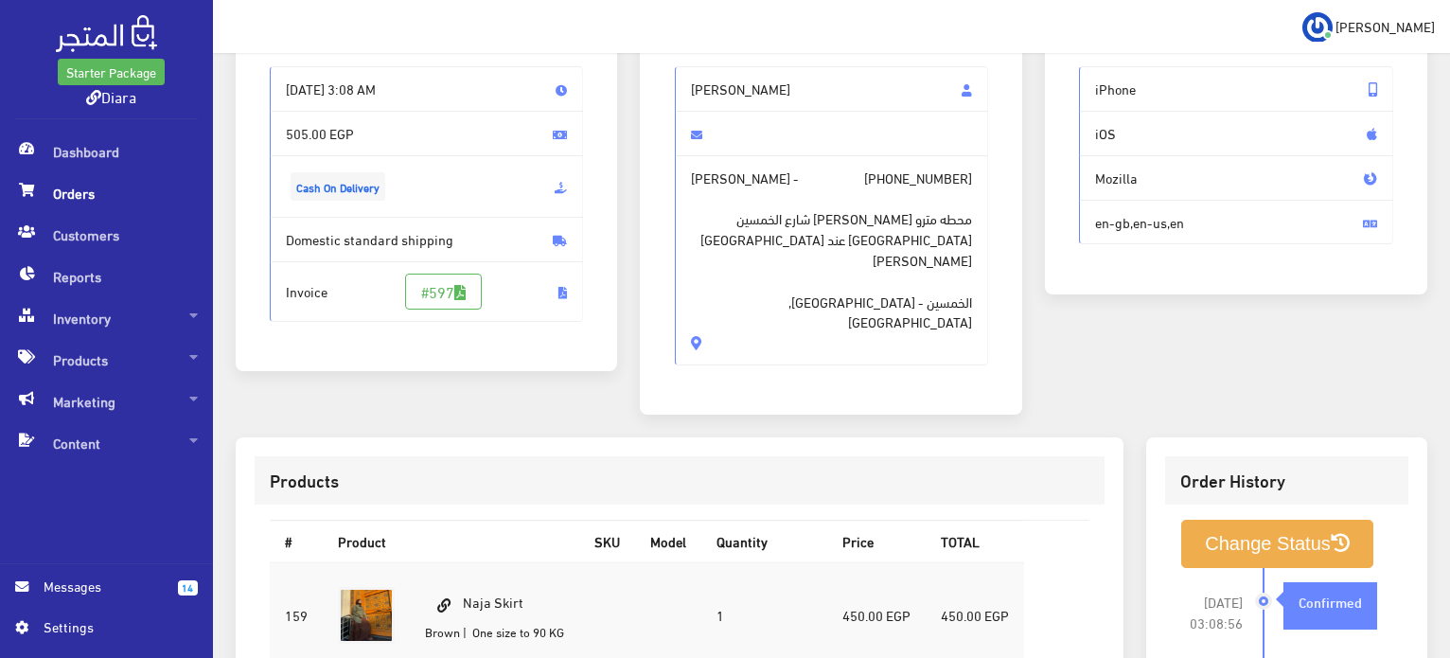
drag, startPoint x: 827, startPoint y: 285, endPoint x: 689, endPoint y: 90, distance: 239.0
click at [689, 90] on div "Rowida farouk Rowida farouk - +201118298059 محطه مترو هشام بركات شارع الخمسين ش…" at bounding box center [832, 215] width 314 height 298
copy div "Rowida farouk Rowida farouk - +201118298059 محطه مترو هشام بركات شارع الخمسين ش…"
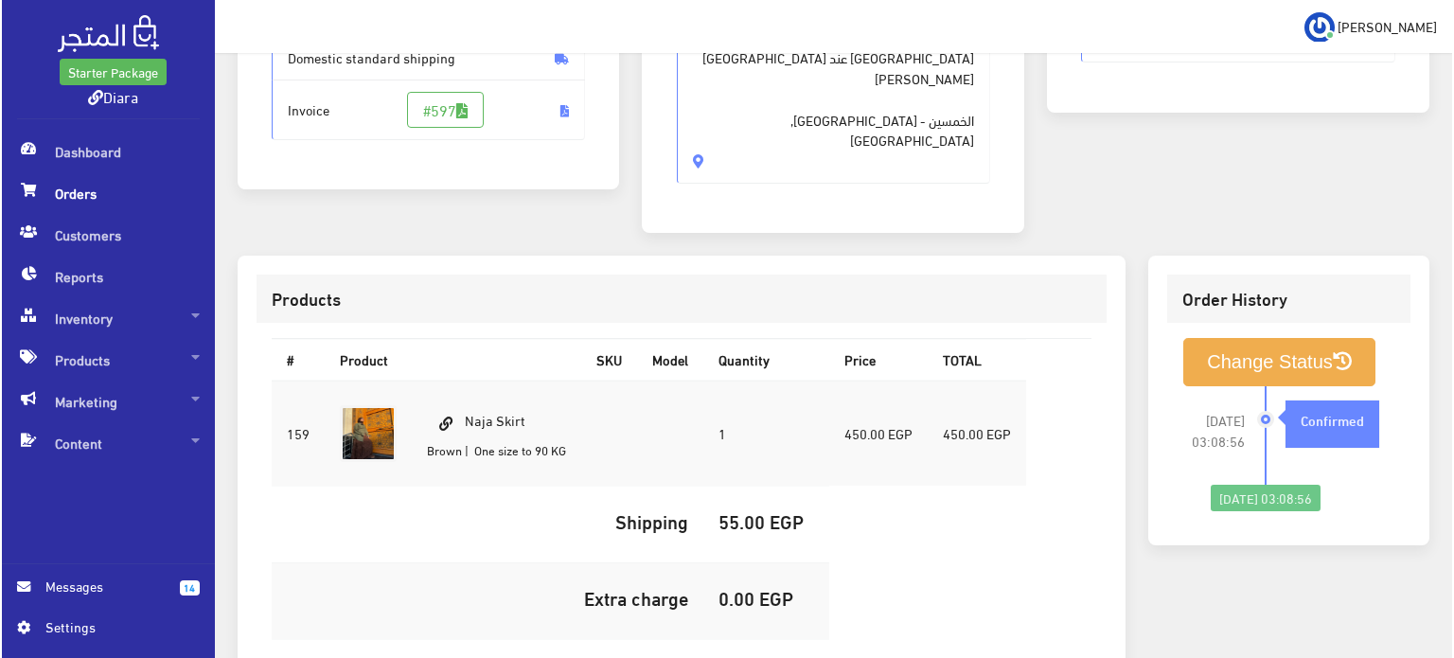
scroll to position [539, 0]
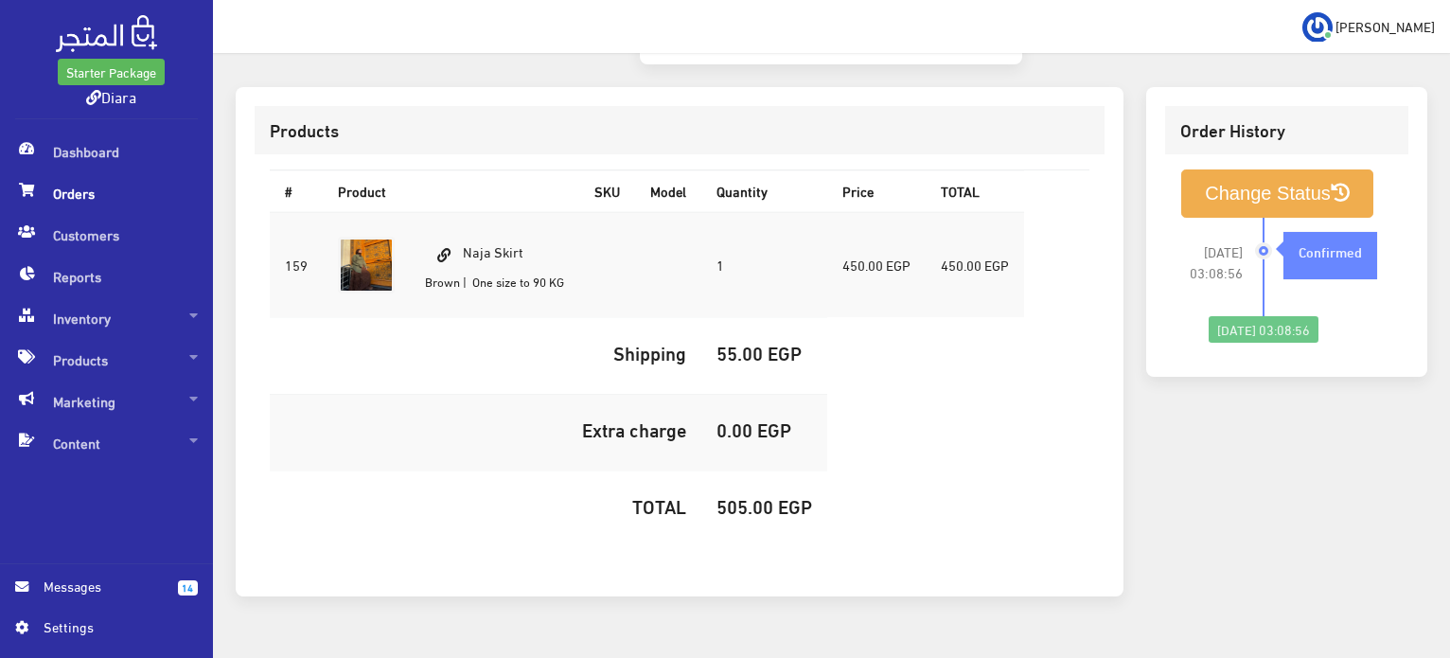
drag, startPoint x: 525, startPoint y: 203, endPoint x: 468, endPoint y: 183, distance: 61.4
click at [462, 212] on td "Naja Skirt Brown | One size to 90 KG" at bounding box center [494, 265] width 169 height 106
copy td "Naja Skirt"
click at [753, 495] on h5 "505.00 EGP" at bounding box center [764, 505] width 96 height 21
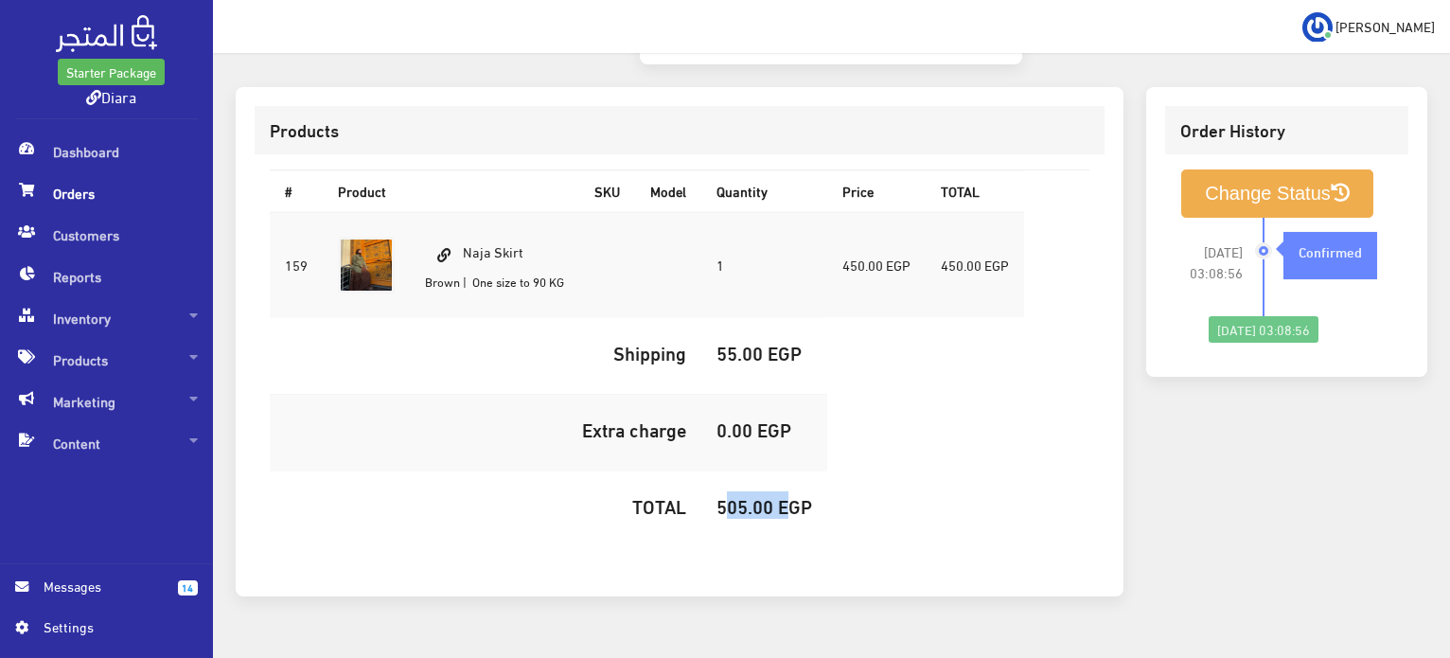
copy h5 "505.00"
click at [1258, 169] on button "Change Status" at bounding box center [1277, 193] width 192 height 48
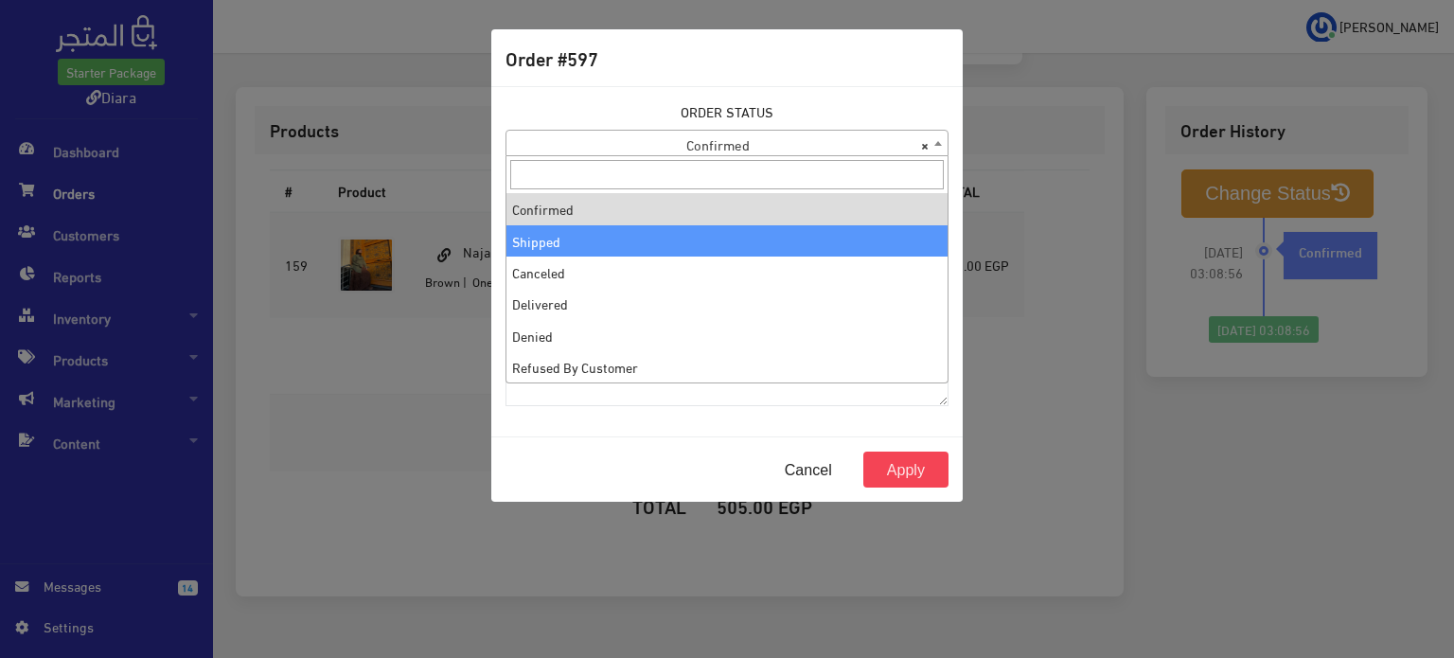
select select "2"
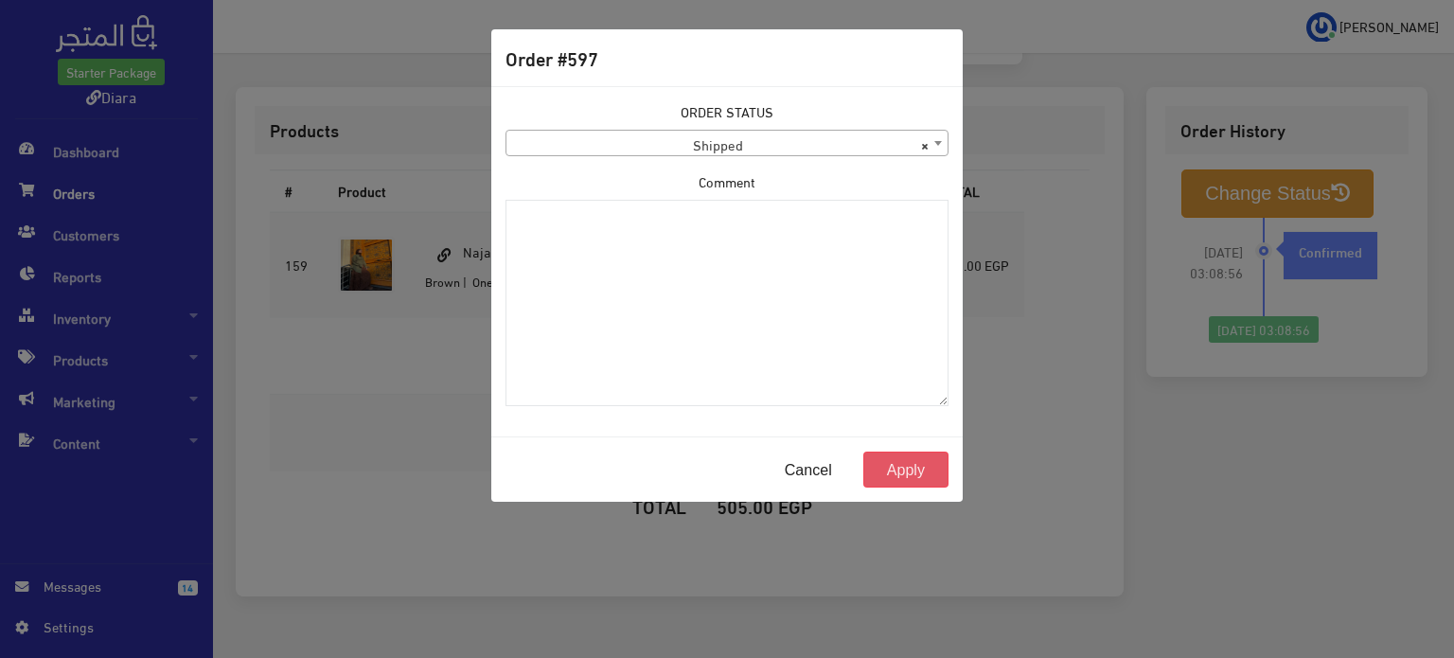
click at [884, 466] on button "Apply" at bounding box center [905, 469] width 85 height 36
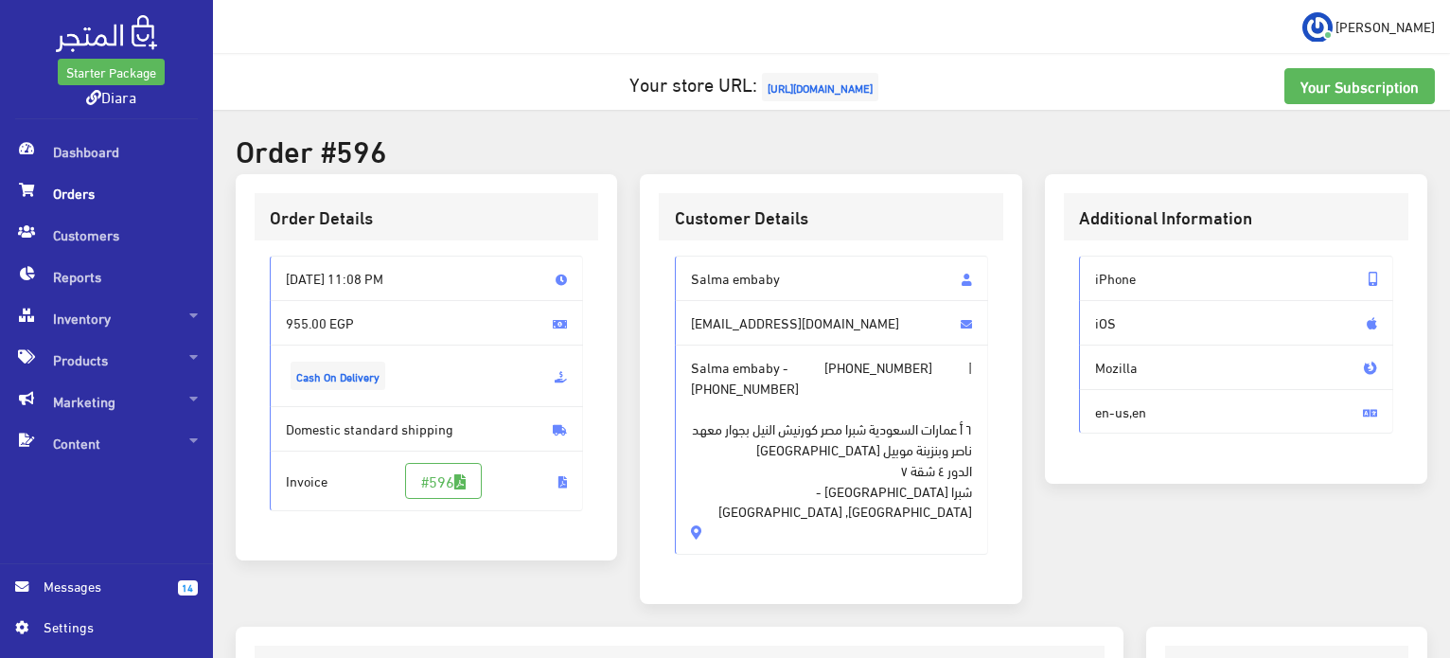
drag, startPoint x: 803, startPoint y: 515, endPoint x: 680, endPoint y: 259, distance: 283.6
click at [680, 259] on div "Salma embaby salmaembaby11@gmail.com Salma embaby - +201066513328 | +2010665133…" at bounding box center [832, 405] width 314 height 298
copy div "Salma embaby salmaembaby11@gmail.com Salma embaby - +201066513328 | +2010665133…"
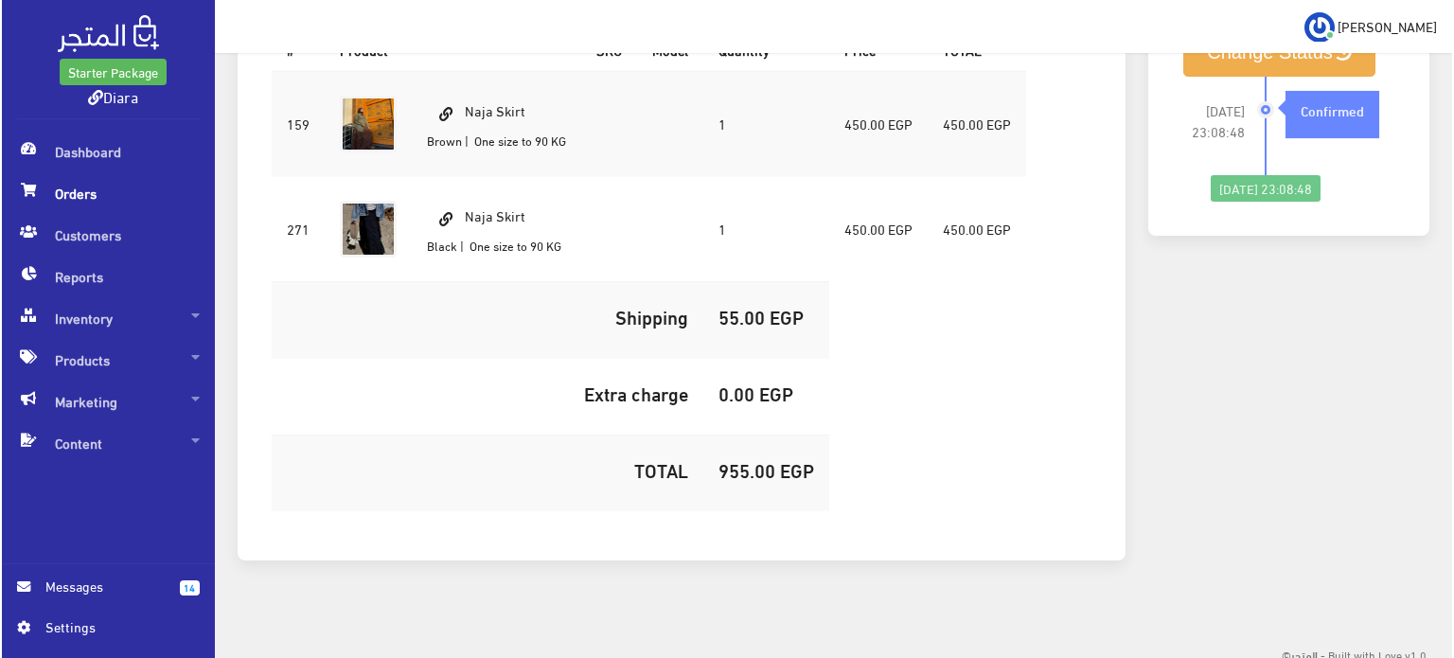
scroll to position [685, 0]
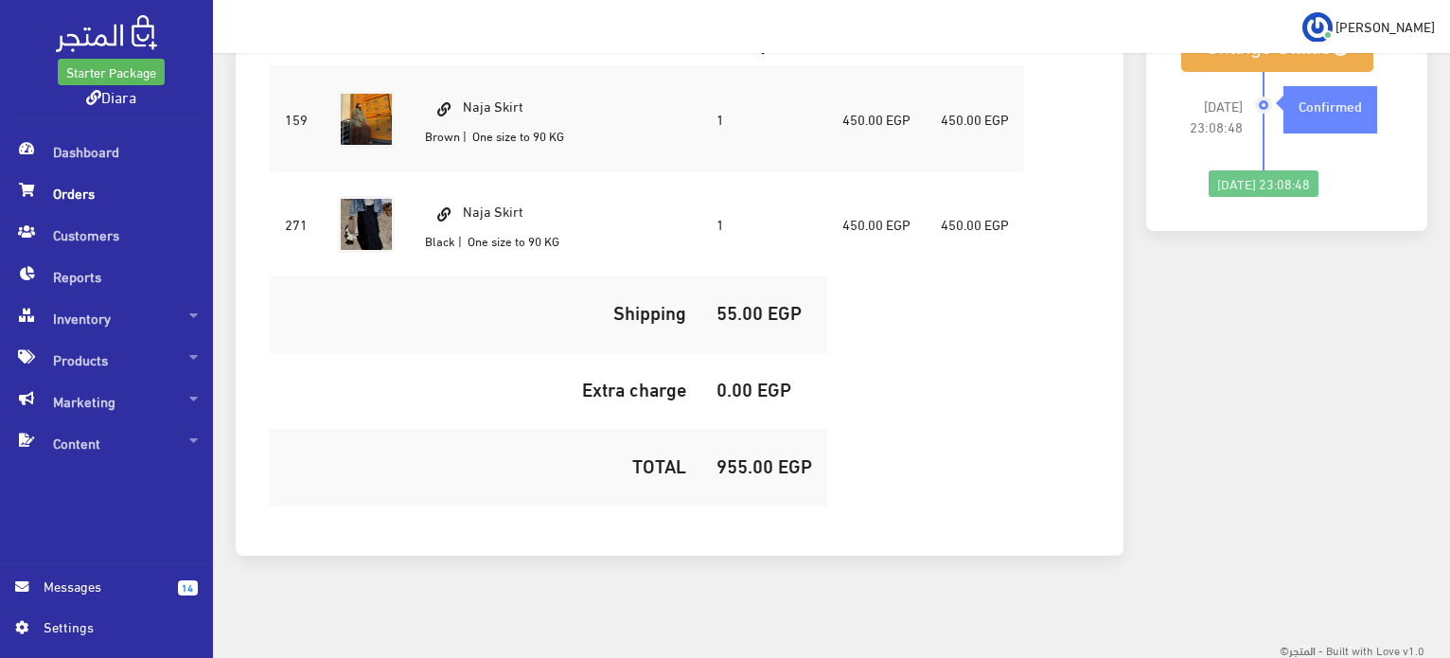
drag, startPoint x: 549, startPoint y: 107, endPoint x: 462, endPoint y: 95, distance: 87.9
click at [462, 95] on td "Naja Skirt Brown | One size to 90 KG" at bounding box center [494, 119] width 169 height 106
copy td "Naja Skirt"
click at [774, 461] on h5 "955.00 EGP" at bounding box center [764, 464] width 96 height 21
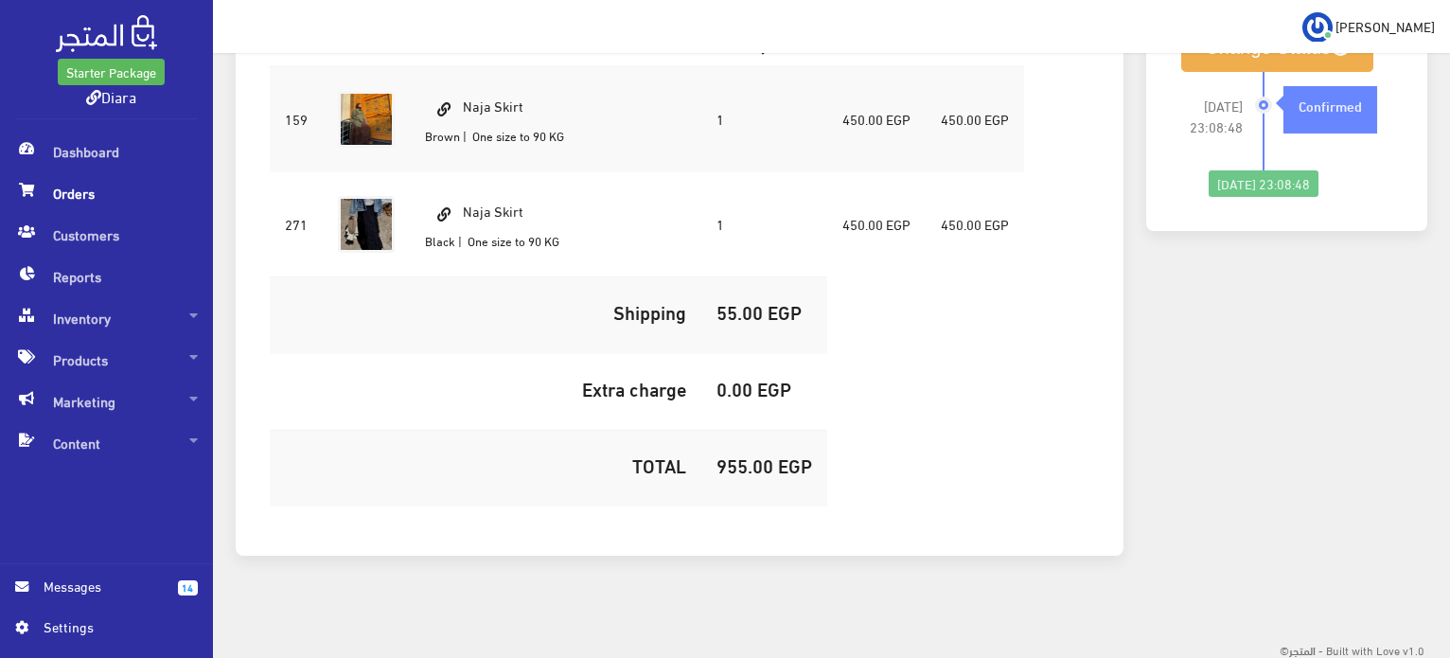
click at [761, 461] on h5 "955.00 EGP" at bounding box center [764, 464] width 96 height 21
copy h5 "955.00"
click at [1192, 66] on button "Change Status" at bounding box center [1277, 48] width 192 height 48
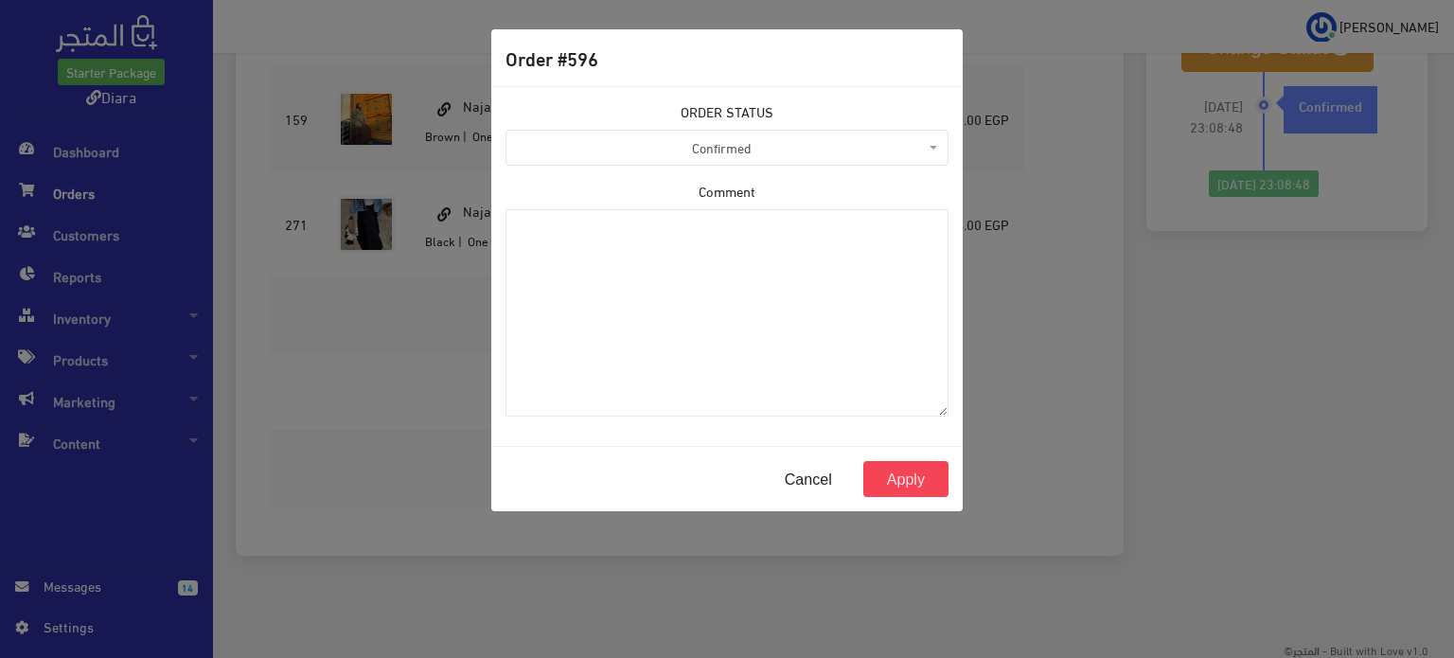
click at [763, 120] on label "ORDER STATUS" at bounding box center [726, 111] width 93 height 21
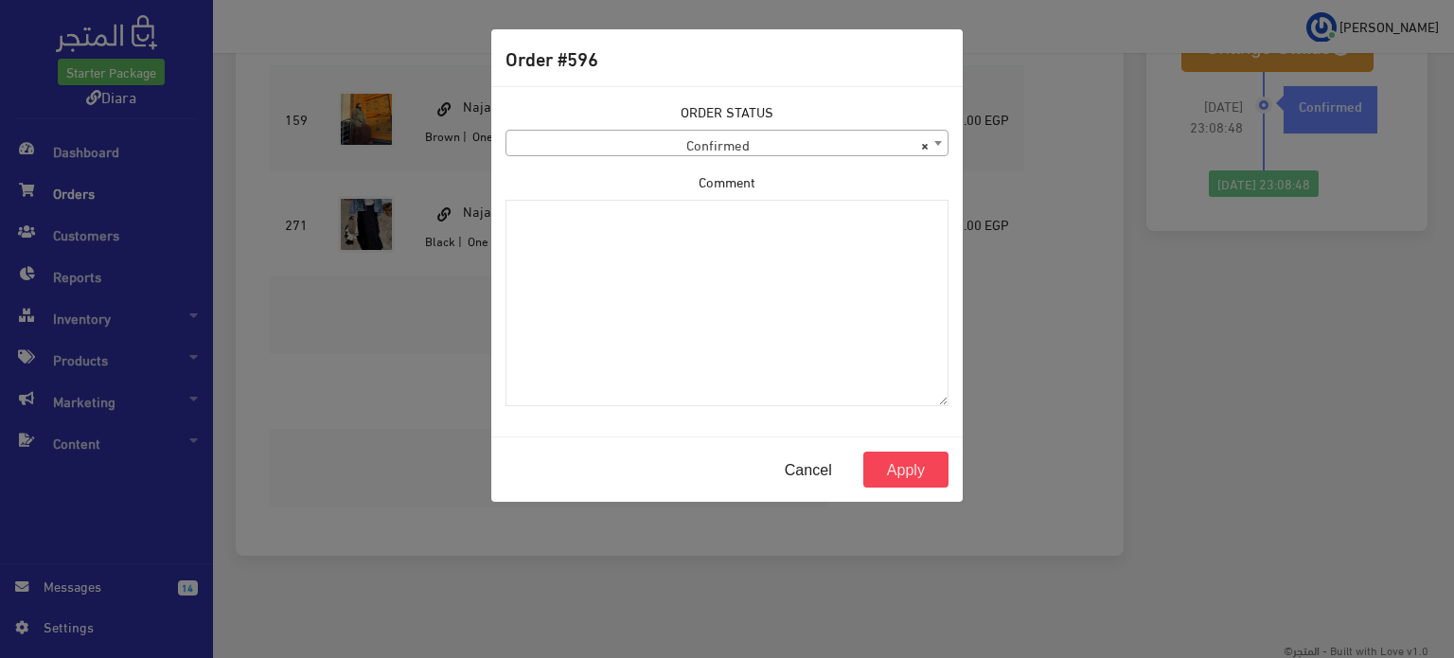
drag, startPoint x: 763, startPoint y: 121, endPoint x: 746, endPoint y: 138, distance: 24.1
click at [746, 138] on span "× Confirmed" at bounding box center [726, 144] width 441 height 26
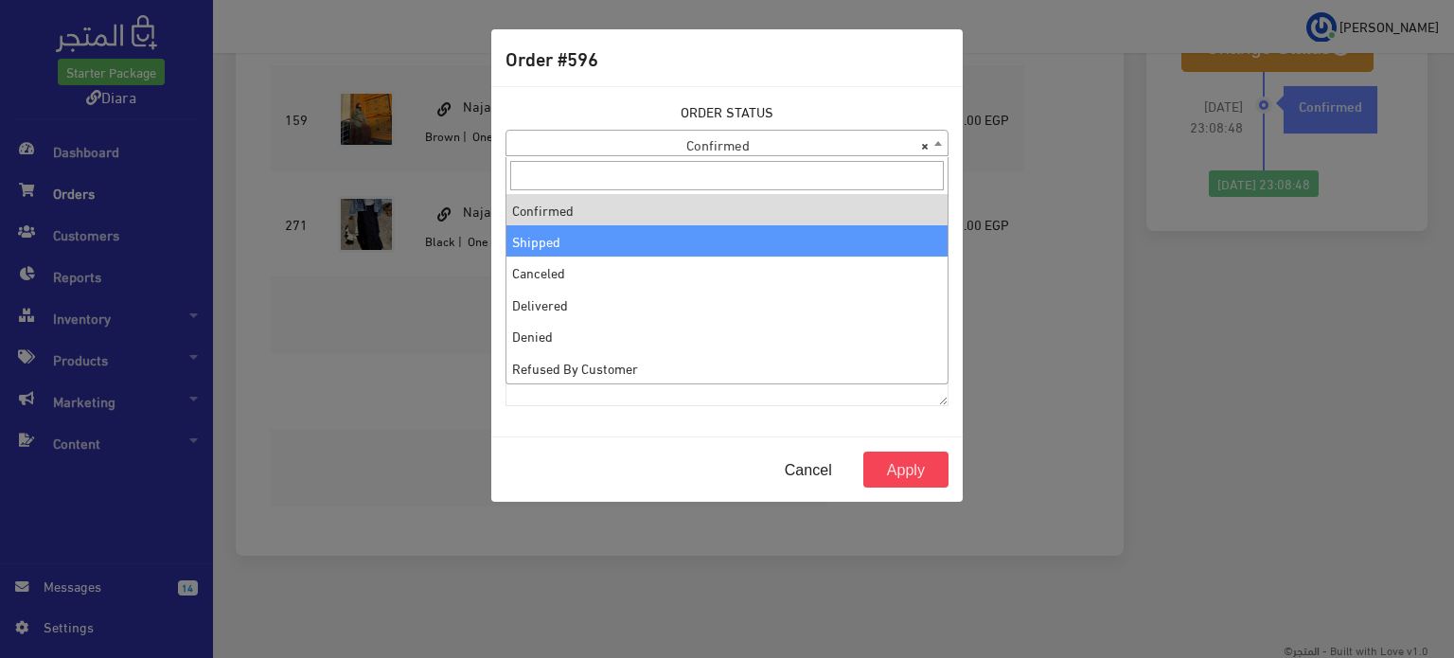
select select "2"
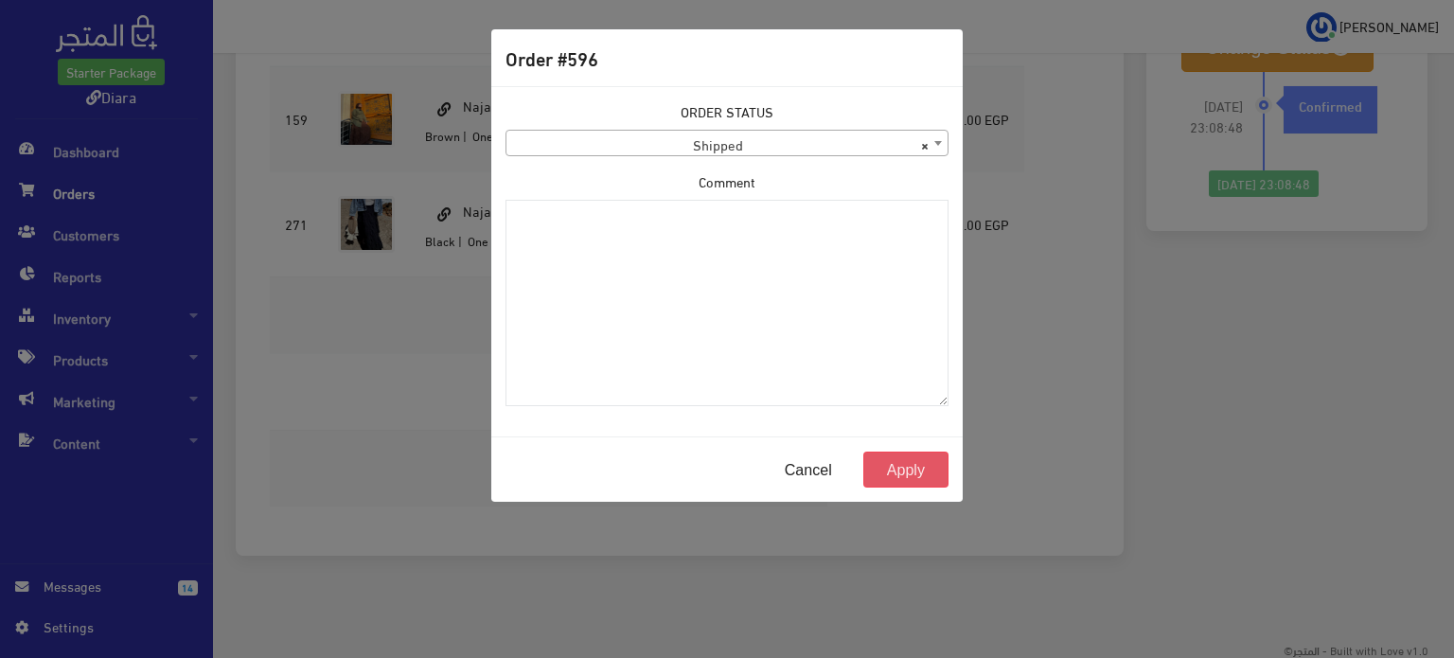
click at [884, 479] on button "Apply" at bounding box center [905, 469] width 85 height 36
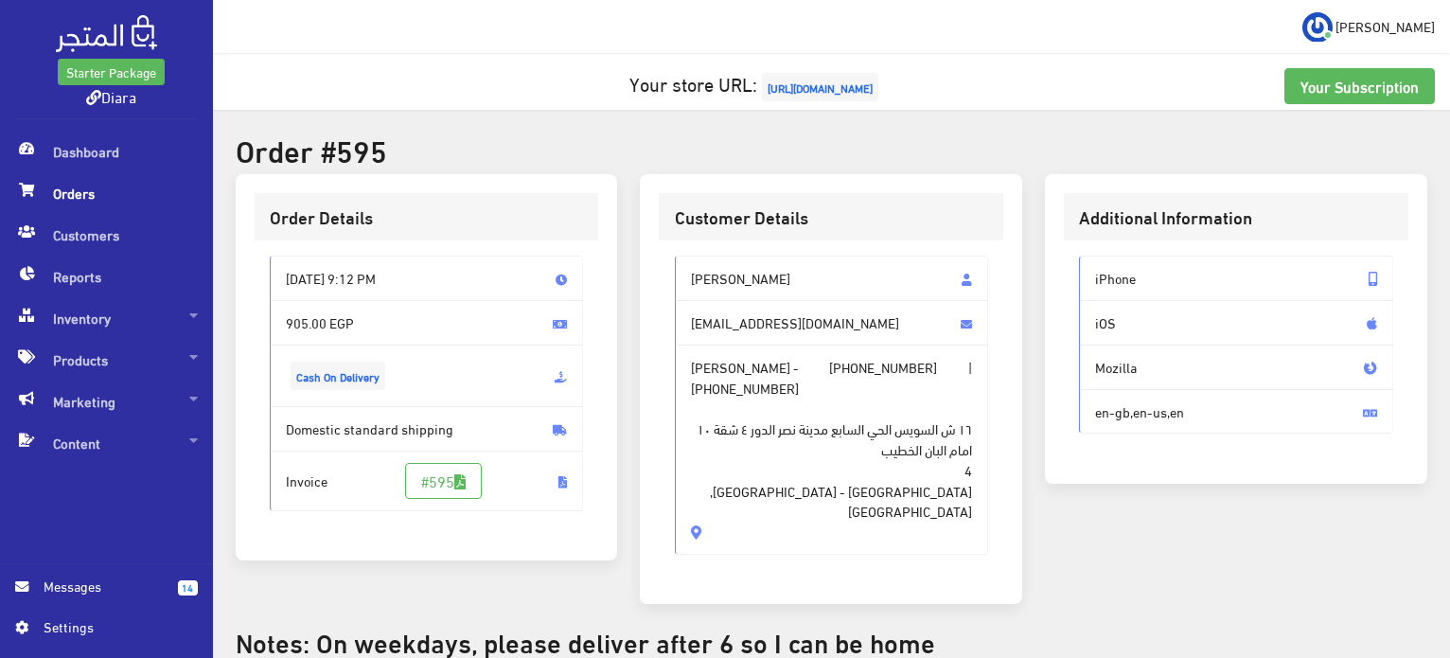
drag, startPoint x: 825, startPoint y: 500, endPoint x: 689, endPoint y: 278, distance: 260.0
click at [689, 278] on div "[PERSON_NAME] [EMAIL_ADDRESS][DOMAIN_NAME] [PERSON_NAME] - [PHONE_NUMBER] | [PH…" at bounding box center [832, 405] width 314 height 298
copy div "[PERSON_NAME] [PERSON_NAME][EMAIL_ADDRESS][DOMAIN_NAME] [PERSON_NAME] - [PHONE_…"
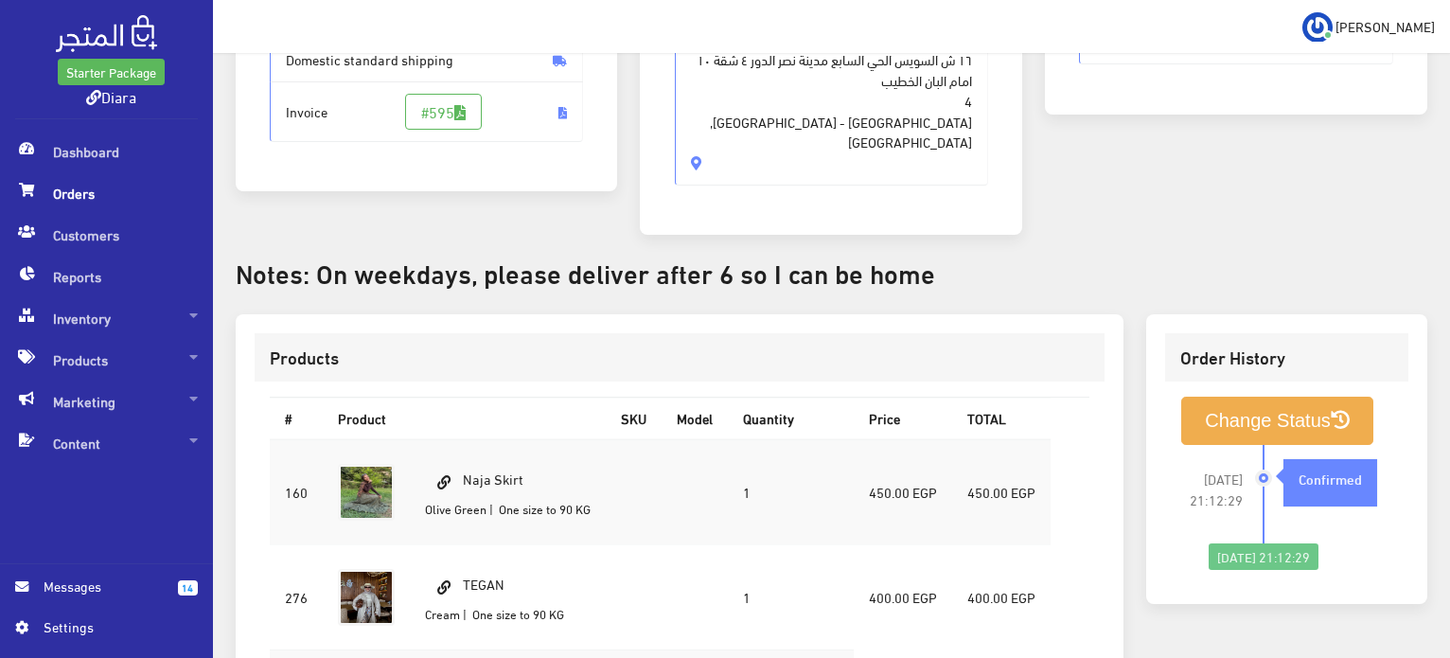
scroll to position [379, 0]
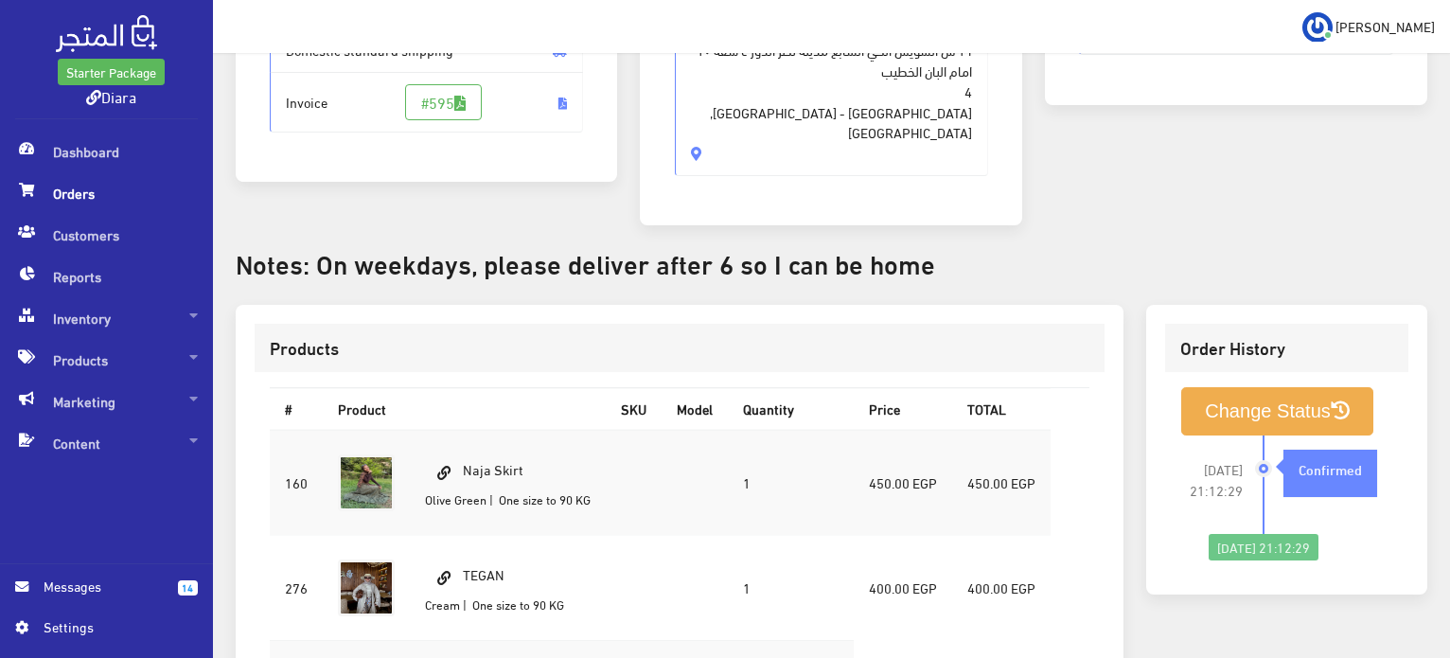
drag, startPoint x: 538, startPoint y: 427, endPoint x: 465, endPoint y: 425, distance: 72.9
click at [465, 430] on td "Naja Skirt [GEOGRAPHIC_DATA] | One size to 90 KG" at bounding box center [508, 483] width 196 height 106
copy td "Naja Skirt"
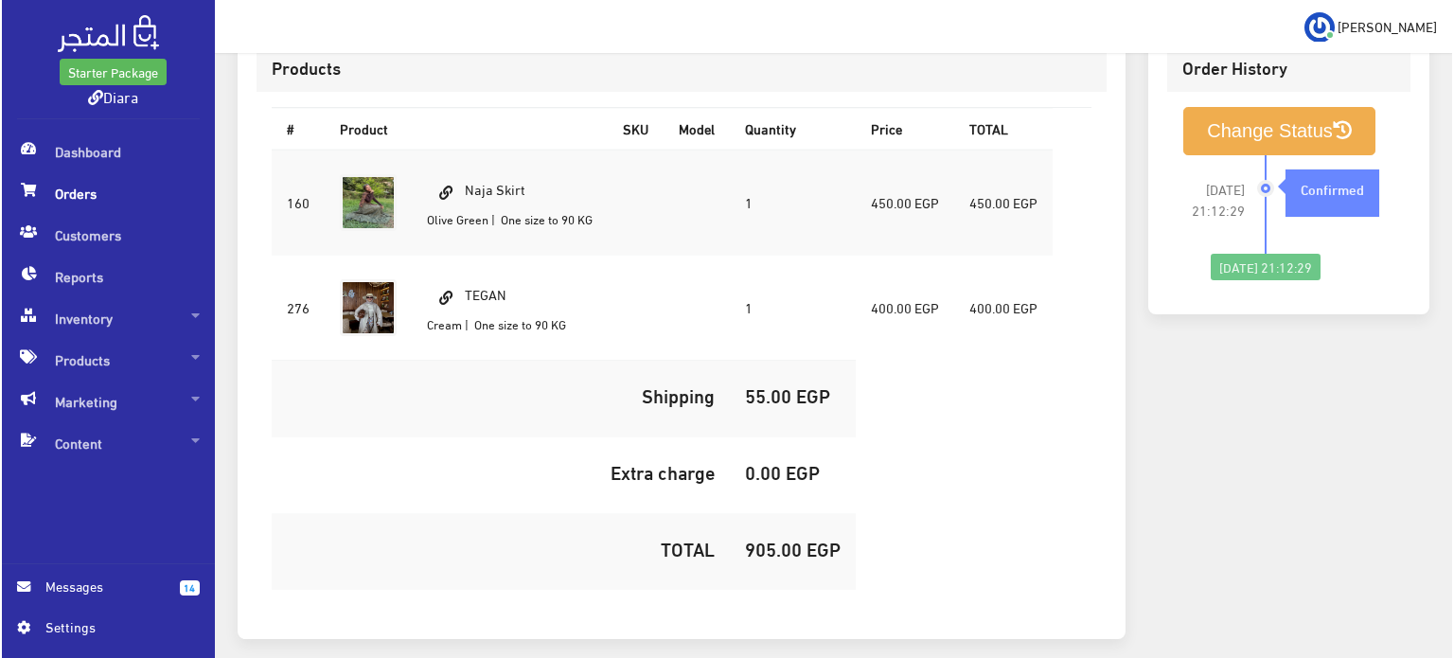
scroll to position [662, 0]
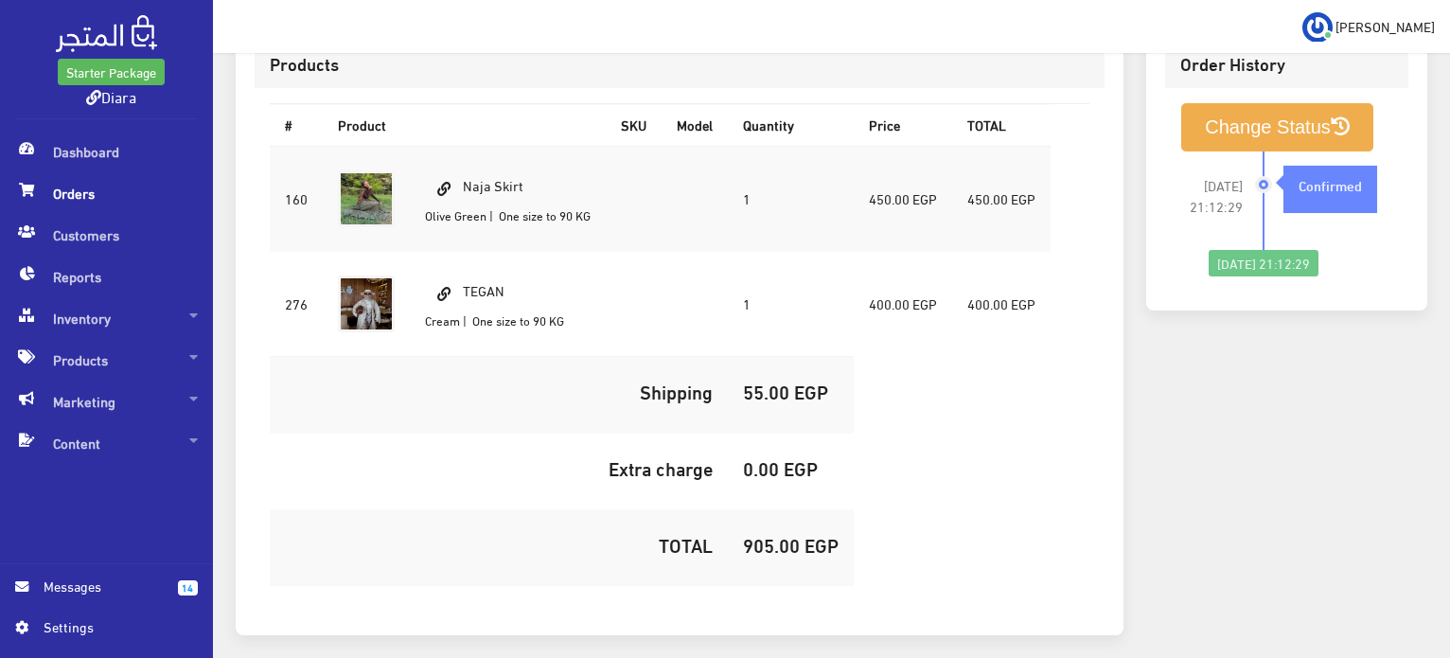
click at [777, 534] on h5 "905.00 EGP" at bounding box center [791, 544] width 96 height 21
copy h5 "905.00"
drag, startPoint x: 1274, startPoint y: 147, endPoint x: 1272, endPoint y: 124, distance: 22.8
click at [1272, 151] on div "[DATE] 21:12:29 Confirmed" at bounding box center [1328, 200] width 131 height 98
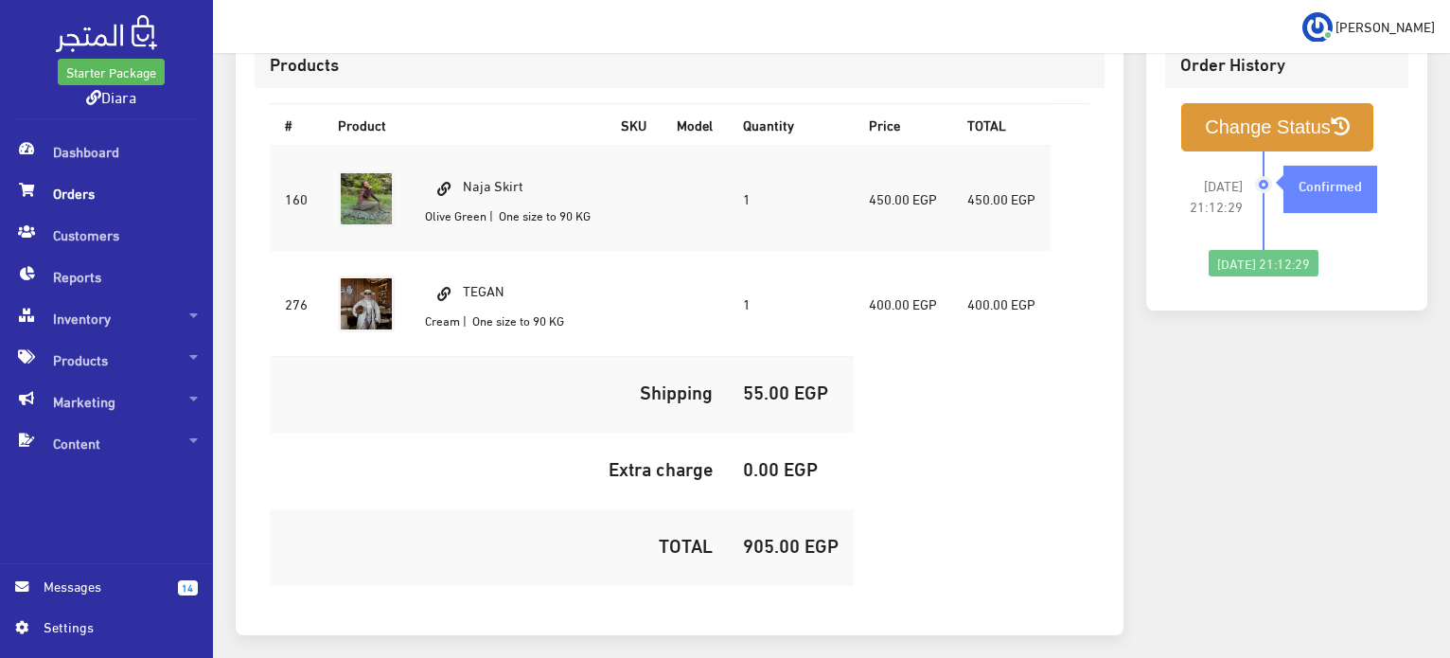
click at [1272, 124] on button "Change Status" at bounding box center [1277, 127] width 192 height 48
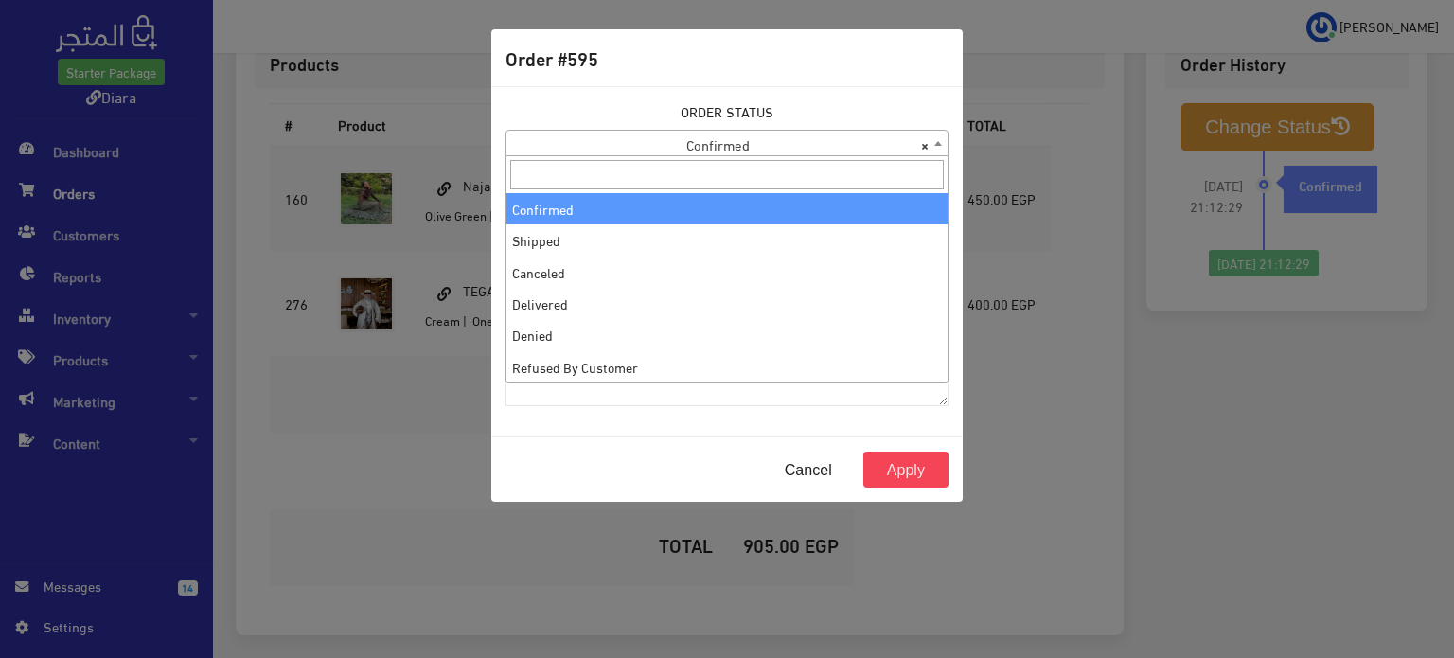
click at [799, 130] on span "× Confirmed" at bounding box center [726, 143] width 443 height 26
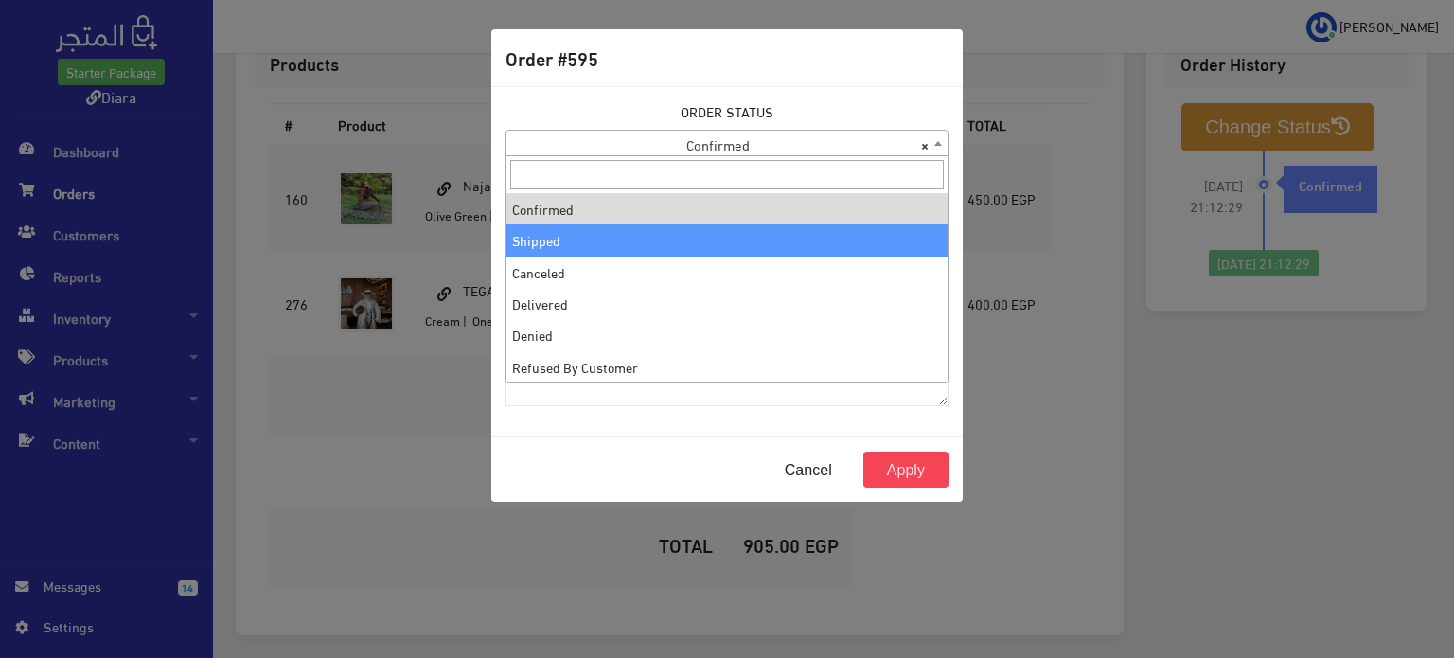
select select "2"
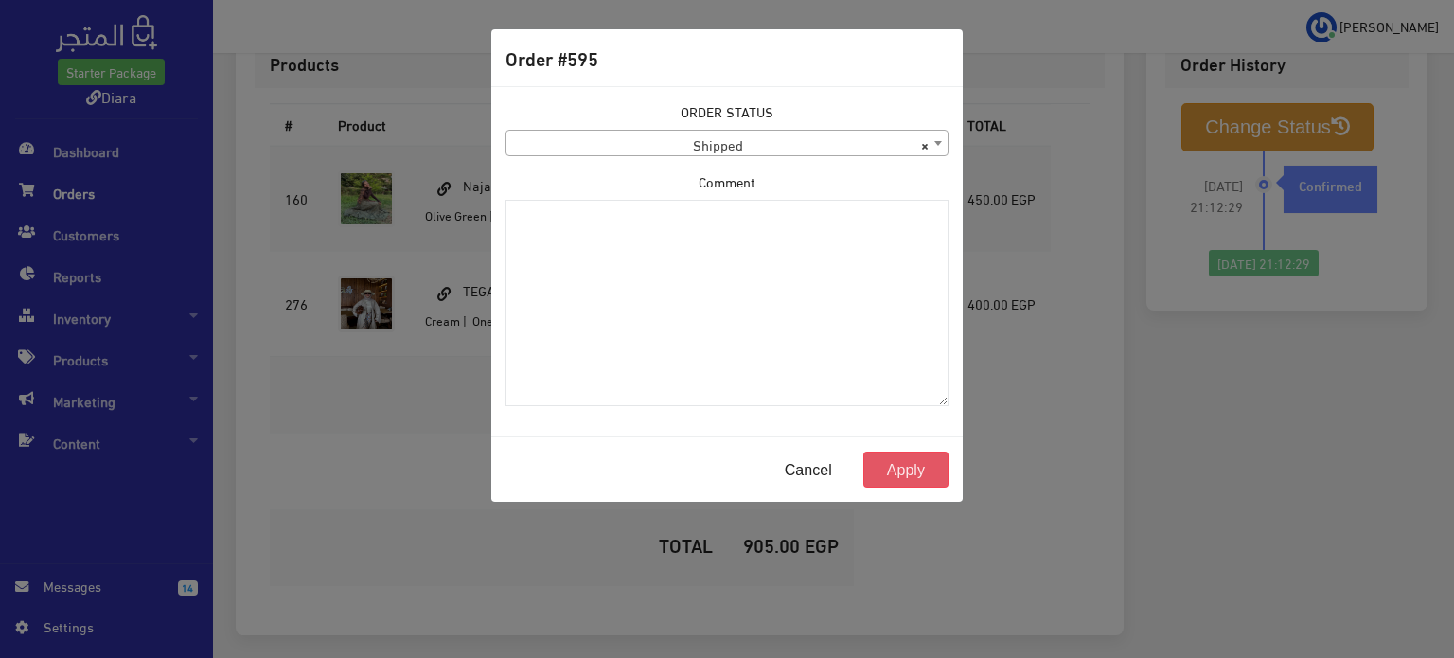
click at [927, 480] on button "Apply" at bounding box center [905, 469] width 85 height 36
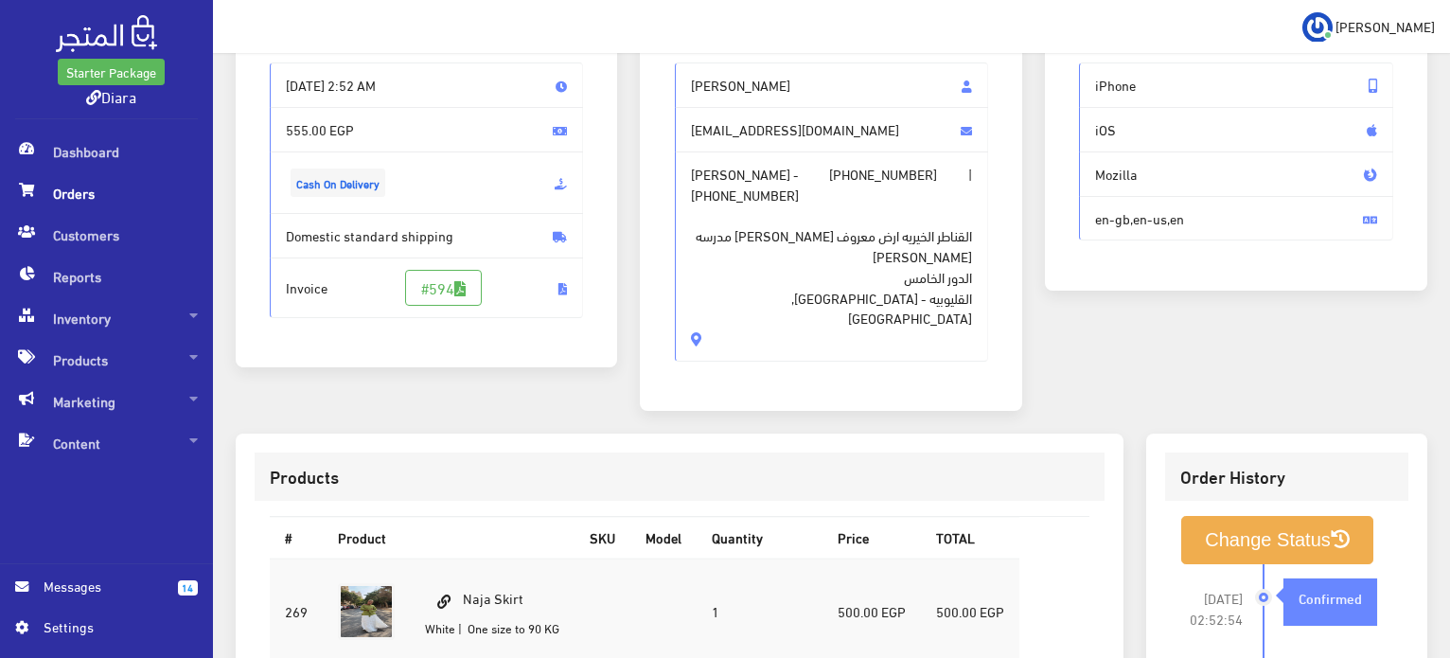
scroll to position [161, 0]
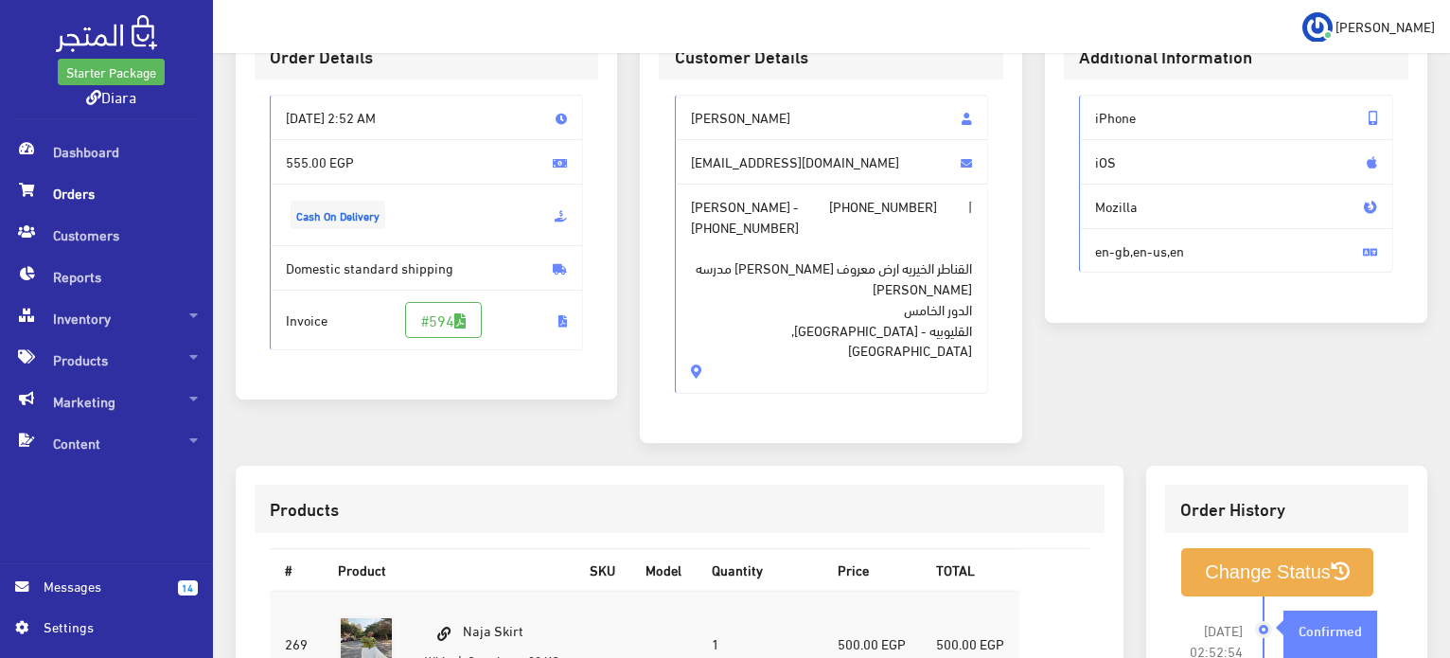
drag, startPoint x: 789, startPoint y: 320, endPoint x: 656, endPoint y: 105, distance: 252.9
click at [656, 105] on div "Customer Details Rawan Ezzat rawanezzat01@gmail.com Rawan Ezzat - +201023002785…" at bounding box center [831, 228] width 382 height 430
copy div "Rawan Ezzat rawanezzat01@gmail.com Rawan Ezzat - +201023002785 | +201023002785 …"
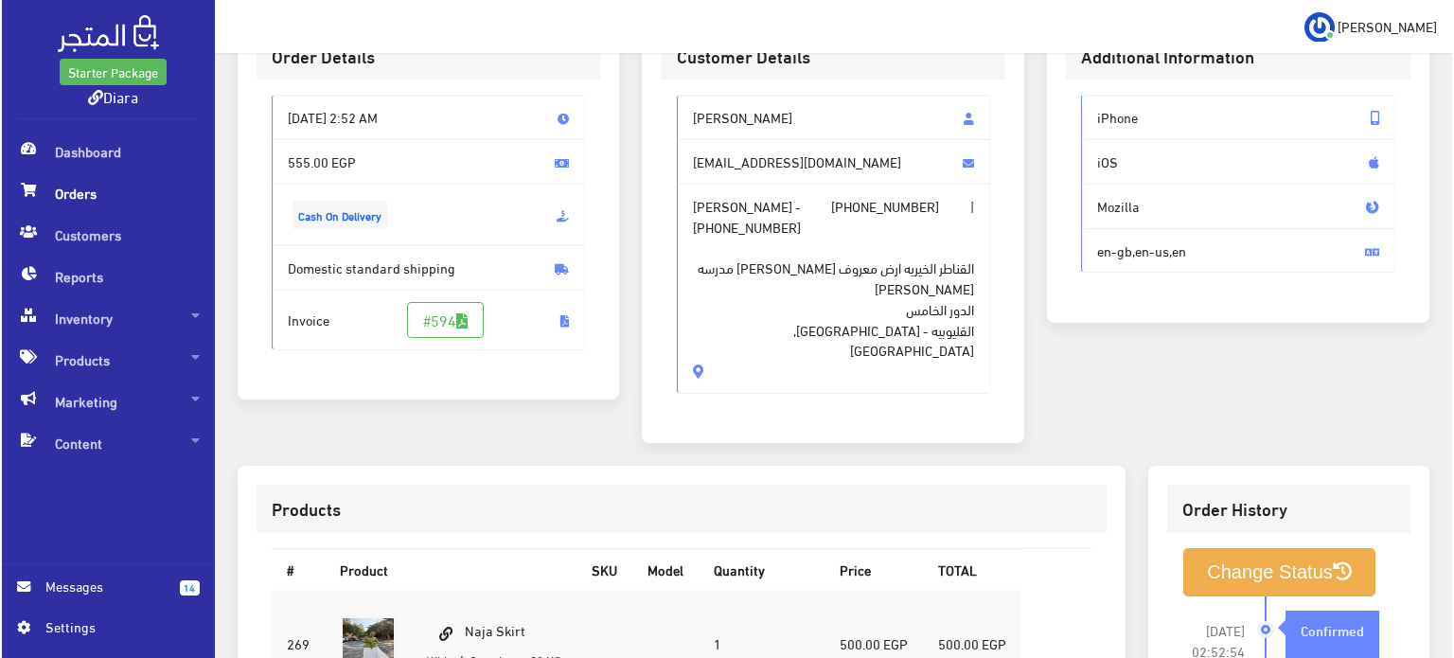
scroll to position [539, 0]
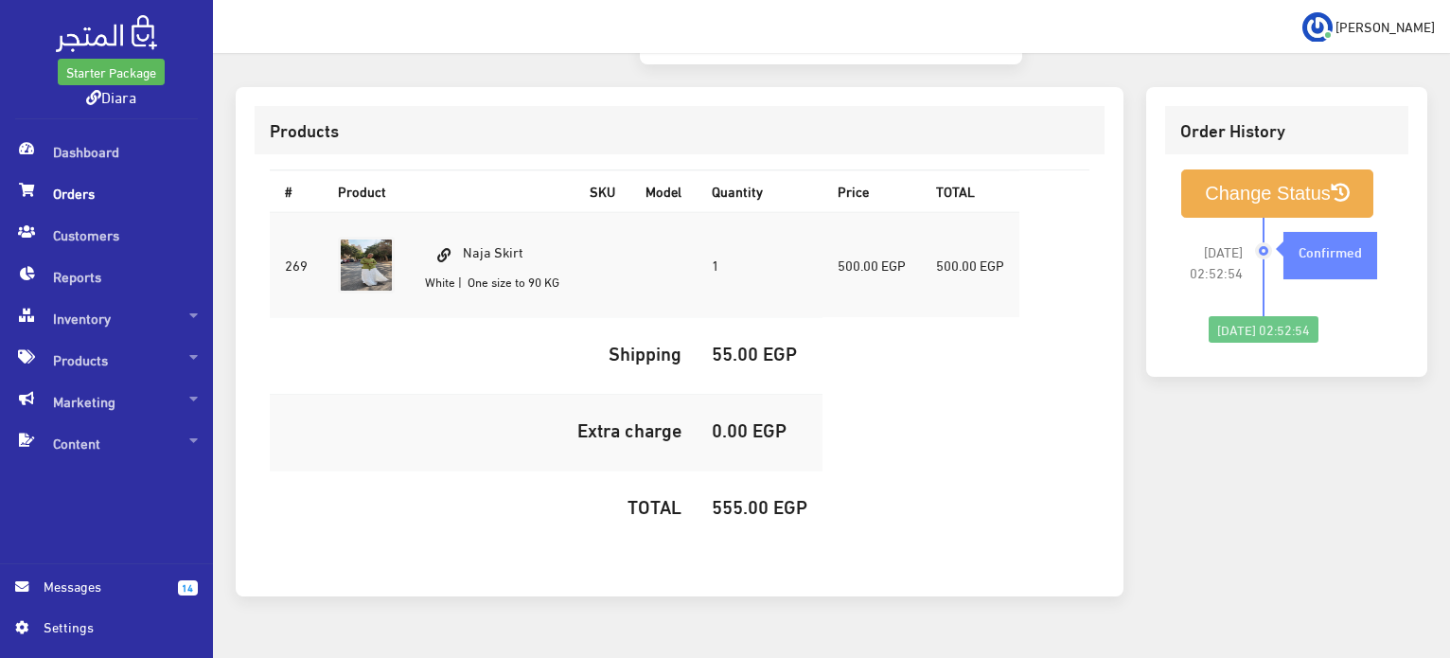
drag, startPoint x: 533, startPoint y: 203, endPoint x: 466, endPoint y: 194, distance: 67.9
click at [463, 212] on td "Naja Skirt White | One size to 90 KG" at bounding box center [492, 265] width 165 height 106
copy td "Naja Skirt"
click at [746, 495] on h5 "555.00 EGP" at bounding box center [760, 505] width 96 height 21
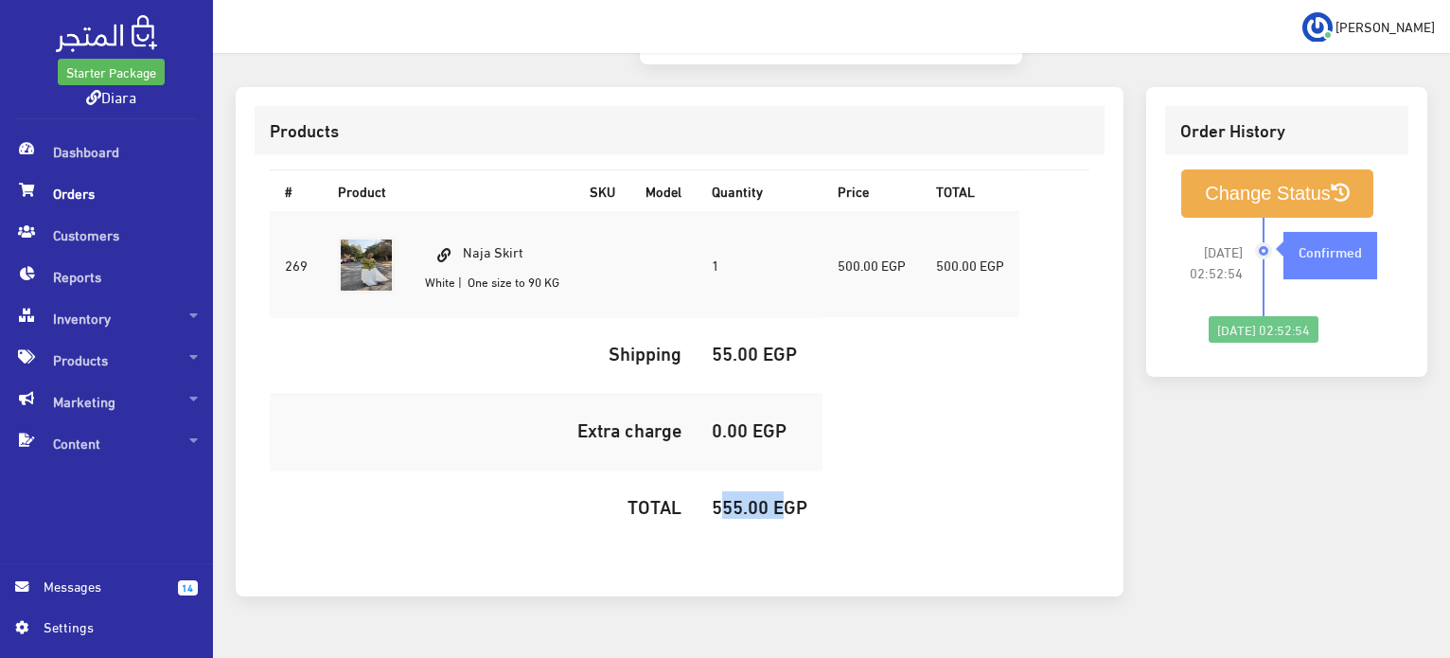
copy h5 "555.00"
click at [1268, 169] on button "Change Status" at bounding box center [1277, 193] width 192 height 48
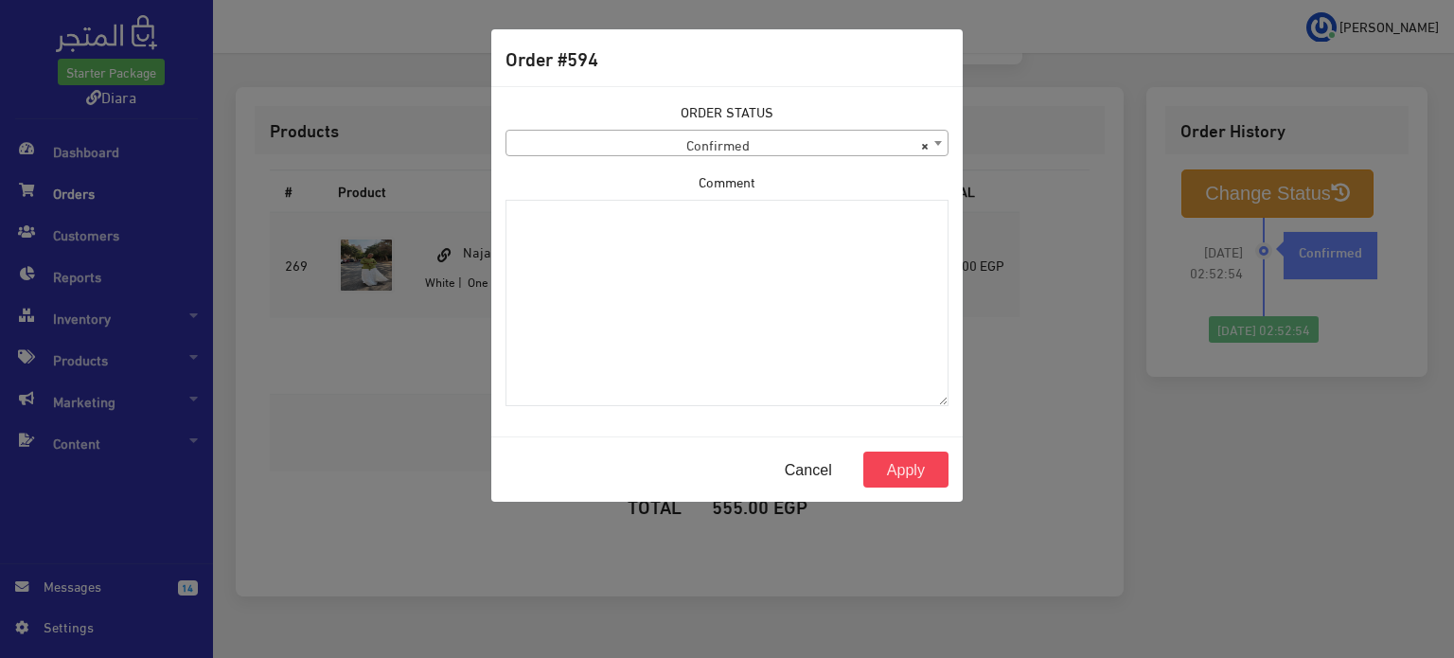
click at [681, 132] on span "× Confirmed" at bounding box center [726, 144] width 441 height 26
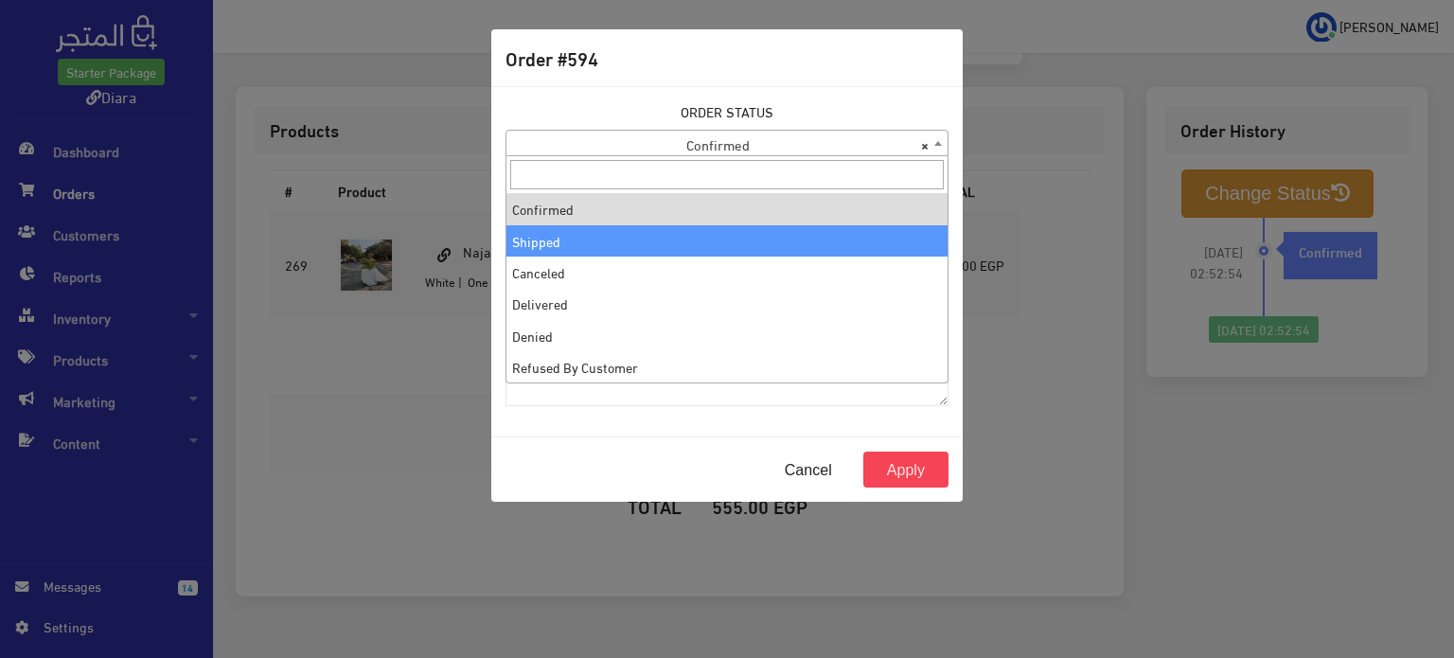
select select "2"
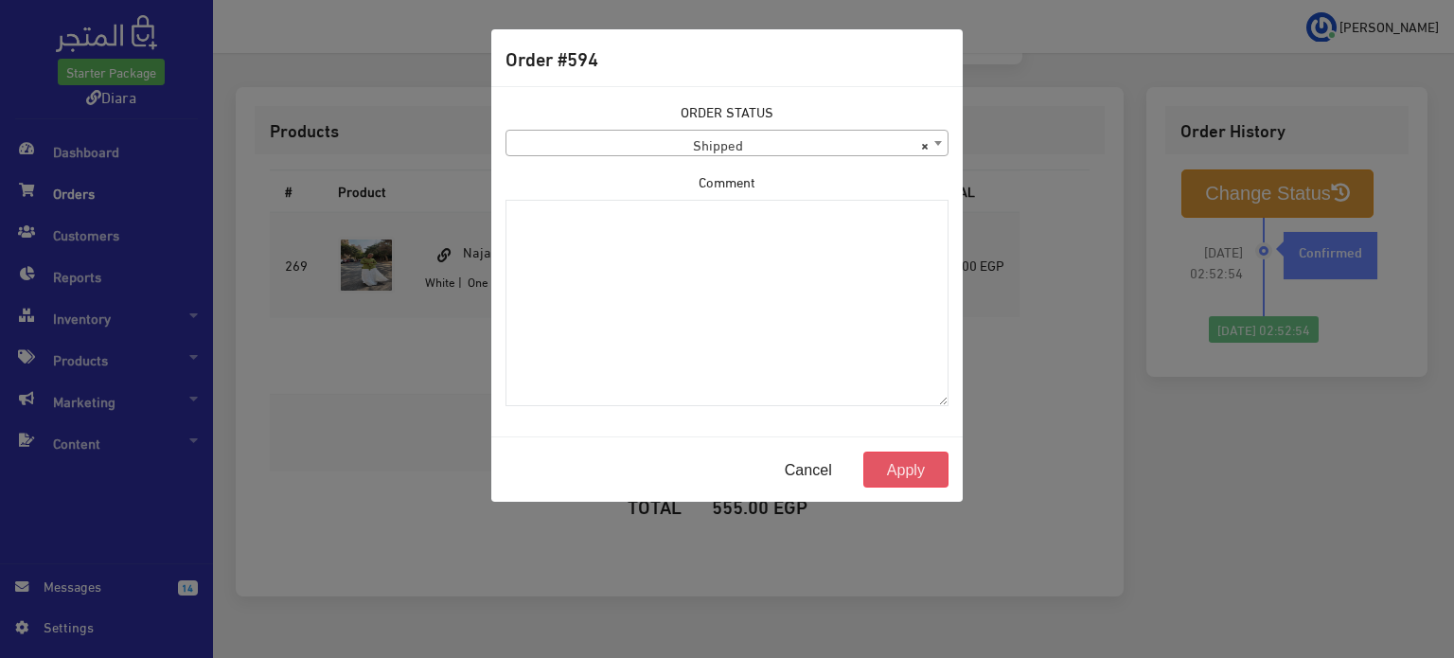
click at [916, 471] on button "Apply" at bounding box center [905, 469] width 85 height 36
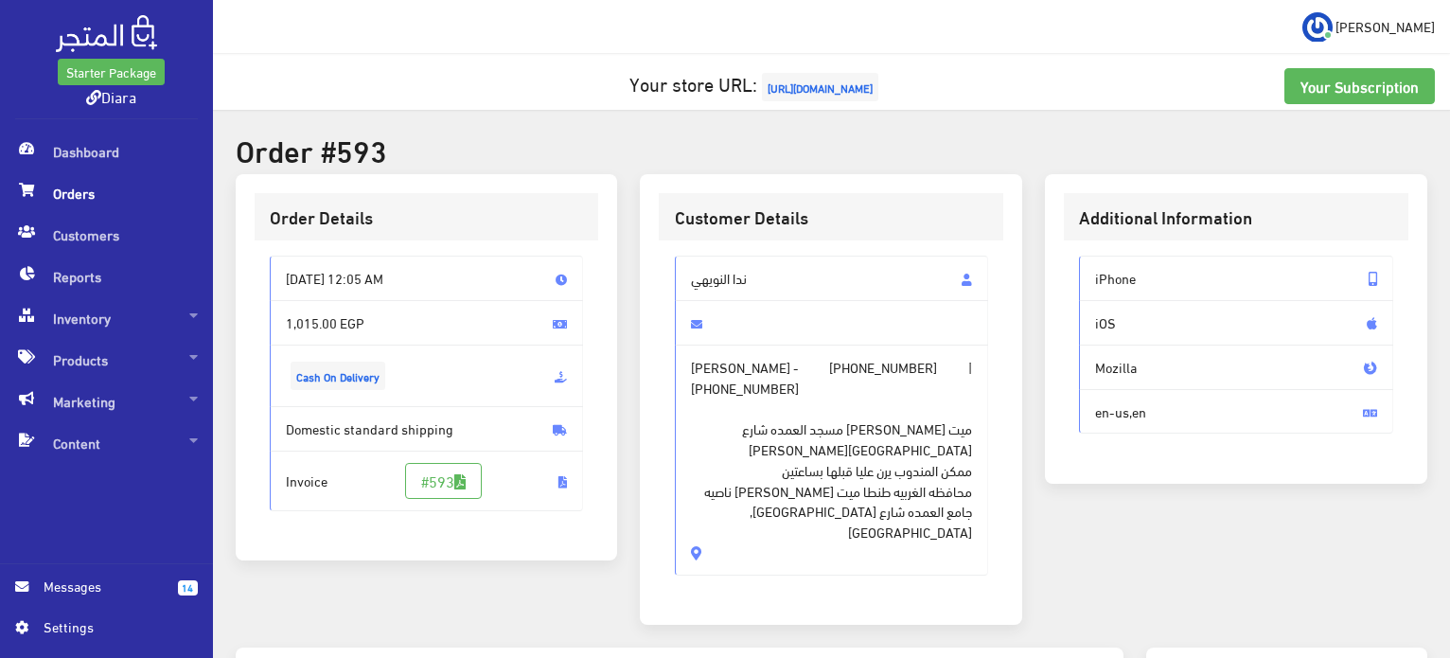
drag, startPoint x: 732, startPoint y: 514, endPoint x: 681, endPoint y: 273, distance: 246.5
click at [681, 273] on div "[PERSON_NAME] [PERSON_NAME] - [PHONE_NUMBER] | [PHONE_NUMBER] ميت [PERSON_NAME]…" at bounding box center [832, 415] width 314 height 319
click at [742, 510] on span "[PERSON_NAME] - [PHONE_NUMBER] | [PHONE_NUMBER] ميت [PERSON_NAME] مسجد العمده ش…" at bounding box center [832, 459] width 314 height 231
drag, startPoint x: 697, startPoint y: 495, endPoint x: 792, endPoint y: 449, distance: 106.2
click at [740, 268] on div "[PERSON_NAME] [PERSON_NAME] - [PHONE_NUMBER] | [PHONE_NUMBER] ميت [PERSON_NAME]…" at bounding box center [832, 415] width 314 height 319
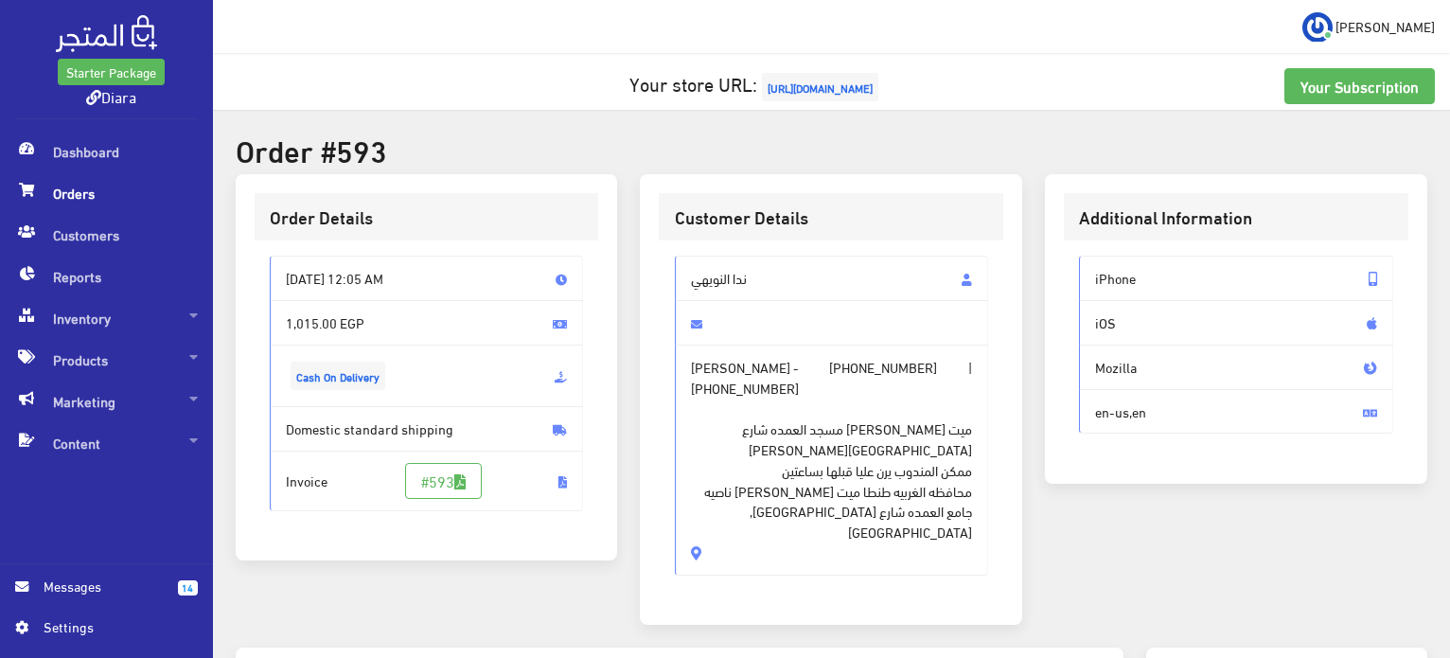
click at [793, 449] on span "ميت [PERSON_NAME] مسجد العمده شارع [GEOGRAPHIC_DATA][PERSON_NAME] ممكن المندوب …" at bounding box center [832, 469] width 282 height 144
click at [791, 314] on span at bounding box center [832, 322] width 314 height 45
drag, startPoint x: 782, startPoint y: 283, endPoint x: 647, endPoint y: 420, distance: 192.1
click at [647, 420] on div "Customer Details [PERSON_NAME] [PERSON_NAME] - [PHONE_NUMBER] | [PHONE_NUMBER] …" at bounding box center [831, 399] width 382 height 450
drag, startPoint x: 794, startPoint y: 234, endPoint x: 717, endPoint y: 263, distance: 82.1
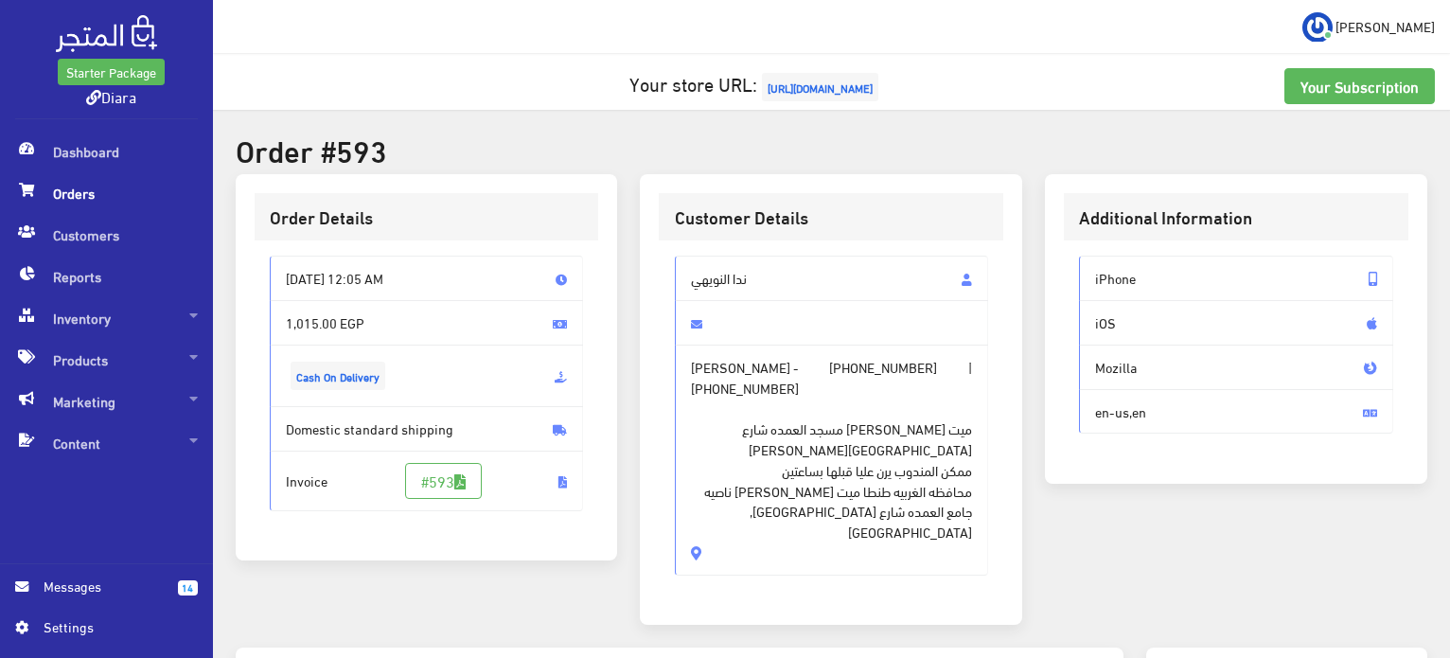
click at [791, 237] on div "Customer Details" at bounding box center [831, 217] width 344 height 48
drag, startPoint x: 680, startPoint y: 272, endPoint x: 776, endPoint y: 514, distance: 260.8
click at [776, 514] on div "[PERSON_NAME] [PERSON_NAME] - [PHONE_NUMBER] | [PHONE_NUMBER] ميت [PERSON_NAME]…" at bounding box center [832, 415] width 314 height 319
copy div "[PERSON_NAME] [PERSON_NAME] - [PHONE_NUMBER] | [PHONE_NUMBER] [GEOGRAPHIC_DATA]…"
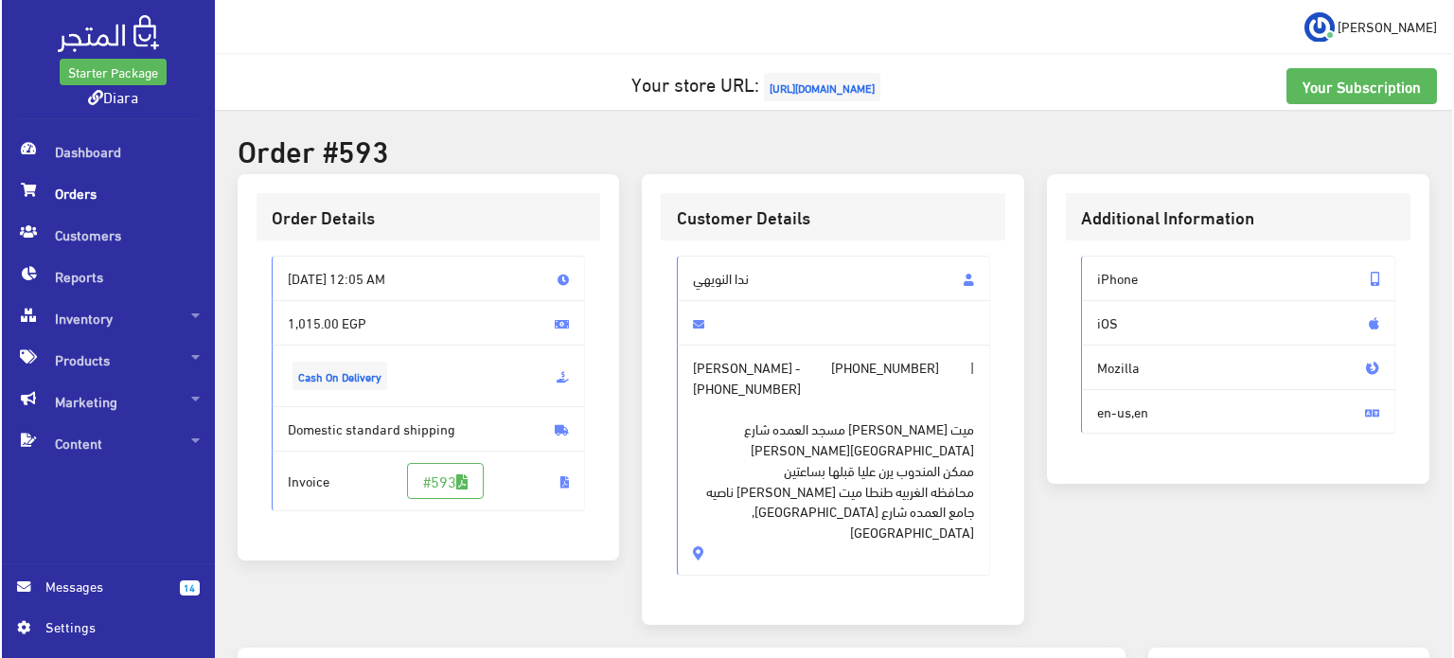
scroll to position [664, 0]
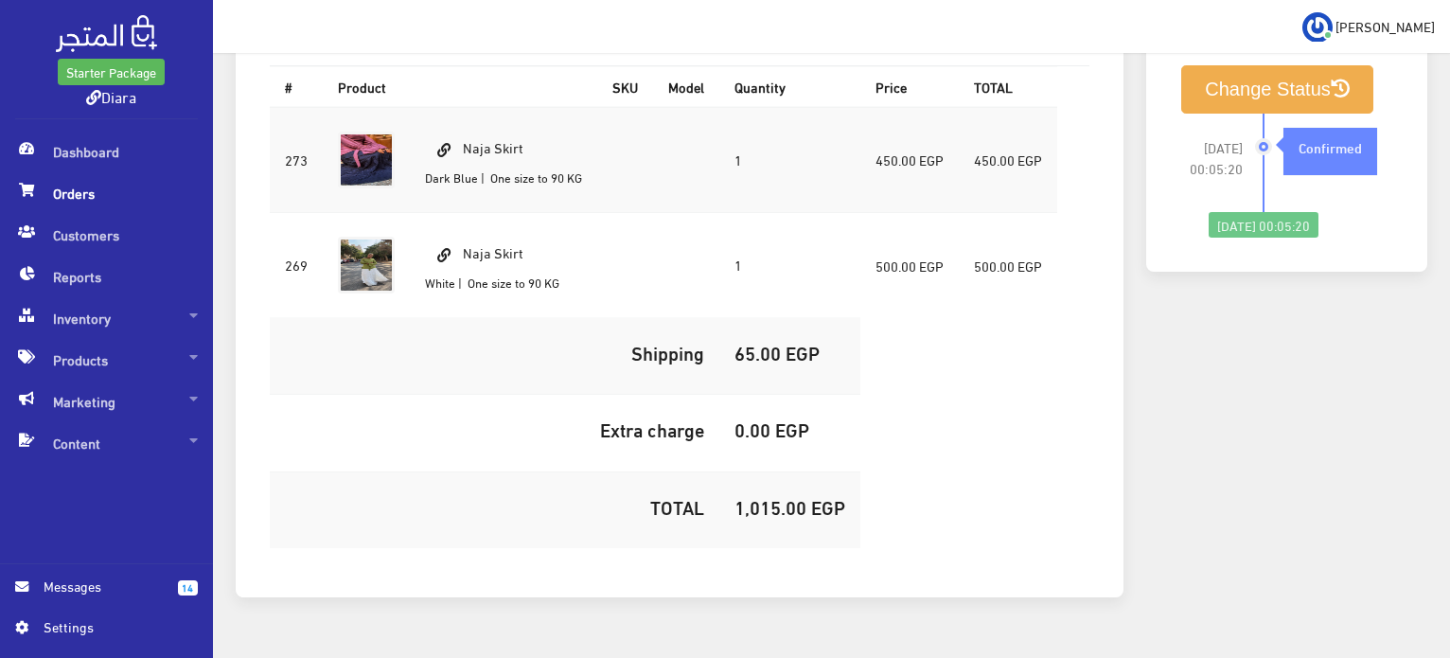
drag, startPoint x: 540, startPoint y: 114, endPoint x: 465, endPoint y: 111, distance: 75.8
click at [465, 113] on td "Naja Skirt Dark Blue | One size to 90 KG" at bounding box center [503, 160] width 187 height 106
copy td "Naja Skirt"
click at [776, 496] on h5 "1,015.00 EGP" at bounding box center [789, 506] width 111 height 21
click at [774, 496] on h5 "1,015.00 EGP" at bounding box center [789, 506] width 111 height 21
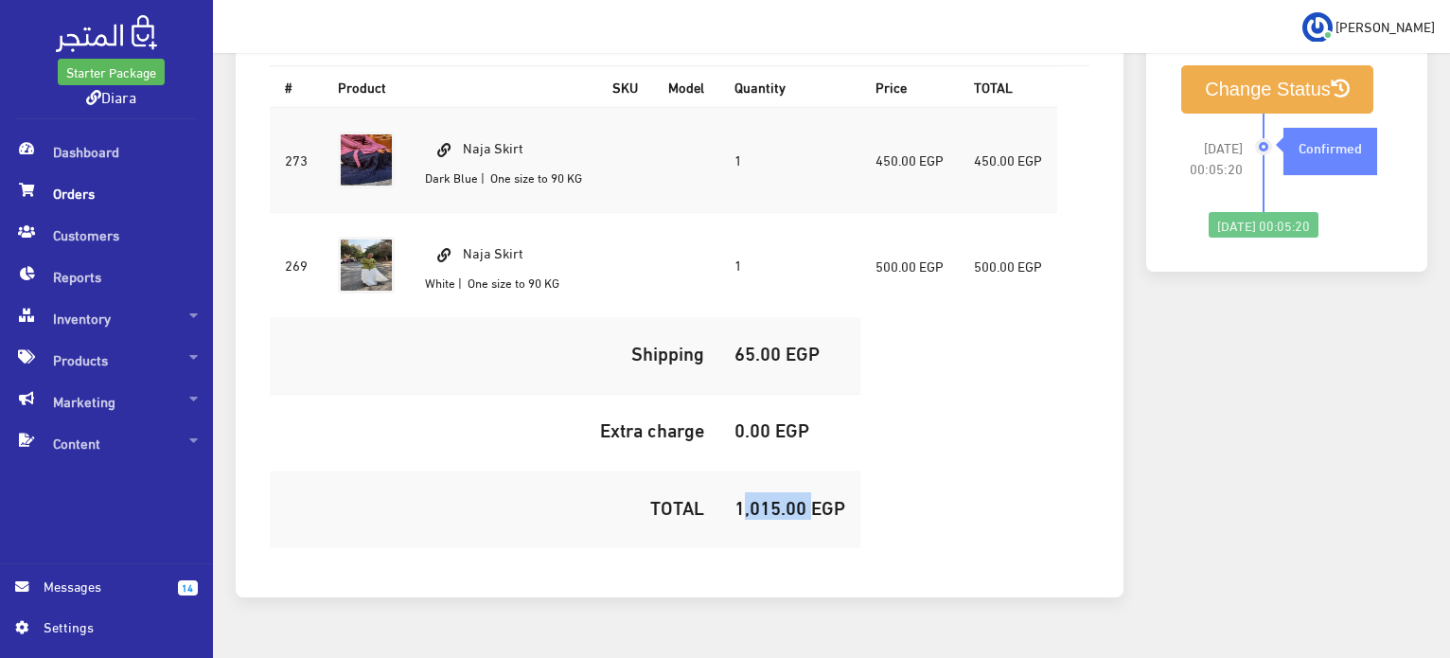
click at [775, 496] on h5 "1,015.00 EGP" at bounding box center [789, 506] width 111 height 21
copy h5 "1,015.00"
click at [1256, 65] on button "Change Status" at bounding box center [1277, 89] width 192 height 48
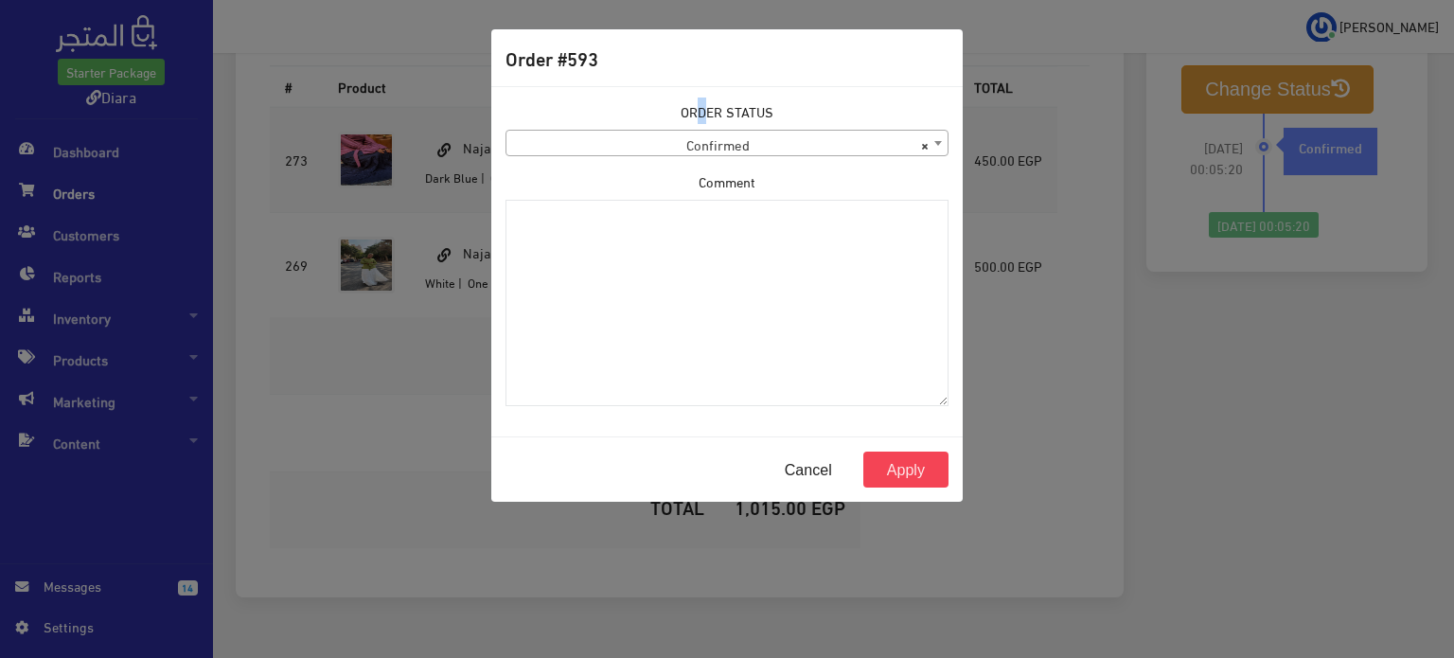
click at [703, 108] on label "ORDER STATUS" at bounding box center [726, 111] width 93 height 21
click at [684, 139] on span "× Confirmed" at bounding box center [726, 144] width 441 height 26
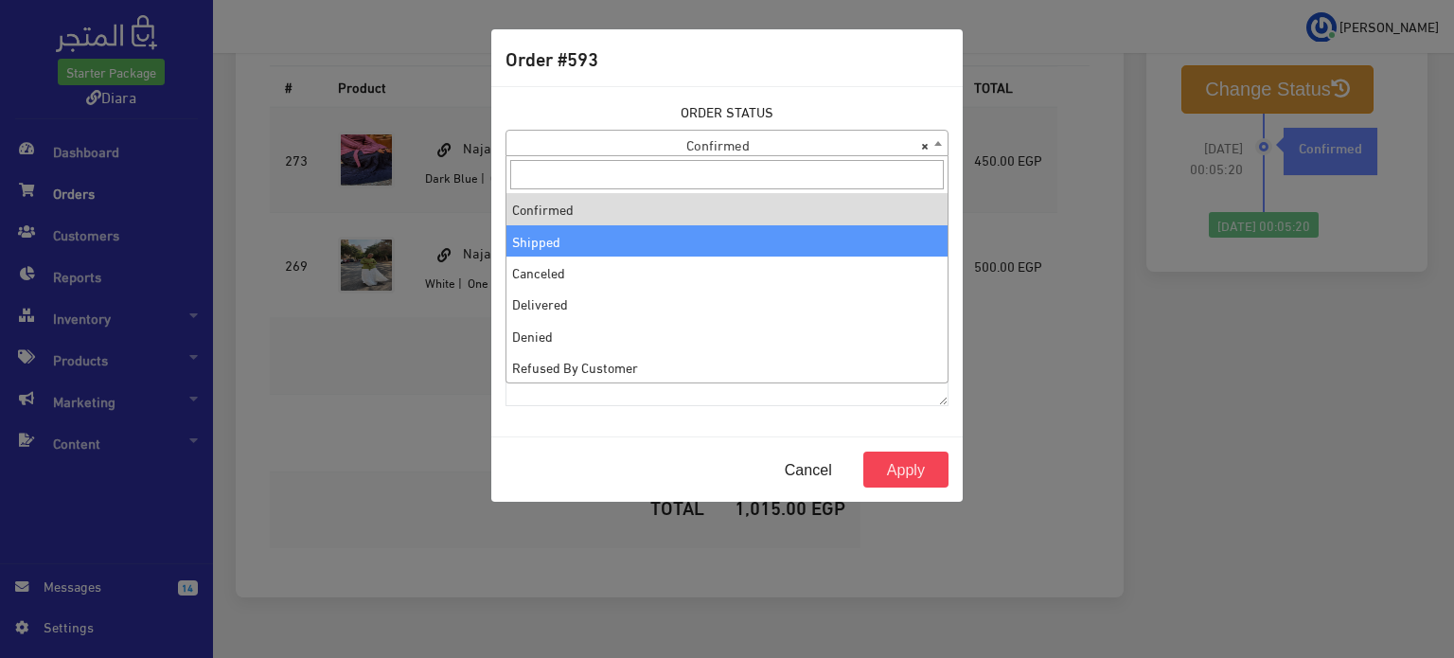
drag, startPoint x: 643, startPoint y: 251, endPoint x: 659, endPoint y: 264, distance: 20.8
select select "2"
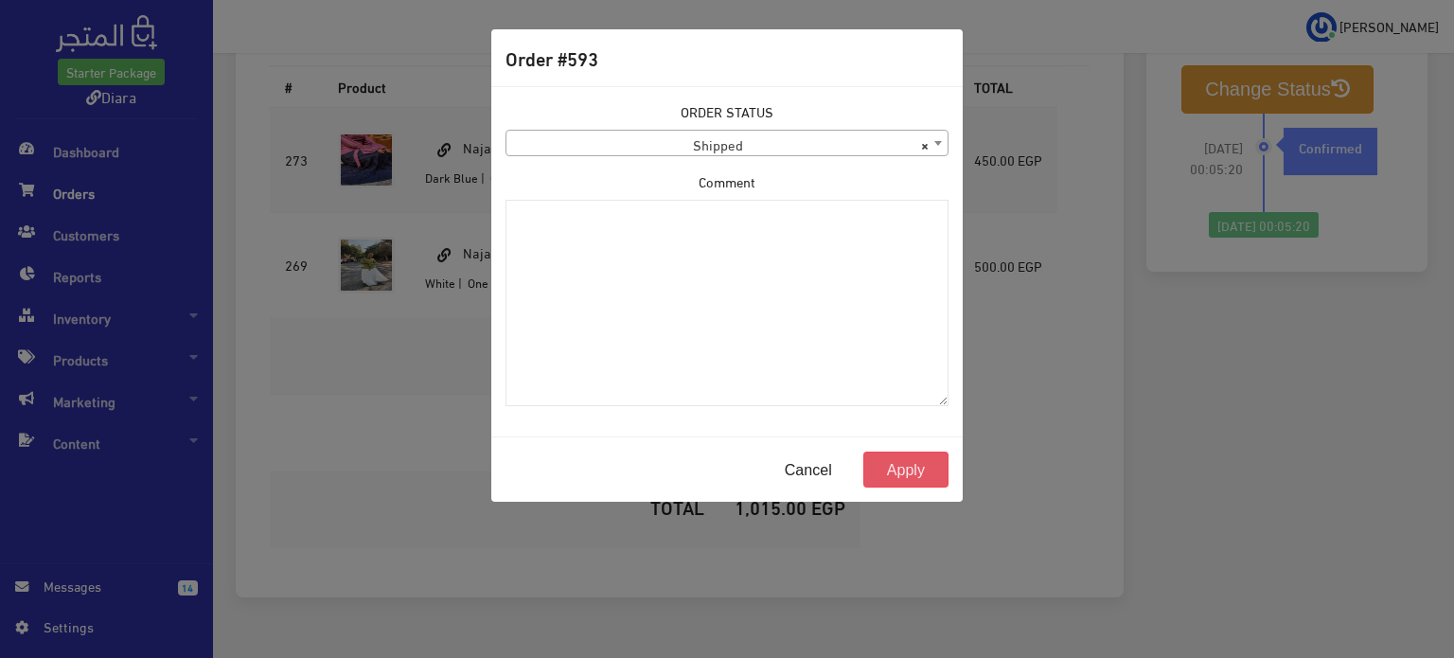
click at [898, 477] on button "Apply" at bounding box center [905, 469] width 85 height 36
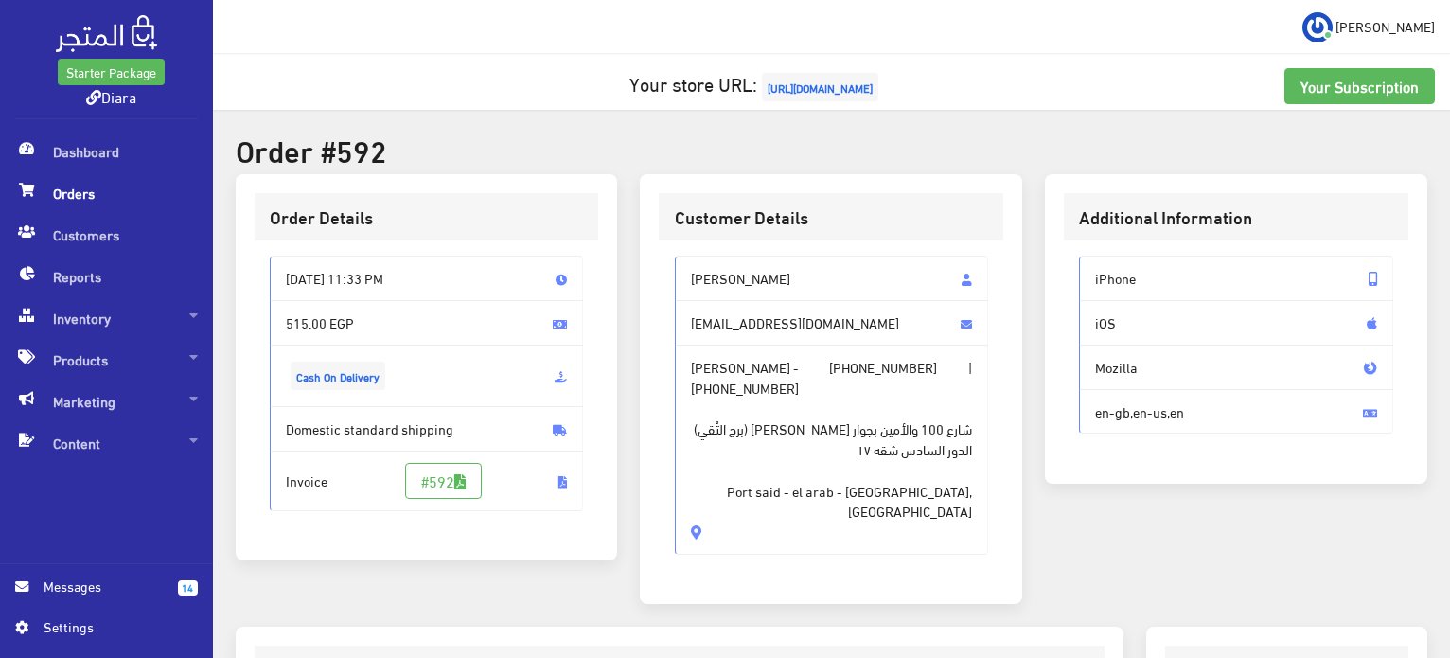
drag, startPoint x: 745, startPoint y: 500, endPoint x: 684, endPoint y: 268, distance: 239.7
click at [684, 268] on div "Manar abdelkader manar20ali@yahoo.com Manar abdelkader - +201223415256 | +20122…" at bounding box center [832, 405] width 314 height 298
copy div "Manar abdelkader manar20ali@yahoo.com Manar abdelkader - +201223415256 | +20122…"
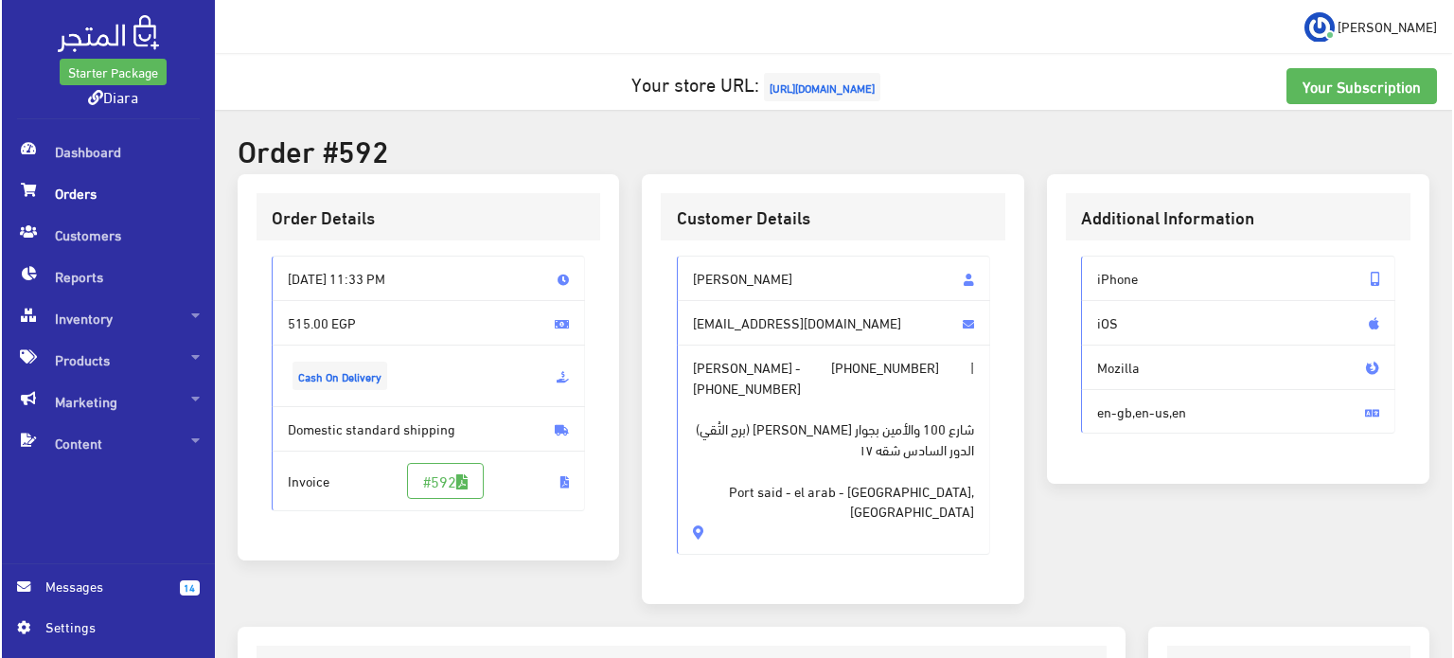
scroll to position [560, 0]
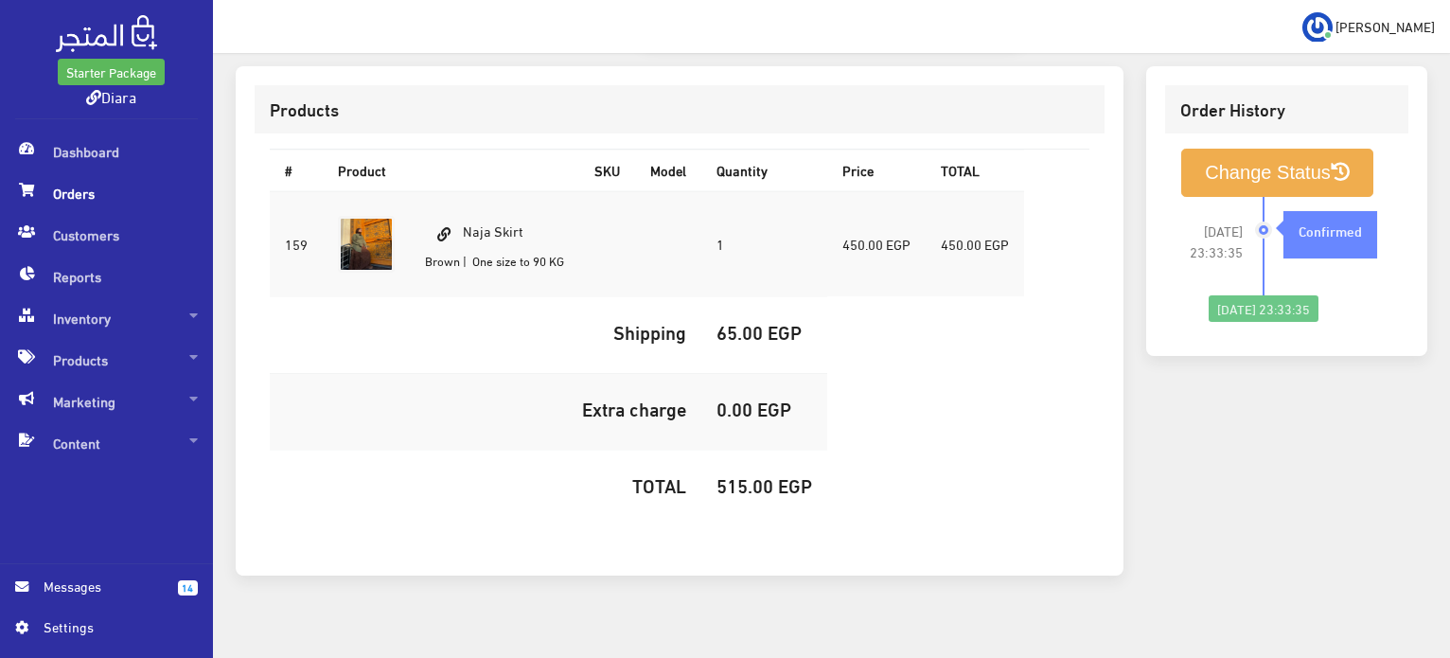
drag, startPoint x: 542, startPoint y: 213, endPoint x: 466, endPoint y: 217, distance: 76.8
click at [466, 217] on td "Naja Skirt Brown | One size to 90 KG" at bounding box center [494, 244] width 169 height 106
copy td "Naja Skirt"
click at [745, 474] on h5 "515.00 EGP" at bounding box center [764, 484] width 96 height 21
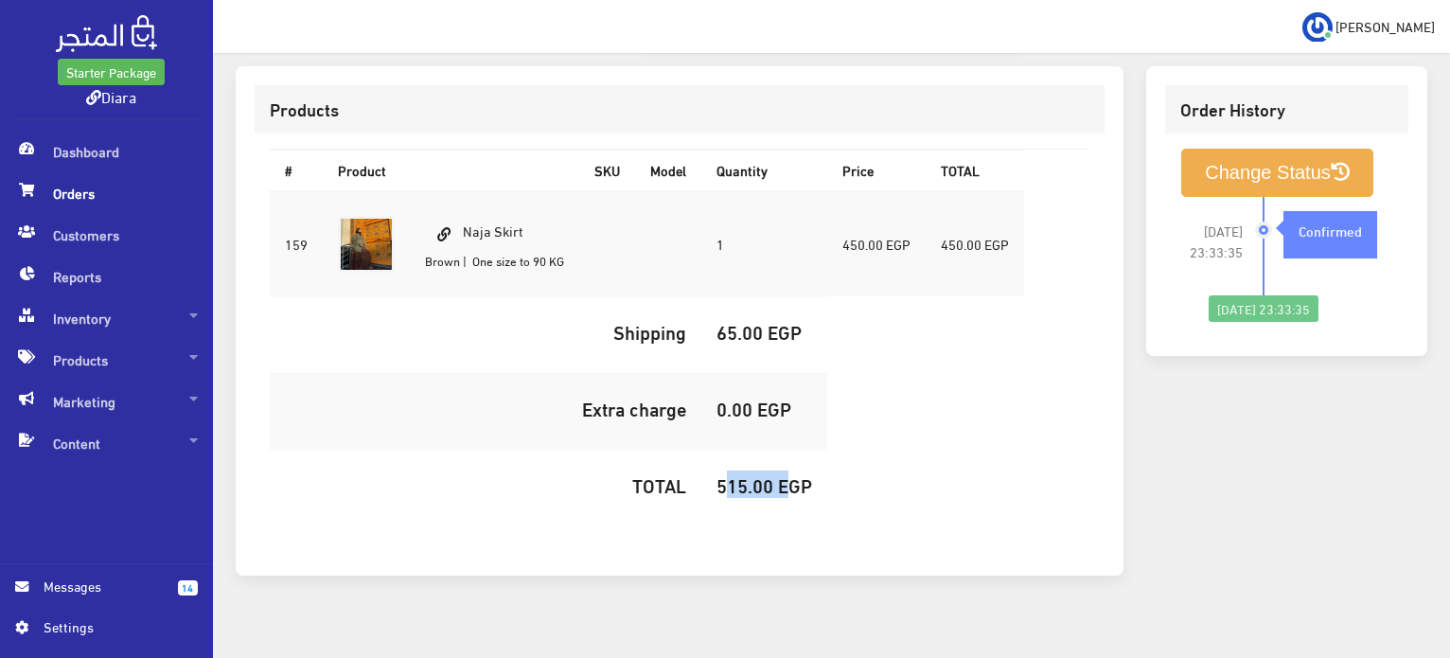
copy h5 "515.00"
click at [1203, 169] on button "Change Status" at bounding box center [1277, 173] width 192 height 48
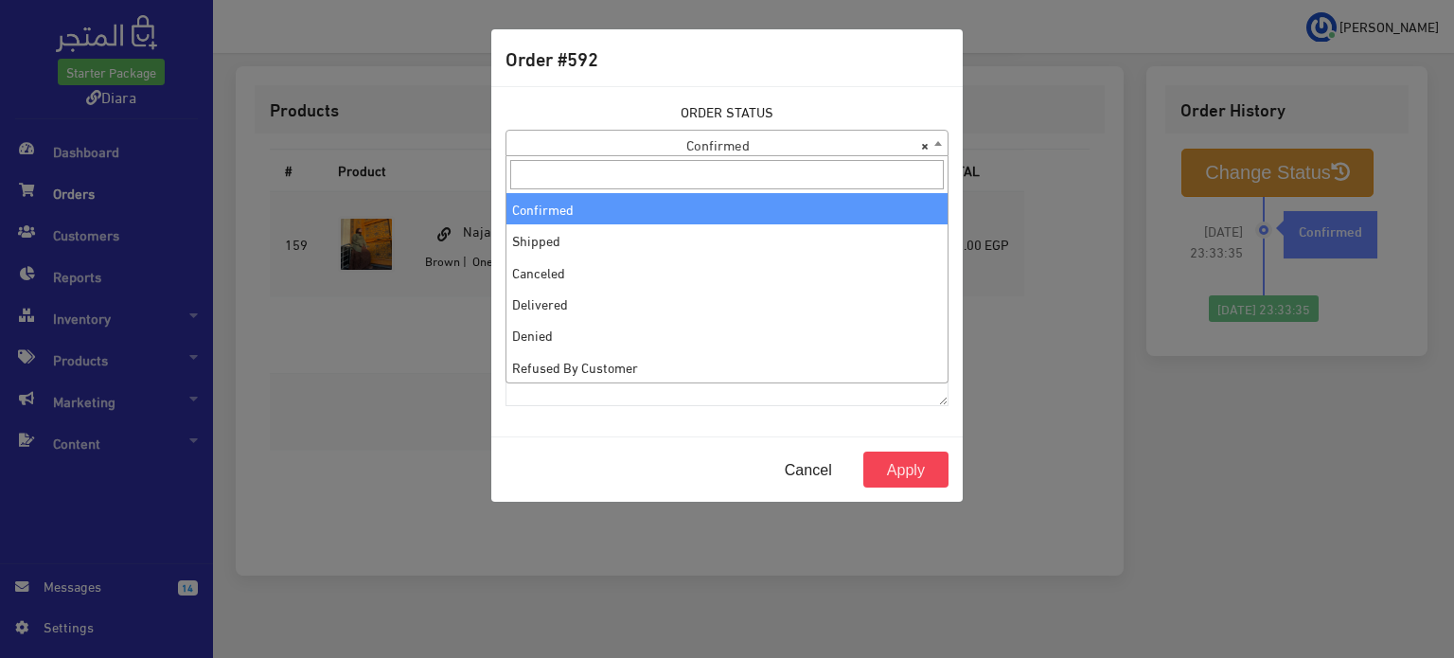
click at [681, 134] on span "× Confirmed" at bounding box center [726, 144] width 441 height 26
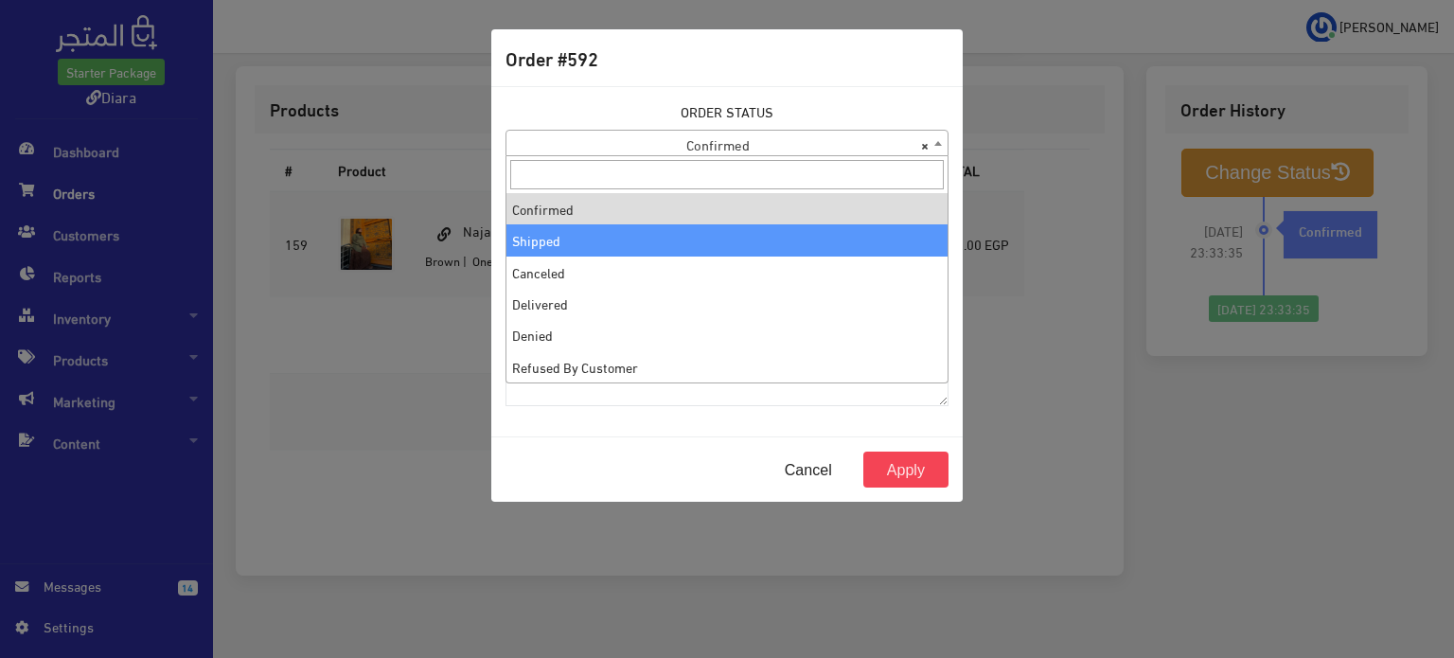
select select "2"
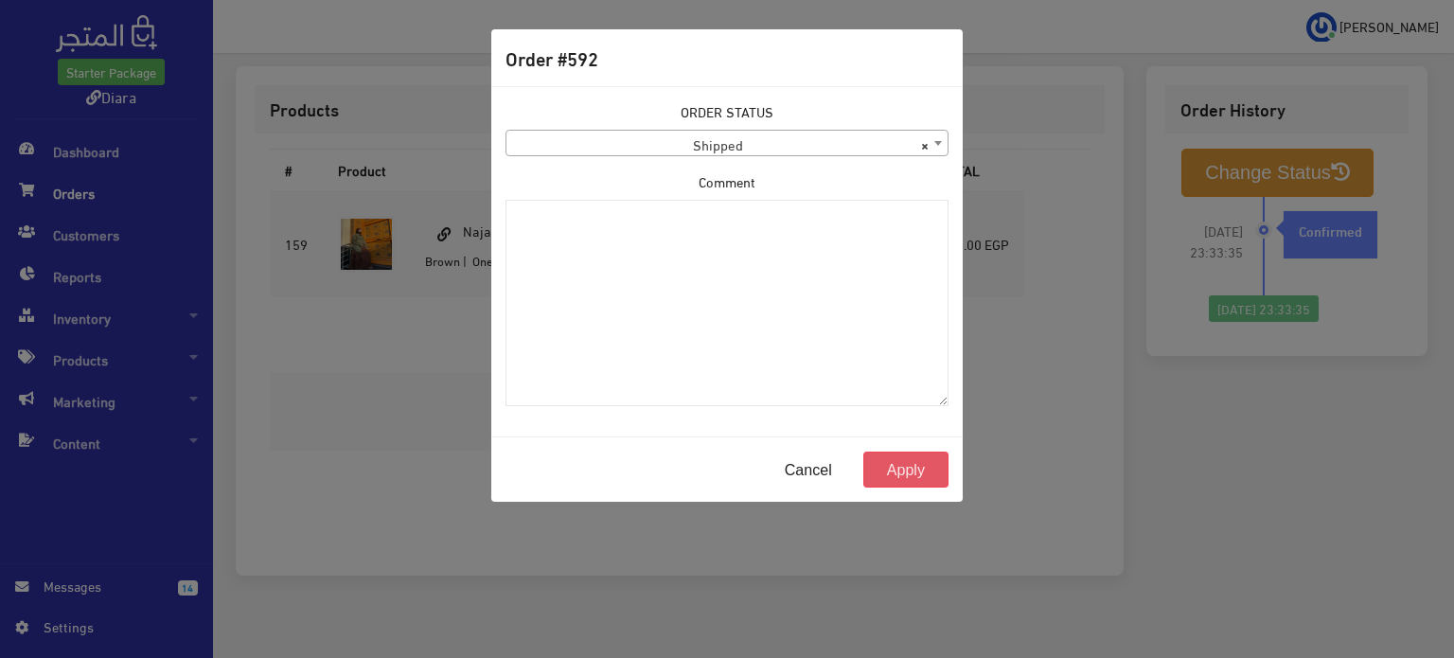
drag, startPoint x: 918, startPoint y: 472, endPoint x: 628, endPoint y: 69, distance: 496.4
click at [917, 472] on button "Apply" at bounding box center [905, 469] width 85 height 36
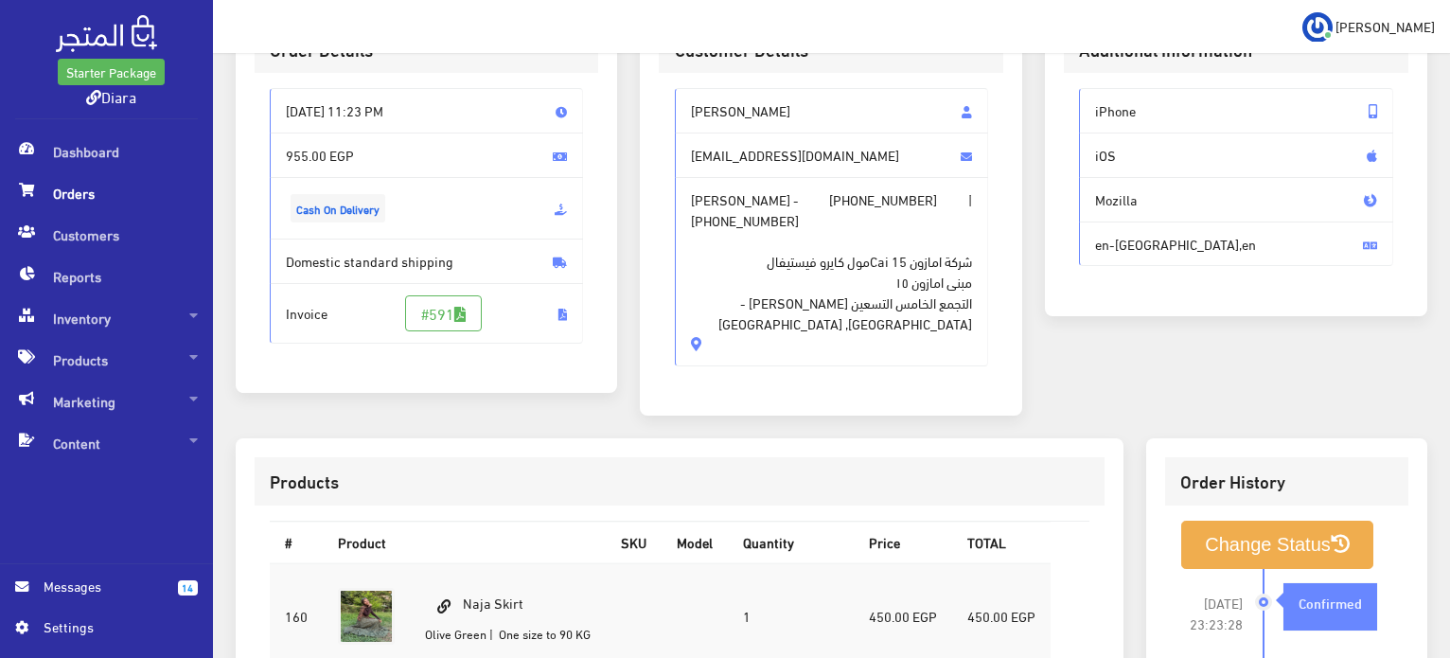
scroll to position [73, 0]
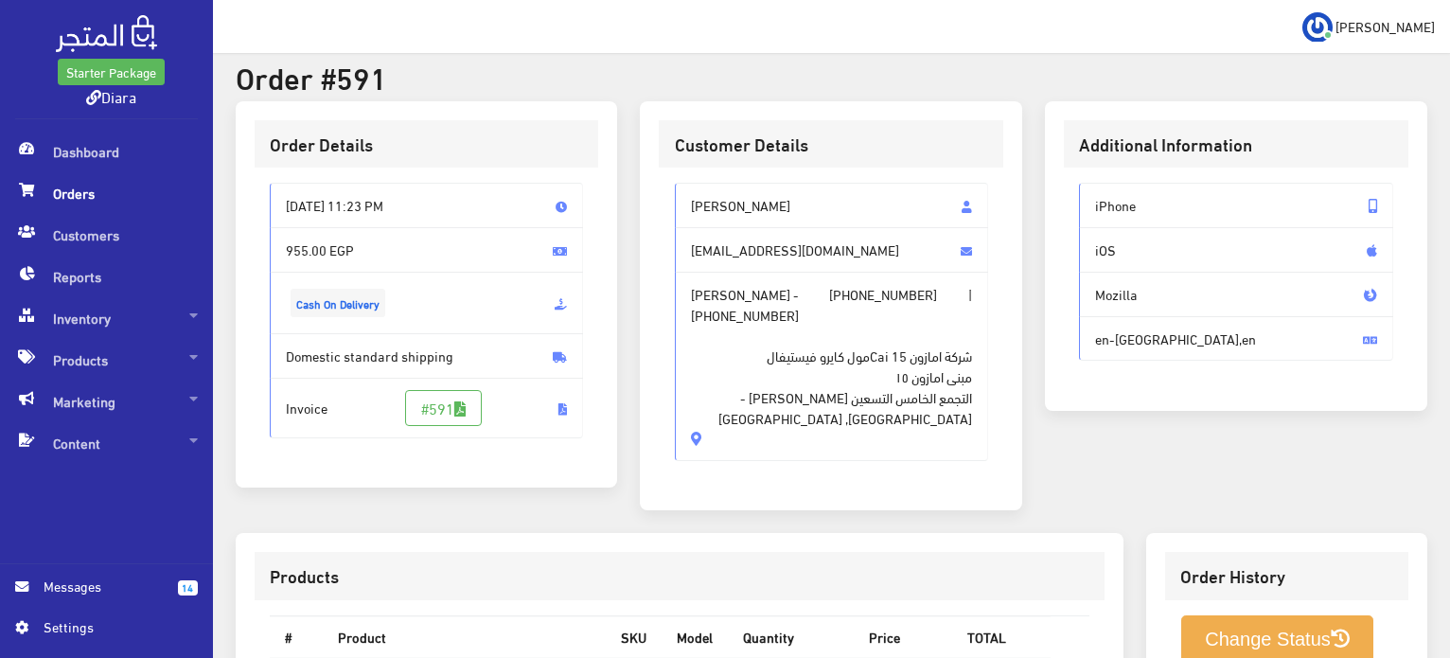
drag, startPoint x: 690, startPoint y: 393, endPoint x: 644, endPoint y: 188, distance: 209.6
click at [644, 188] on div "Customer Details اماني حسن amanyhassan8201@gmail.com اماني حسن - +201122403986 …" at bounding box center [831, 306] width 382 height 410
copy div "اماني حسن amanyhassan8201@gmail.com اماني حسن - +201122403986 | +201122403986 ش…"
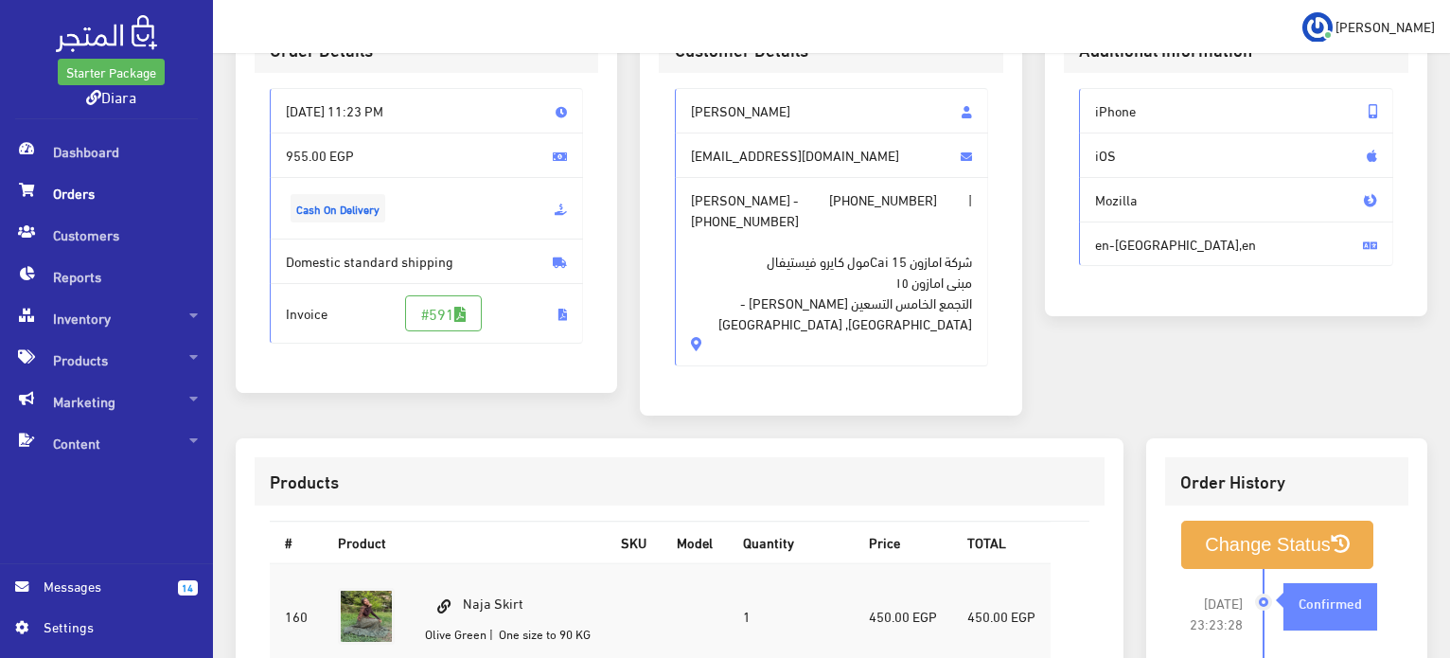
scroll to position [641, 0]
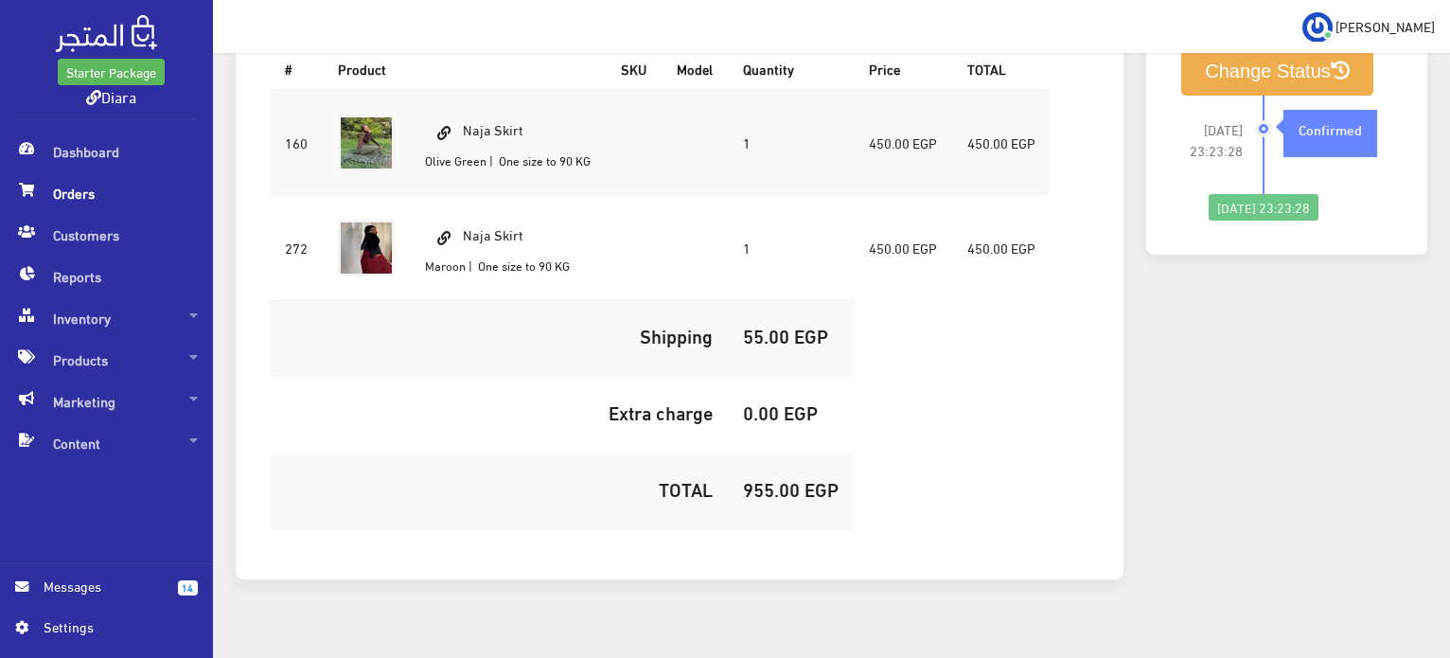
drag, startPoint x: 541, startPoint y: 109, endPoint x: 467, endPoint y: 97, distance: 75.6
click at [467, 97] on td "Naja Skirt Olive Green | One size to 90 KG" at bounding box center [508, 143] width 196 height 106
copy td "Naja Skirt"
click at [783, 478] on h5 "955.00 EGP" at bounding box center [791, 488] width 96 height 21
click at [784, 478] on h5 "955.00 EGP" at bounding box center [791, 488] width 96 height 21
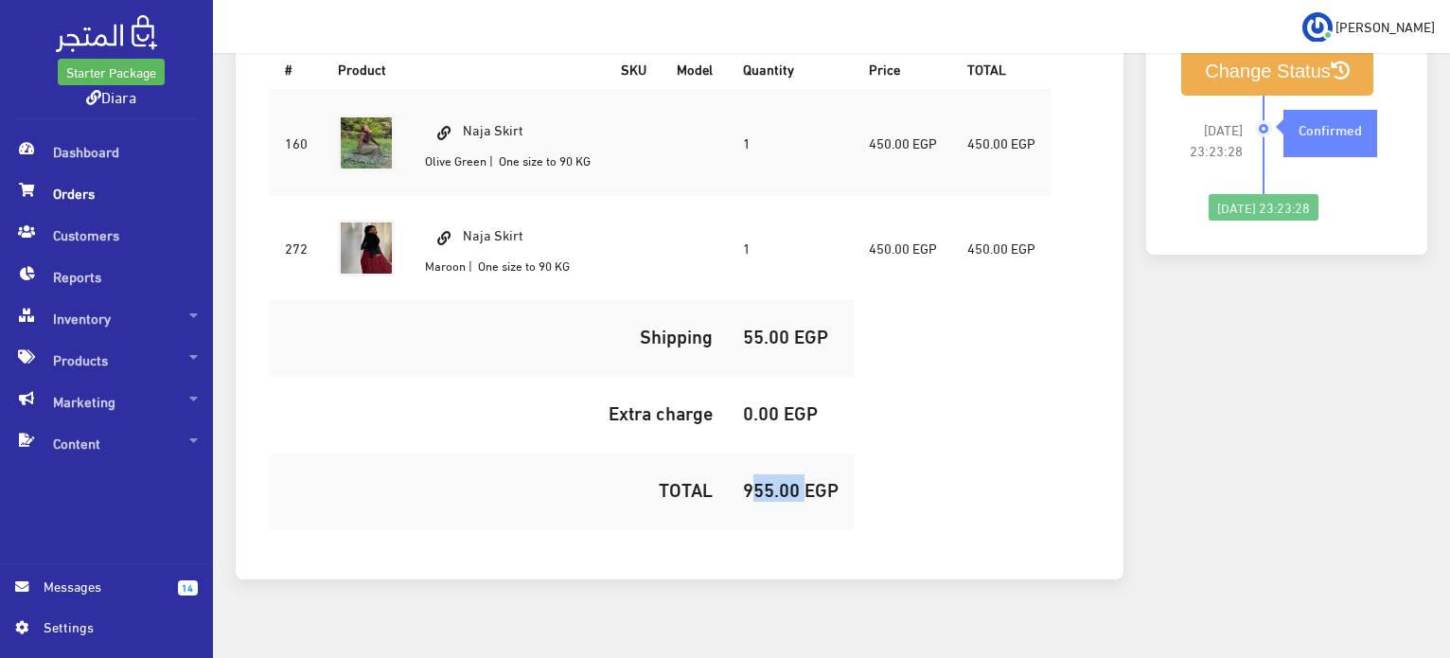
copy h5 "955.00"
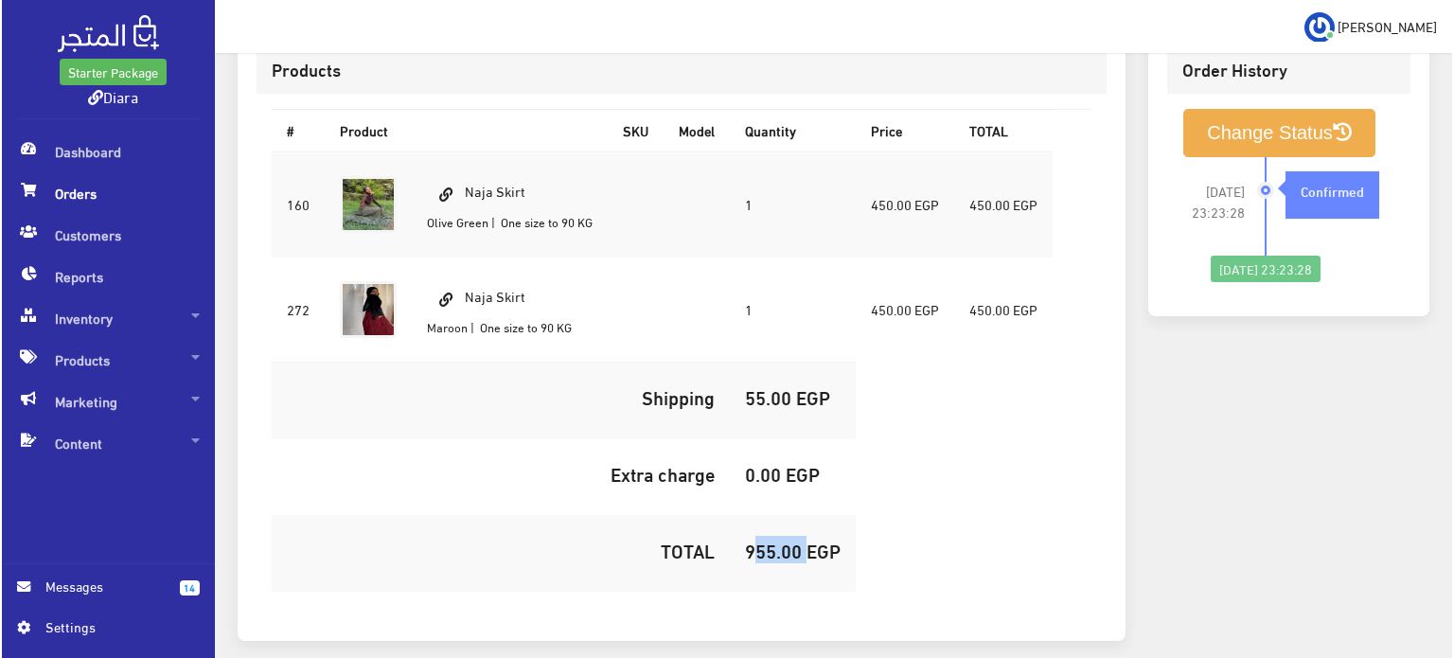
scroll to position [546, 0]
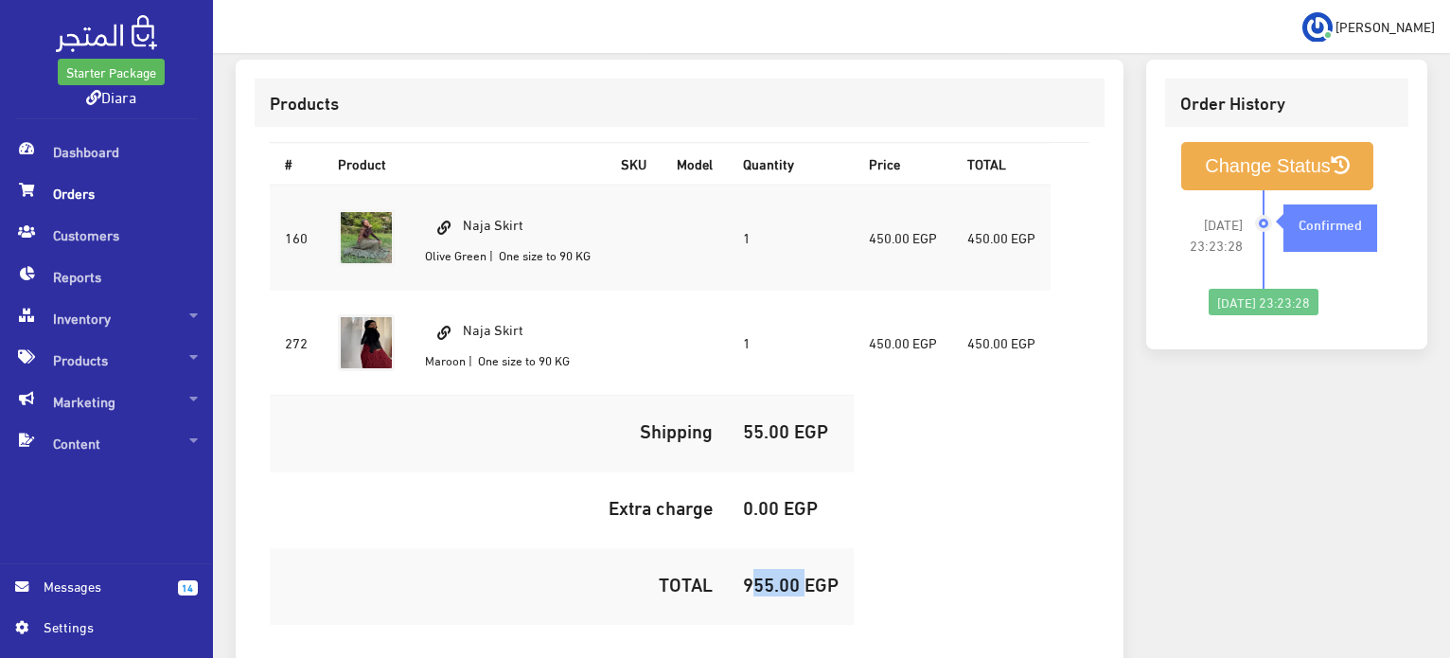
click at [1249, 190] on li "2025-09-22 23:23:28 Confirmed" at bounding box center [1286, 239] width 213 height 98
click at [1245, 143] on button "Change Status" at bounding box center [1277, 166] width 192 height 48
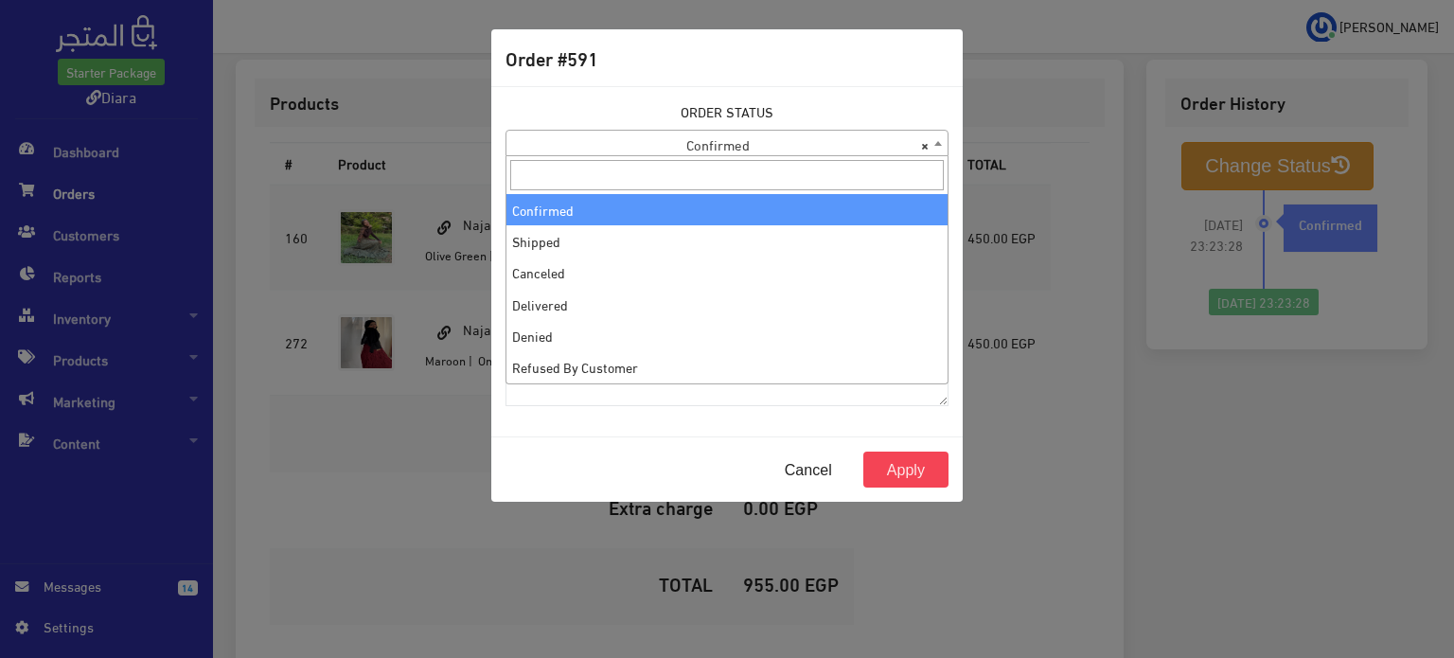
click at [751, 140] on span "× Confirmed" at bounding box center [726, 144] width 441 height 26
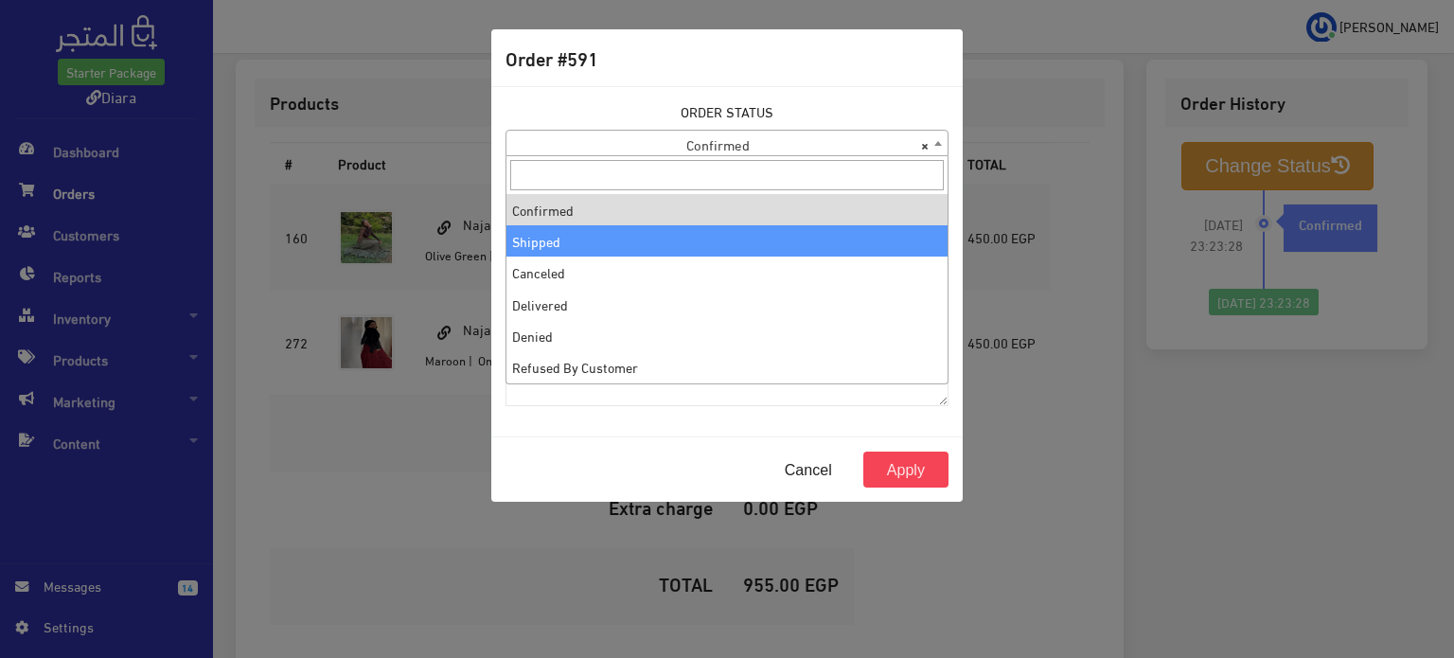
select select "2"
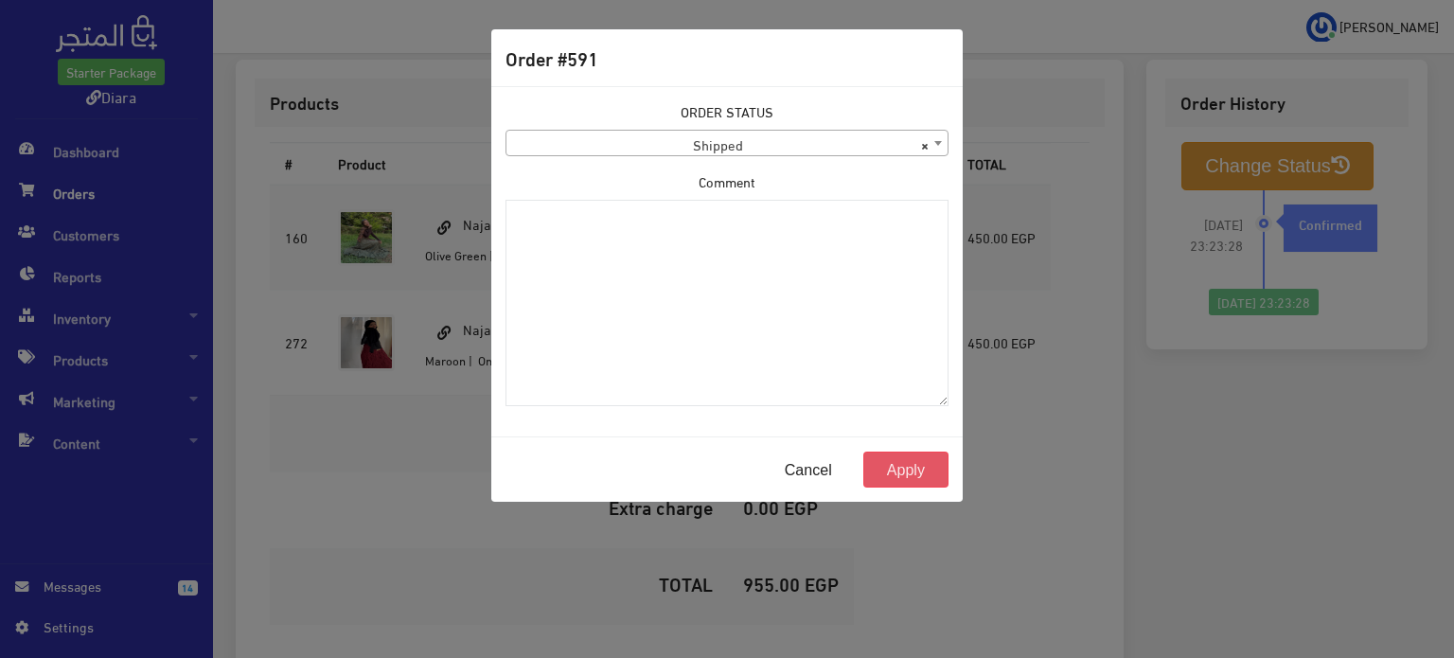
click at [930, 467] on button "Apply" at bounding box center [905, 469] width 85 height 36
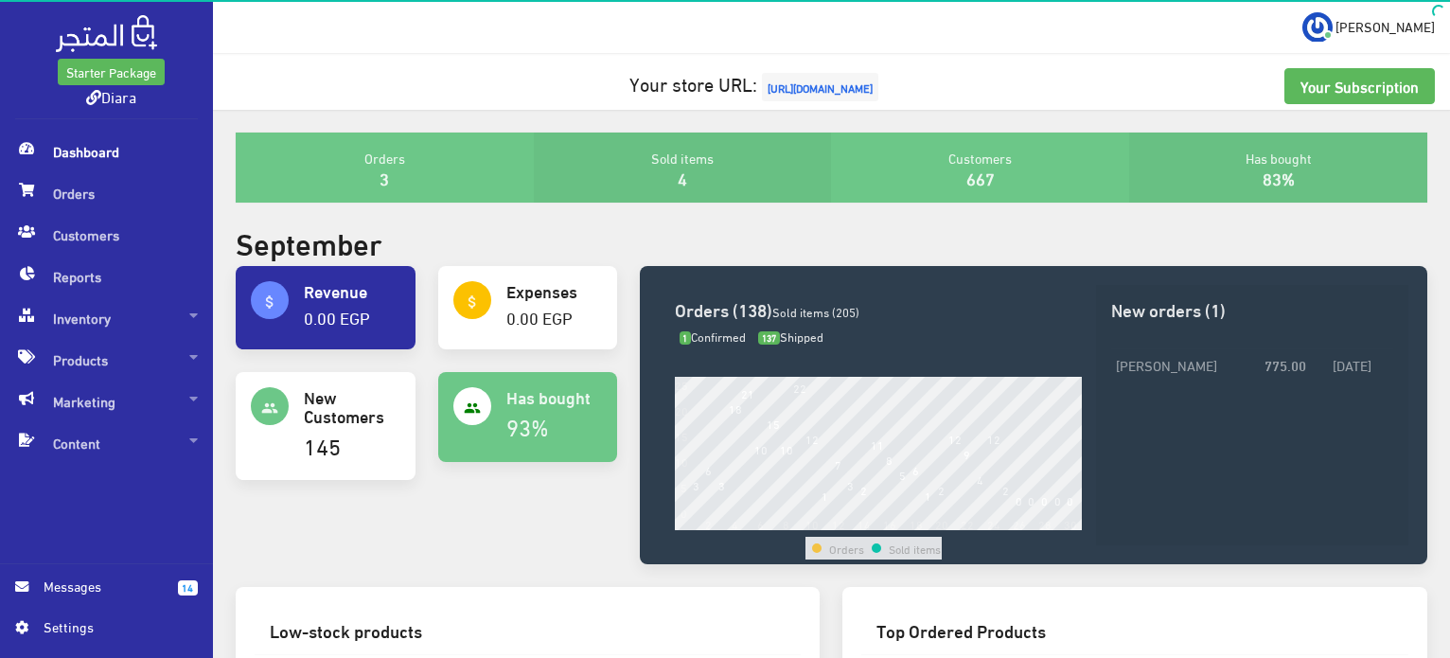
click at [38, 168] on span "Dashboard" at bounding box center [106, 152] width 183 height 42
click at [40, 185] on span "Orders" at bounding box center [106, 193] width 183 height 42
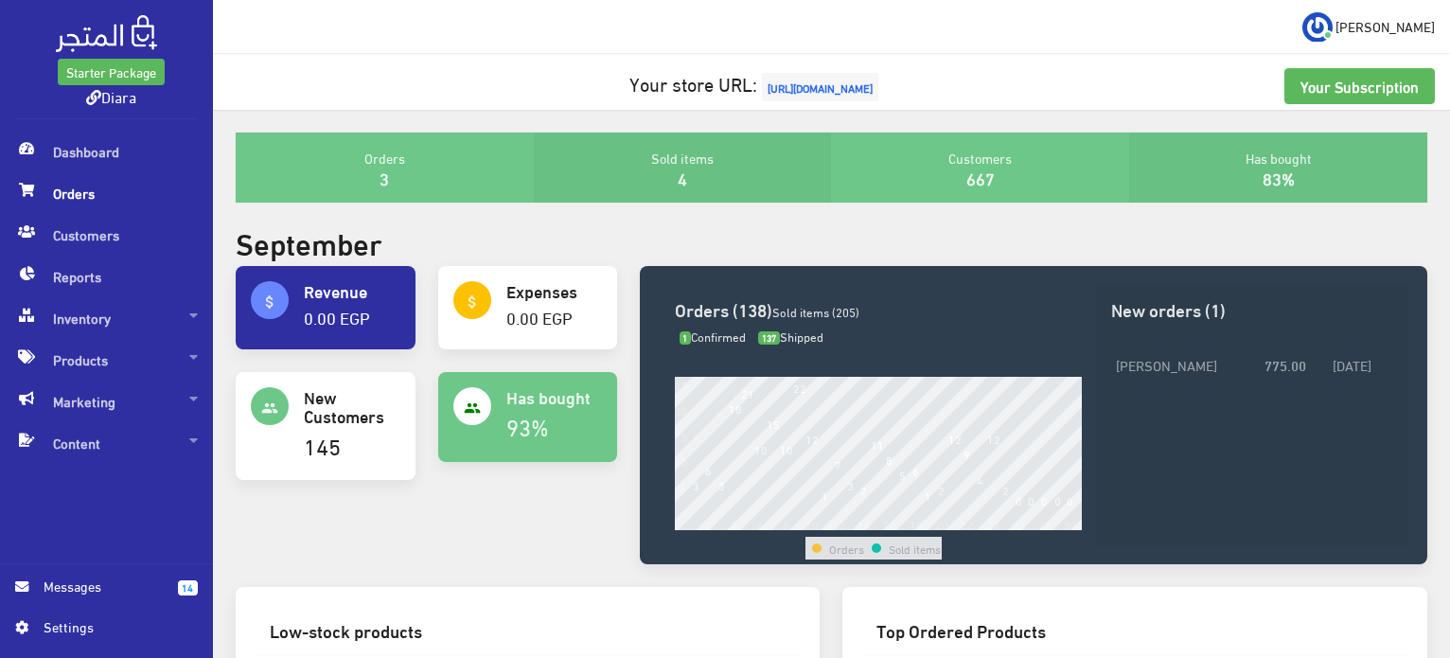
click at [36, 199] on span at bounding box center [26, 189] width 23 height 34
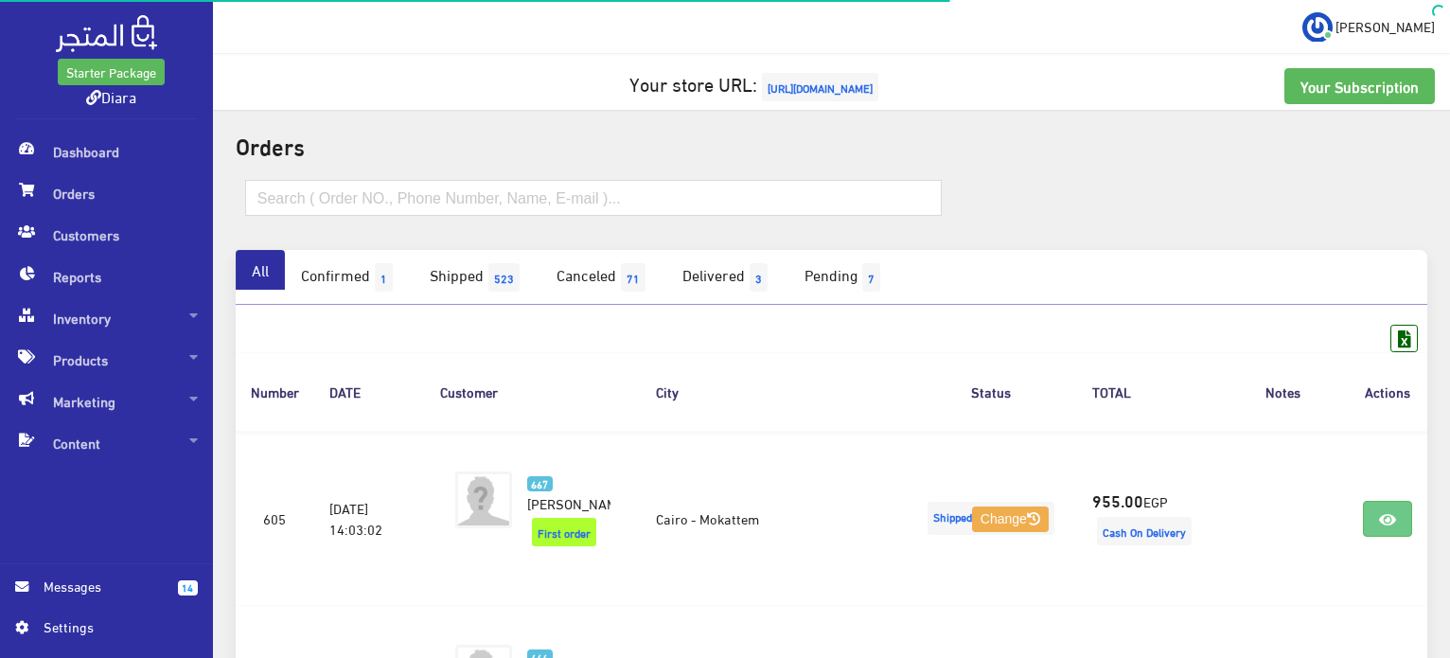
click at [1324, 364] on th "Notes" at bounding box center [1283, 391] width 129 height 79
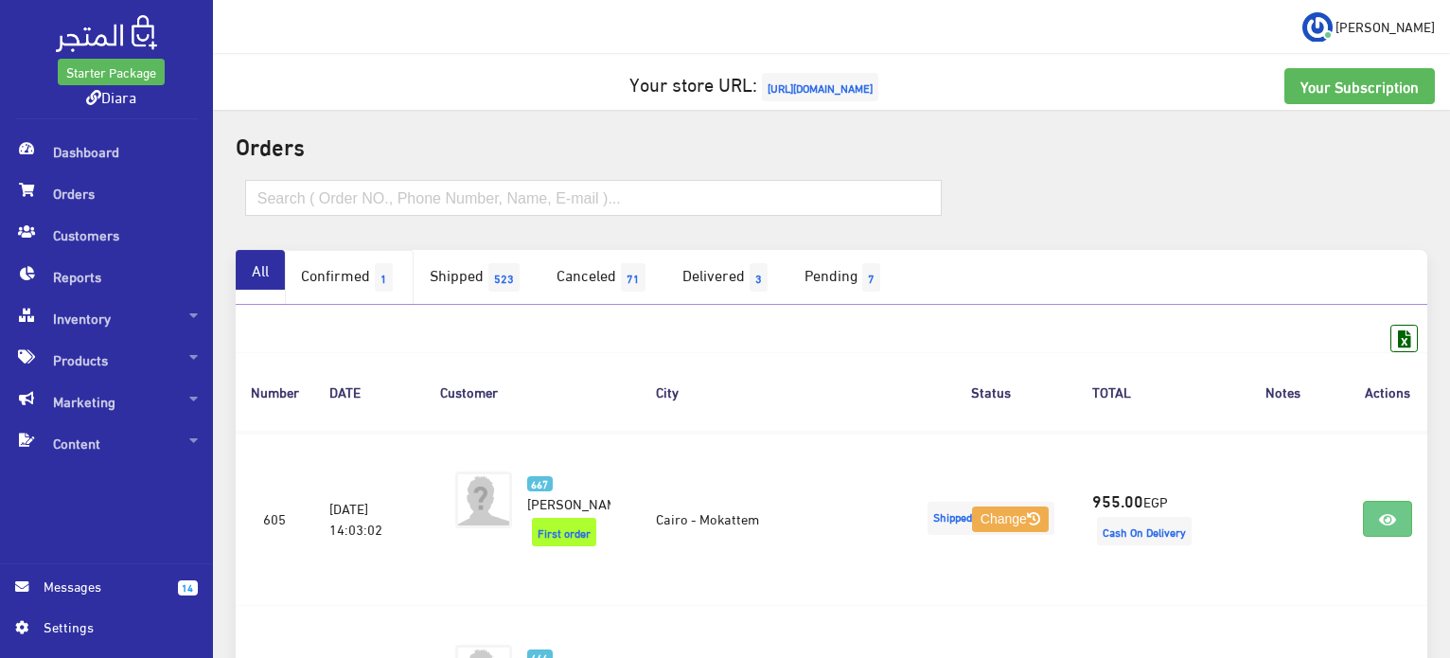
click at [369, 282] on link "Confirmed 1" at bounding box center [349, 277] width 129 height 55
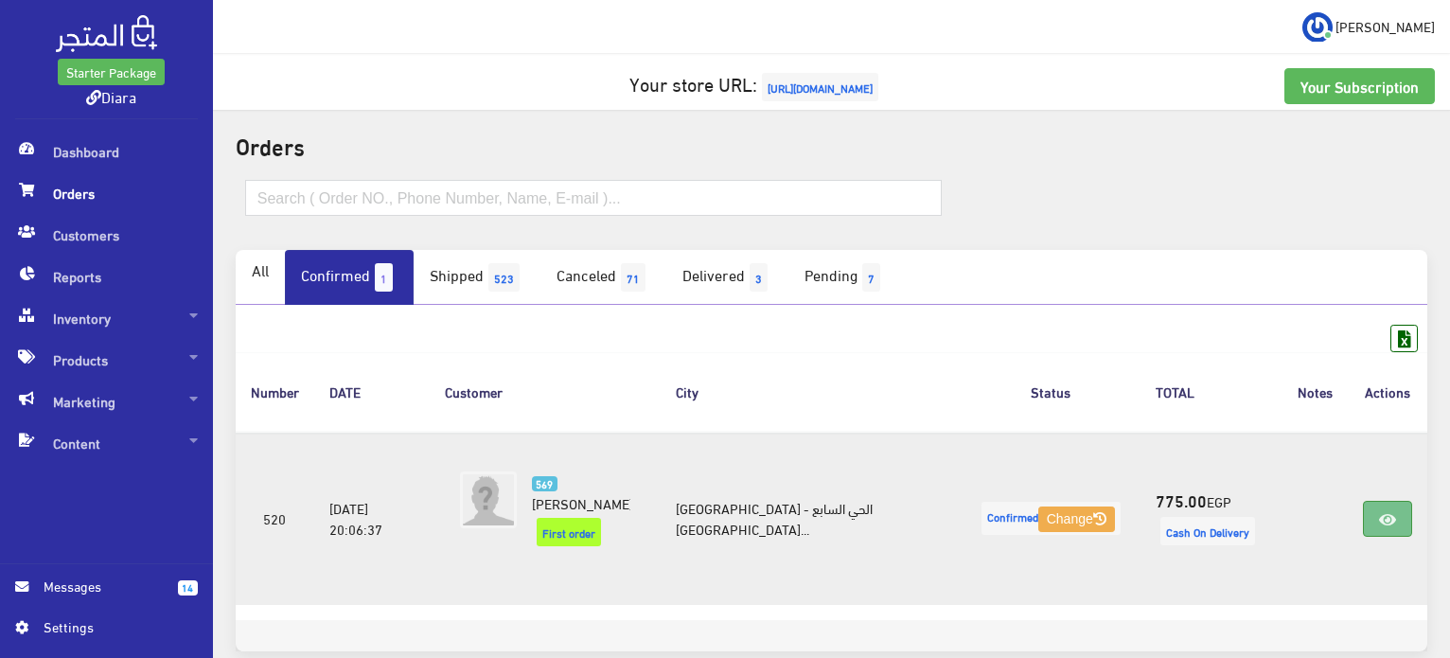
click at [1363, 501] on link at bounding box center [1387, 519] width 49 height 36
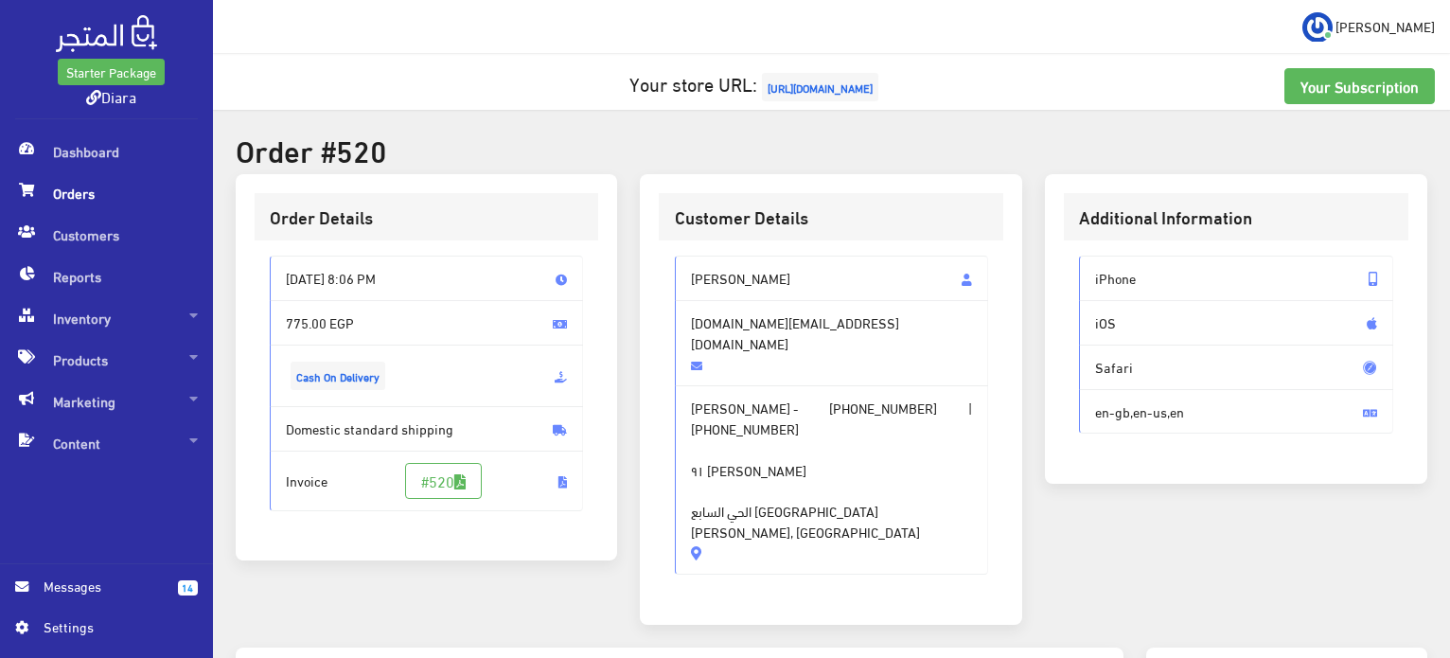
drag, startPoint x: 784, startPoint y: 385, endPoint x: 670, endPoint y: 351, distance: 118.6
click at [670, 351] on div "[PERSON_NAME] [DOMAIN_NAME][EMAIL_ADDRESS][DOMAIN_NAME] [PERSON_NAME] - [PHONE_…" at bounding box center [831, 422] width 344 height 364
copy span "[PERSON_NAME] - [PHONE_NUMBER] | [PHONE_NUMBER]"
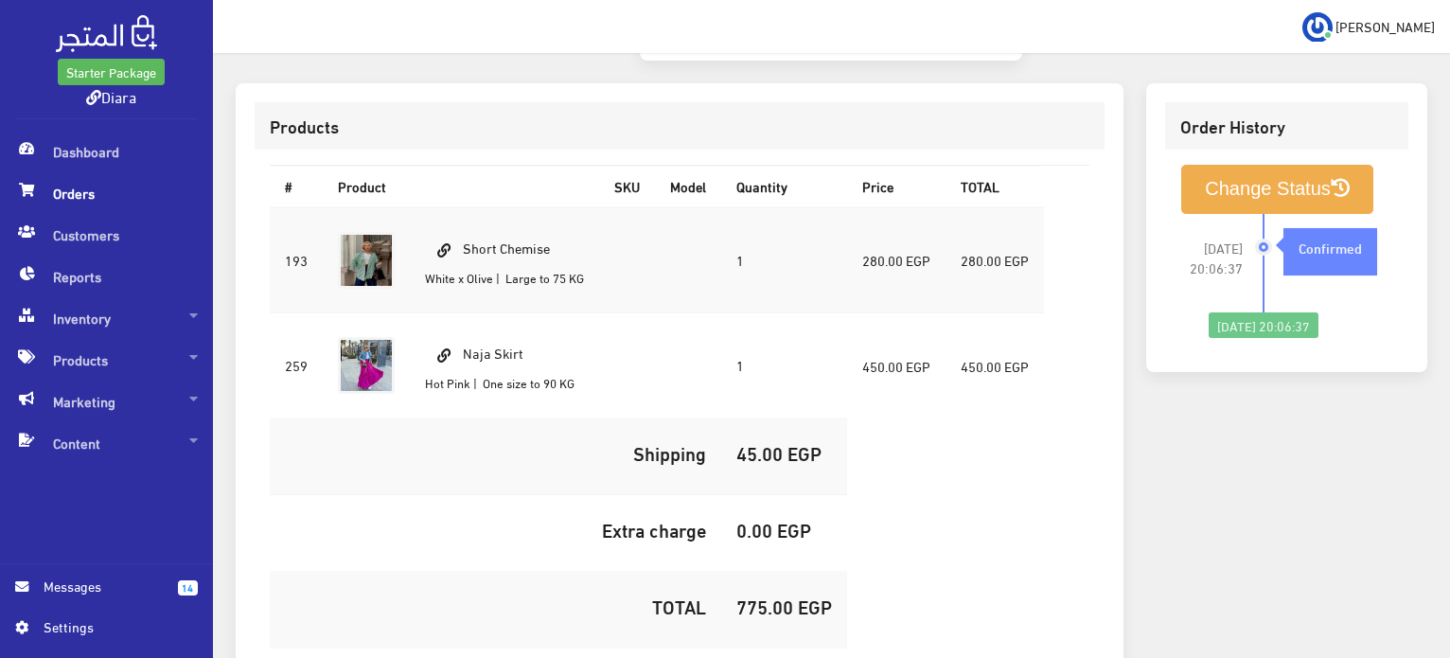
scroll to position [641, 0]
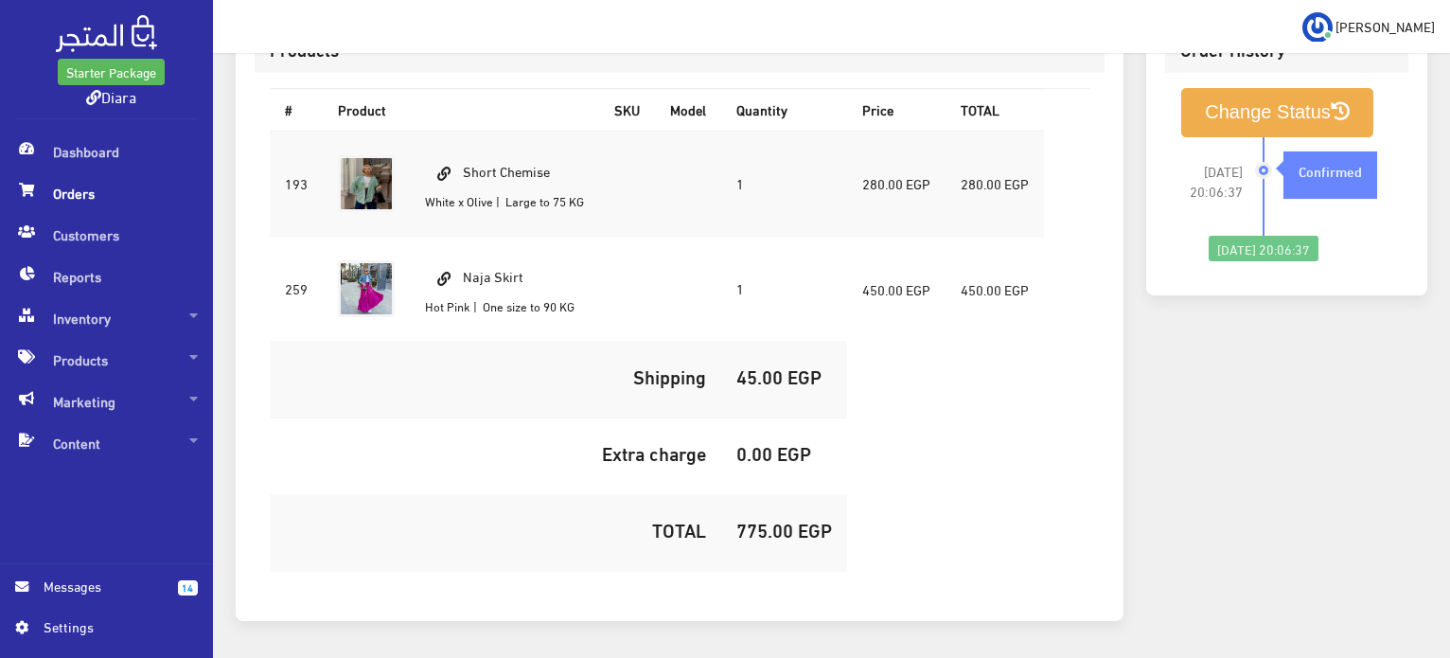
drag, startPoint x: 524, startPoint y: 112, endPoint x: 463, endPoint y: 109, distance: 61.6
click at [464, 131] on td "Short Chemise White x Olive | Large to 75 KG" at bounding box center [504, 184] width 189 height 106
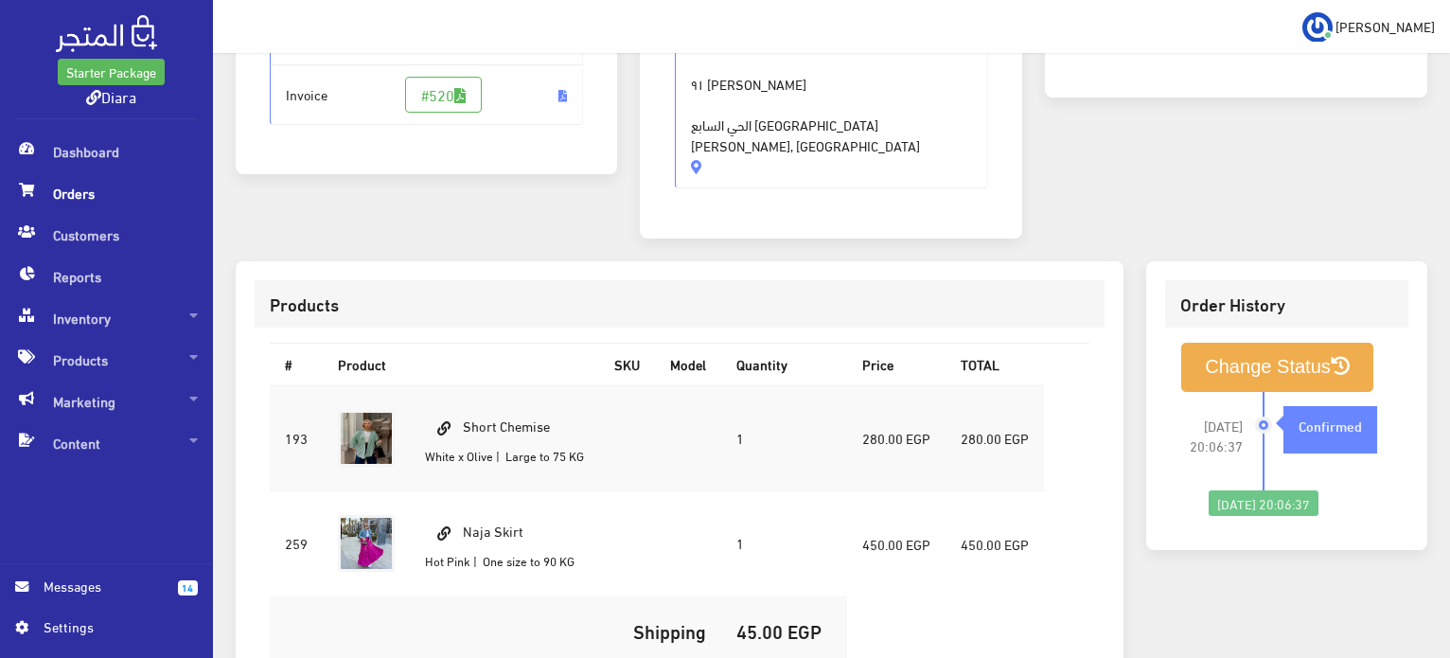
scroll to position [473, 0]
